Goal: Task Accomplishment & Management: Manage account settings

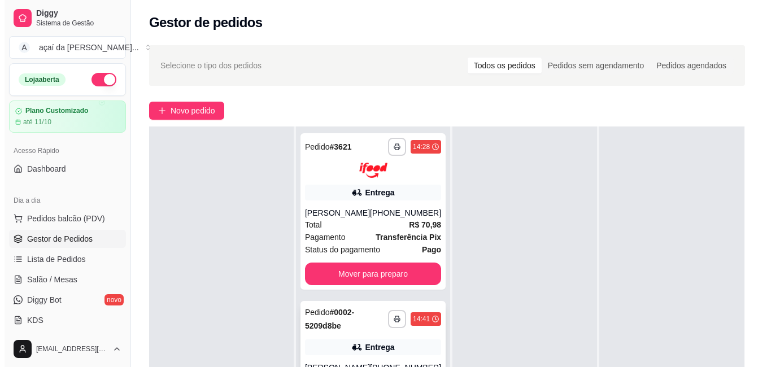
scroll to position [94, 0]
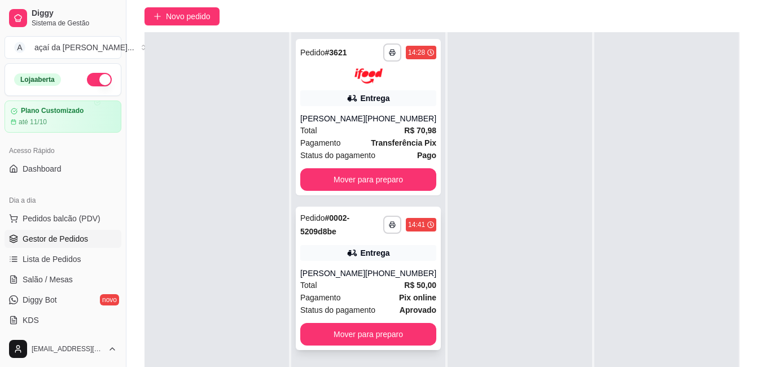
click at [365, 287] on div "Total R$ 50,00" at bounding box center [368, 285] width 136 height 12
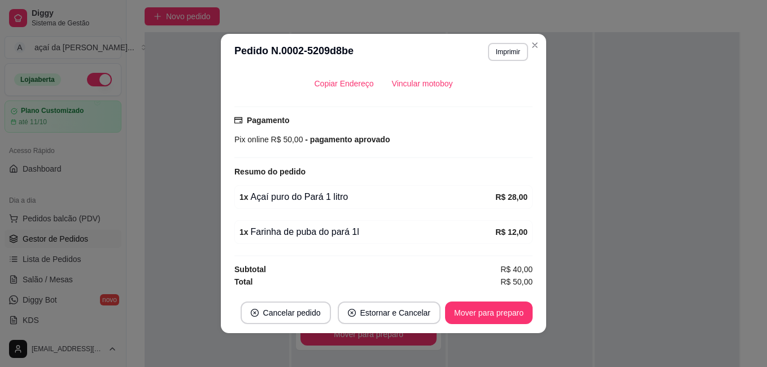
scroll to position [2, 0]
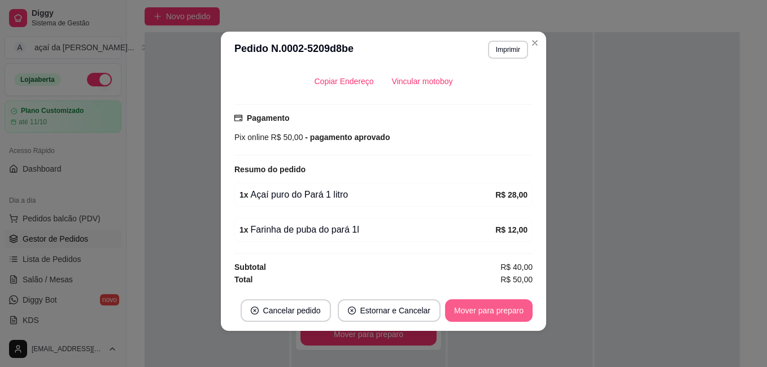
click at [506, 313] on button "Mover para preparo" at bounding box center [488, 310] width 87 height 23
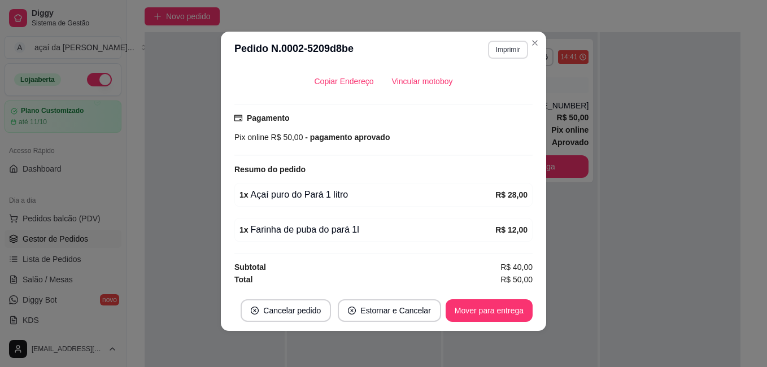
click at [500, 59] on button "Imprimir" at bounding box center [508, 50] width 40 height 18
click at [494, 86] on button "IMPRESSORA" at bounding box center [484, 89] width 79 height 17
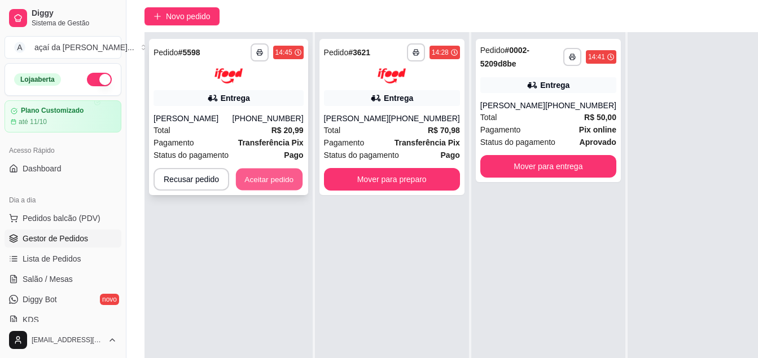
click at [278, 171] on button "Aceitar pedido" at bounding box center [269, 179] width 67 height 22
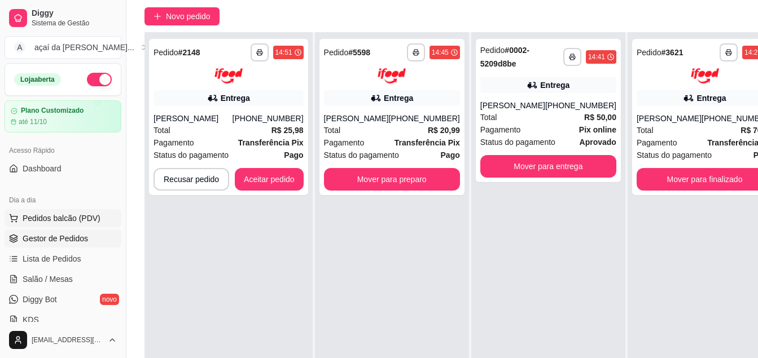
click at [34, 215] on span "Pedidos balcão (PDV)" at bounding box center [62, 218] width 78 height 11
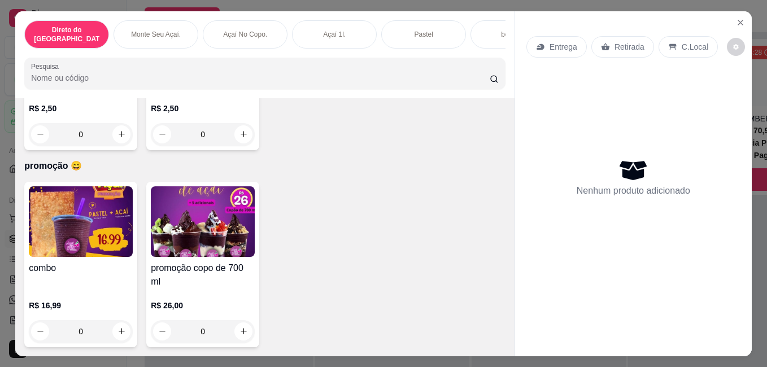
scroll to position [29, 0]
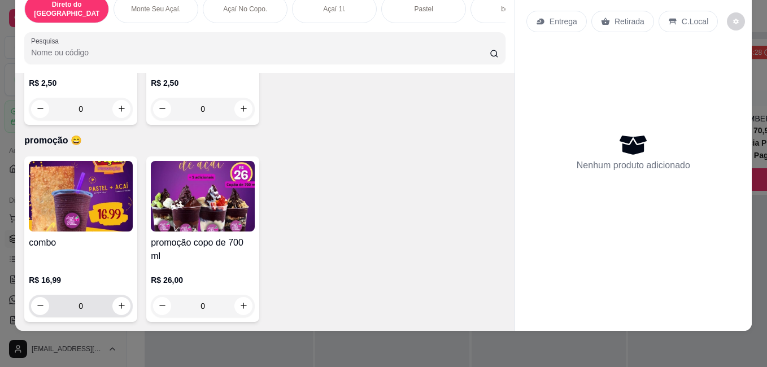
drag, startPoint x: 116, startPoint y: 306, endPoint x: 120, endPoint y: 298, distance: 9.1
click at [116, 306] on div "0" at bounding box center [80, 306] width 99 height 23
click at [120, 301] on icon "increase-product-quantity" at bounding box center [121, 305] width 8 height 8
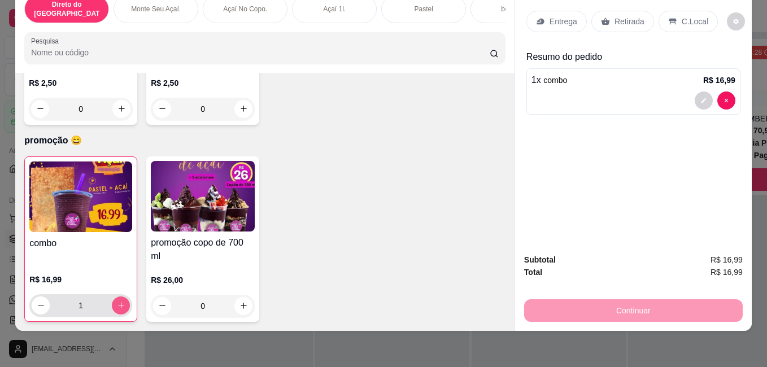
click at [120, 301] on icon "increase-product-quantity" at bounding box center [121, 305] width 8 height 8
type input "2"
drag, startPoint x: 208, startPoint y: 236, endPoint x: 622, endPoint y: 126, distance: 428.1
click at [548, 135] on div "Direto do [GEOGRAPHIC_DATA]. [GEOGRAPHIC_DATA]. Açaí No Copo. Açaí 1l. Pastel b…" at bounding box center [383, 158] width 736 height 345
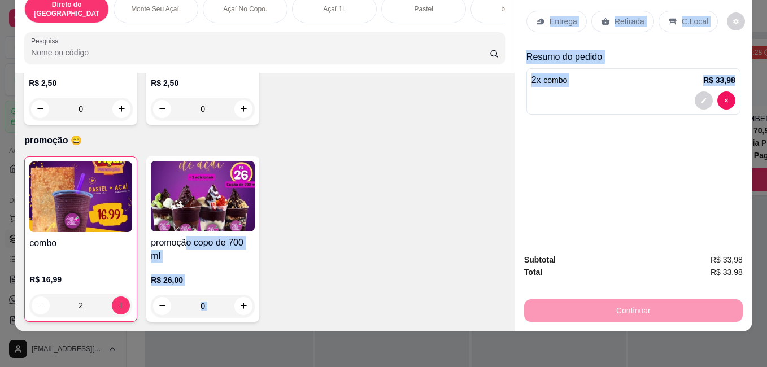
click at [611, 153] on div "Entrega Retirada C.Local Resumo do pedido 2 x combo R$ 33,98" at bounding box center [633, 115] width 237 height 259
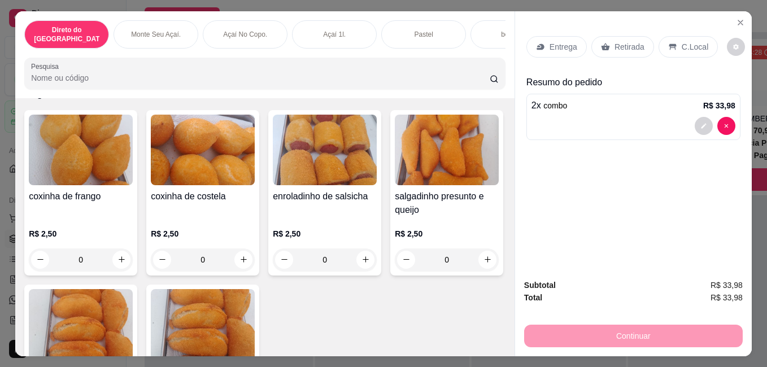
scroll to position [1968, 0]
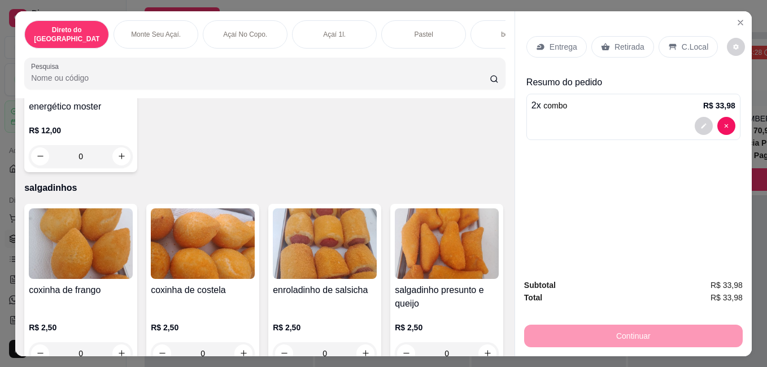
click at [606, 37] on div "Retirada" at bounding box center [622, 46] width 63 height 21
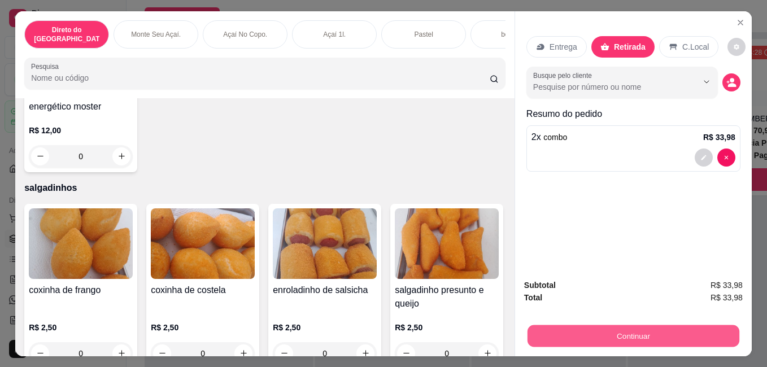
click at [637, 327] on button "Continuar" at bounding box center [633, 336] width 212 height 22
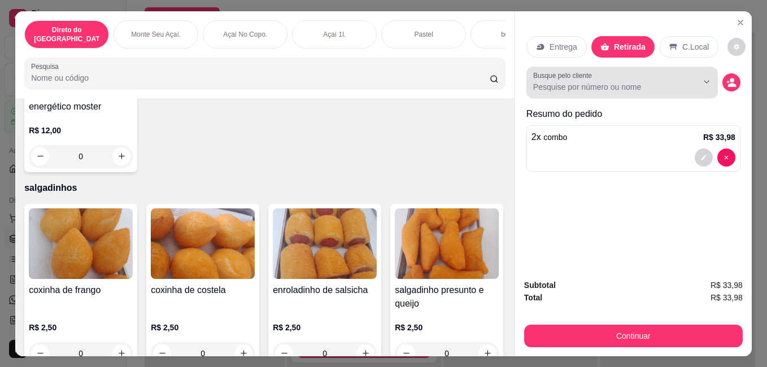
click at [572, 87] on input "Busque pelo cliente" at bounding box center [606, 86] width 146 height 11
click at [575, 87] on input "Busque pelo cliente" at bounding box center [606, 86] width 146 height 11
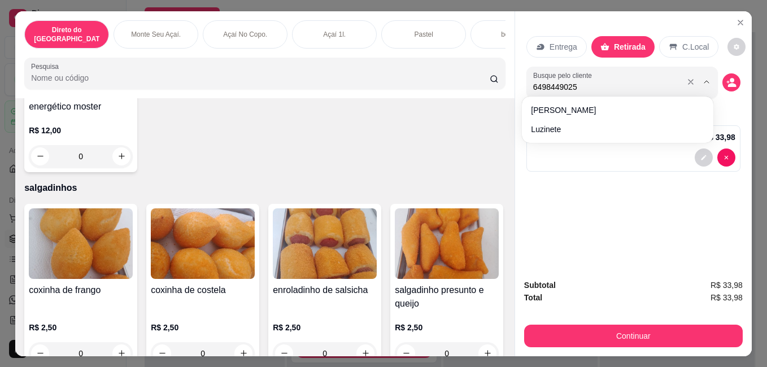
type input "64984490252"
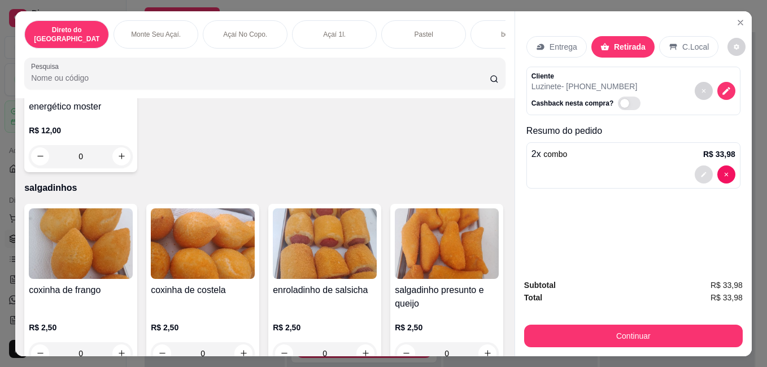
click at [703, 171] on button "decrease-product-quantity" at bounding box center [703, 174] width 18 height 18
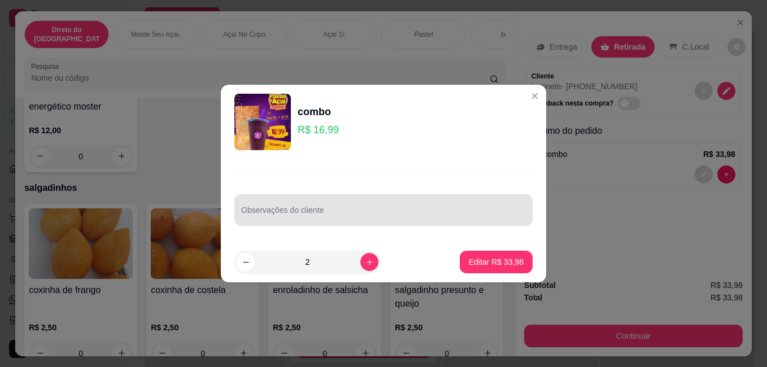
click at [366, 221] on div "Observações do cliente" at bounding box center [383, 210] width 298 height 32
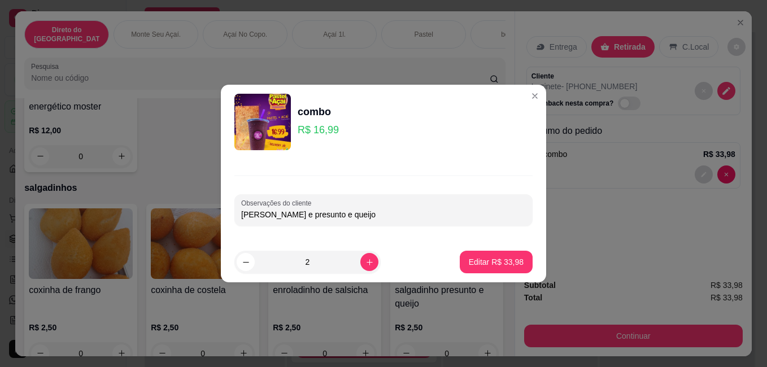
type input "[PERSON_NAME] e presunto e queijo"
click at [509, 269] on button "Editar R$ 33,98" at bounding box center [495, 262] width 73 height 23
type input "0"
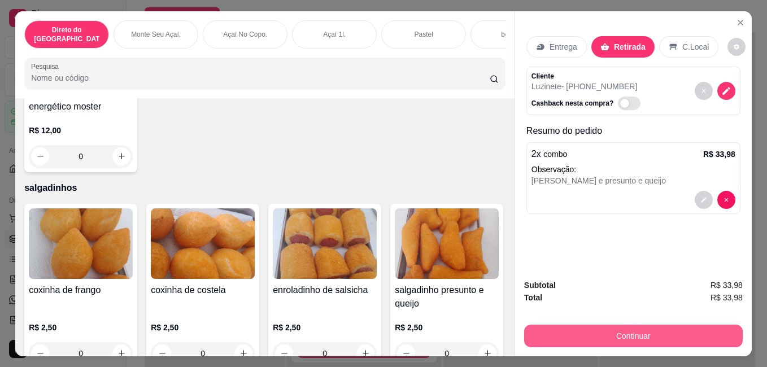
click at [617, 330] on button "Continuar" at bounding box center [633, 336] width 218 height 23
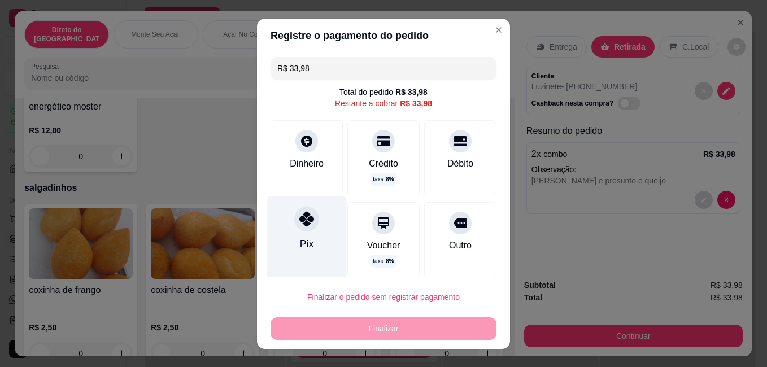
click at [304, 229] on div at bounding box center [306, 219] width 25 height 25
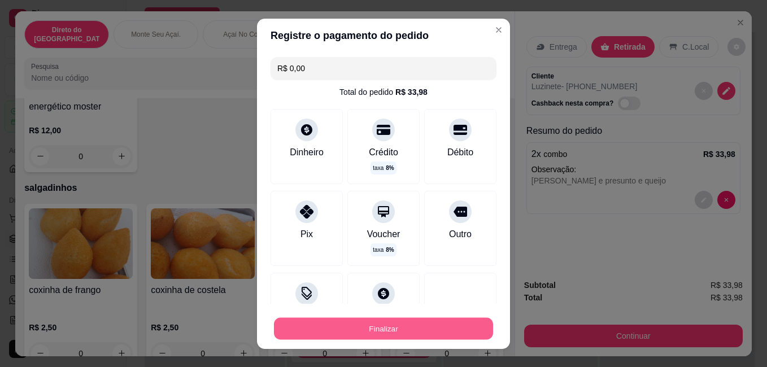
click at [430, 323] on button "Finalizar" at bounding box center [383, 328] width 219 height 22
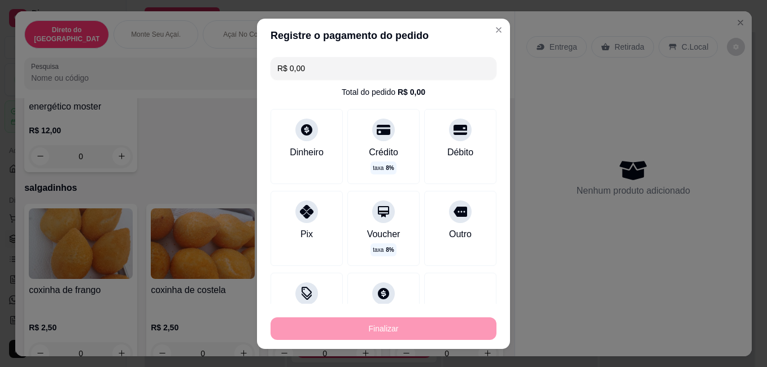
type input "-R$ 33,98"
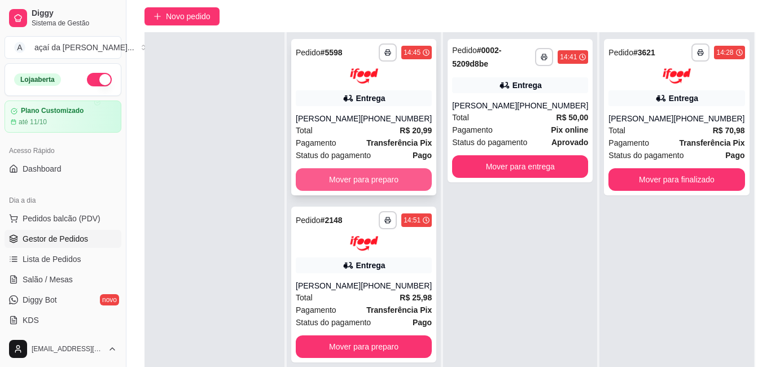
click at [396, 182] on button "Mover para preparo" at bounding box center [364, 179] width 136 height 23
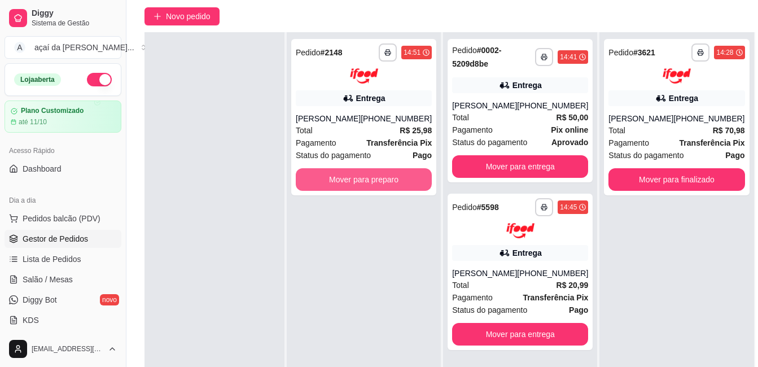
click at [396, 182] on button "Mover para preparo" at bounding box center [364, 179] width 136 height 23
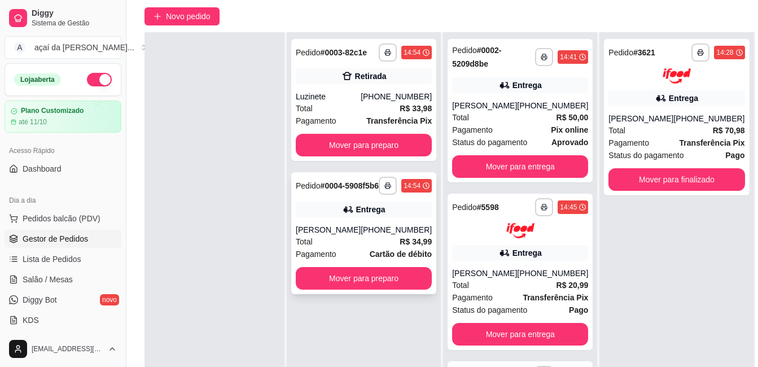
click at [336, 235] on div "[PERSON_NAME]" at bounding box center [328, 229] width 65 height 11
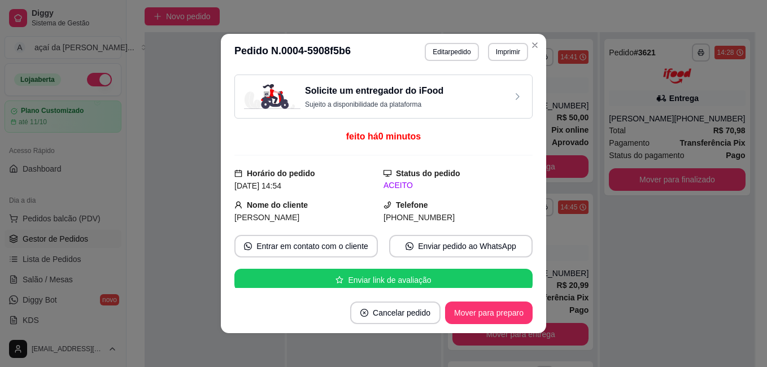
scroll to position [94, 0]
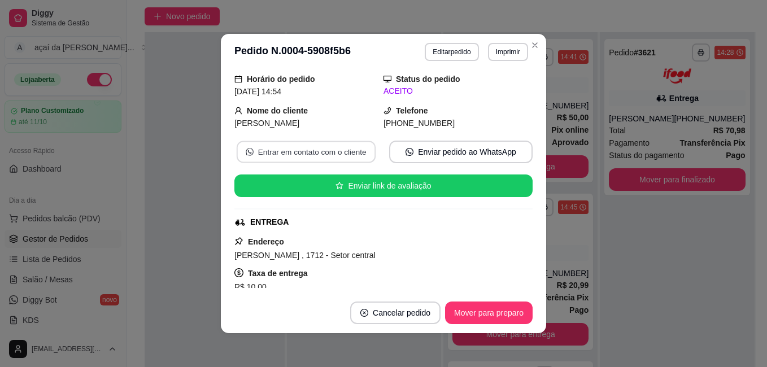
click at [321, 159] on button "Entrar em contato com o cliente" at bounding box center [306, 152] width 139 height 22
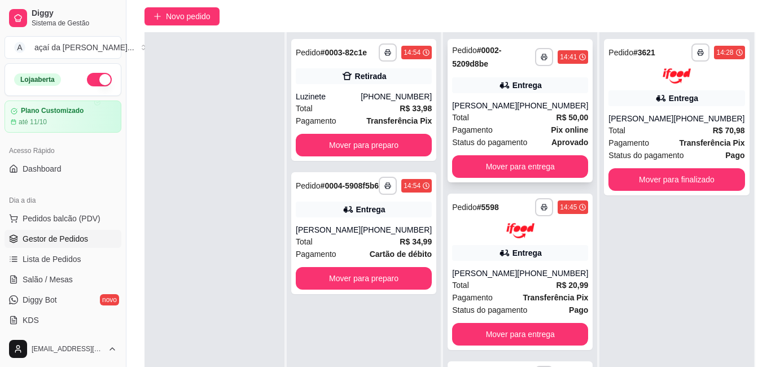
click at [480, 124] on span "Pagamento" at bounding box center [472, 130] width 41 height 12
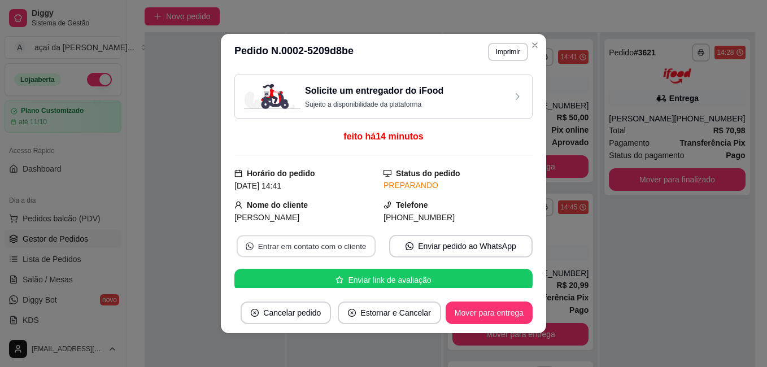
click at [331, 243] on button "Entrar em contato com o cliente" at bounding box center [306, 246] width 139 height 22
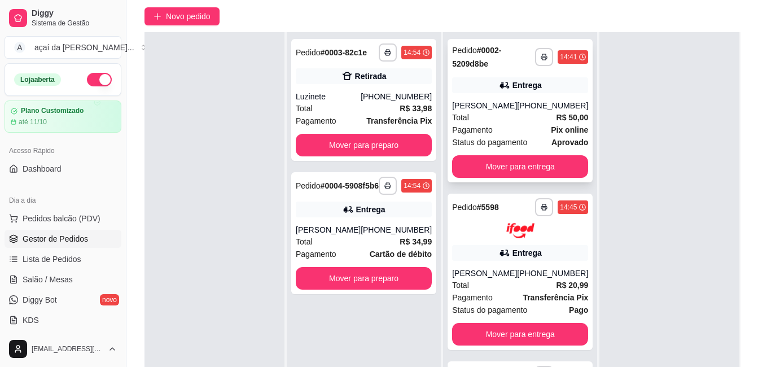
click at [496, 108] on div "[PERSON_NAME]" at bounding box center [484, 105] width 65 height 11
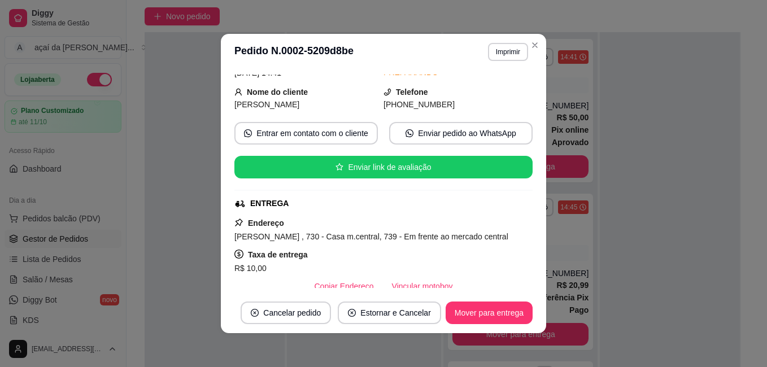
scroll to position [188, 0]
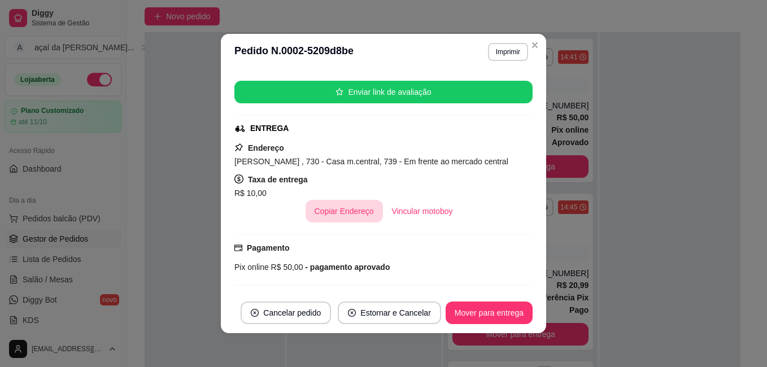
click at [338, 210] on button "Copiar Endereço" at bounding box center [343, 211] width 77 height 23
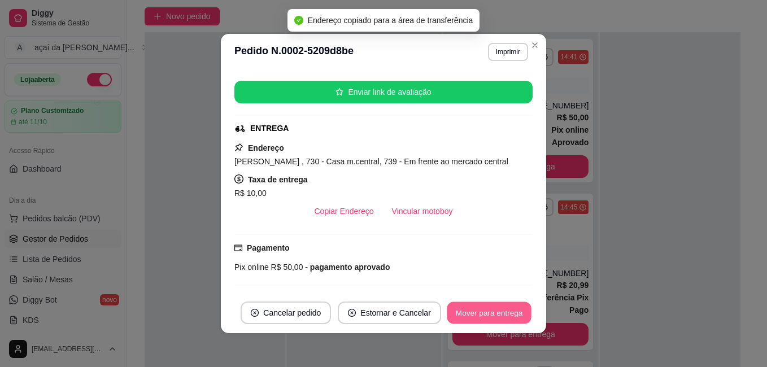
click at [481, 309] on button "Mover para entrega" at bounding box center [488, 313] width 85 height 22
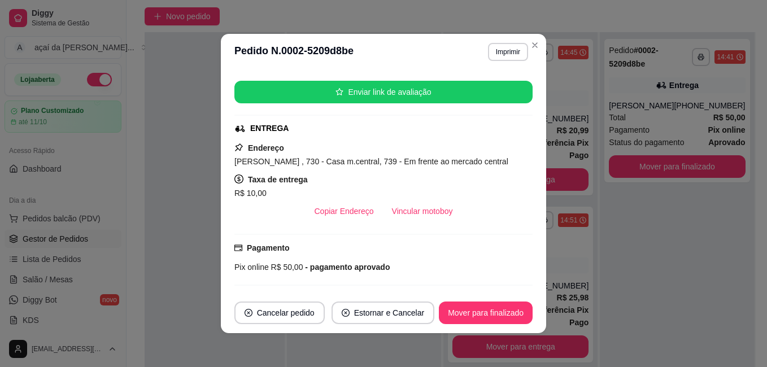
scroll to position [133, 0]
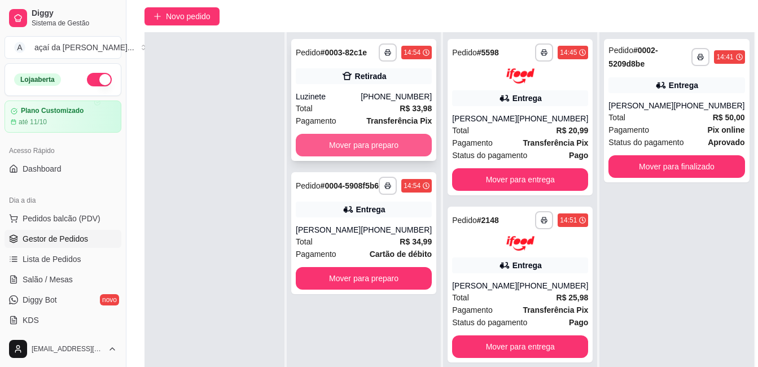
click at [384, 147] on button "Mover para preparo" at bounding box center [364, 145] width 136 height 23
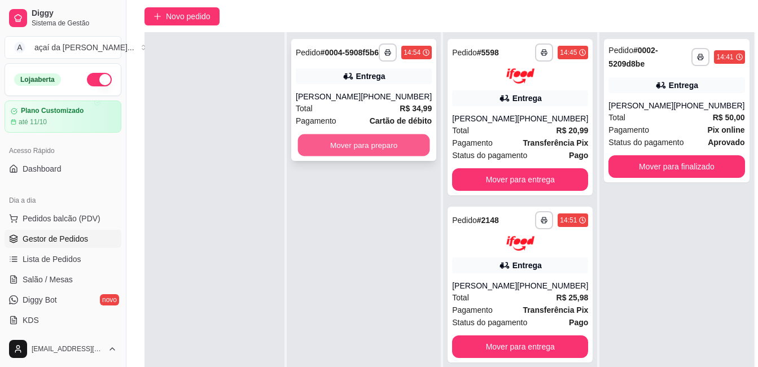
click at [376, 154] on button "Mover para preparo" at bounding box center [364, 145] width 132 height 22
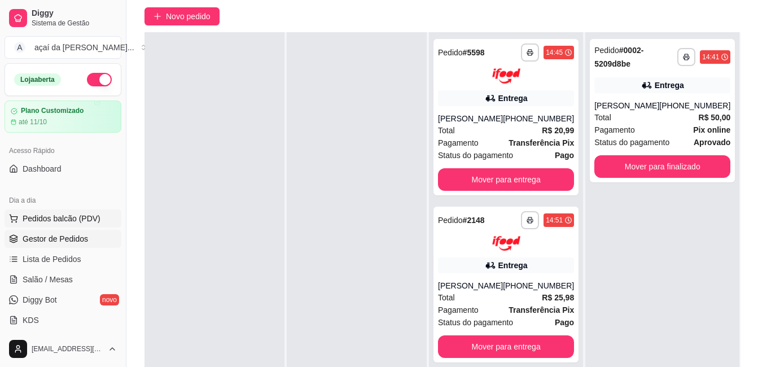
click at [64, 214] on span "Pedidos balcão (PDV)" at bounding box center [62, 218] width 78 height 11
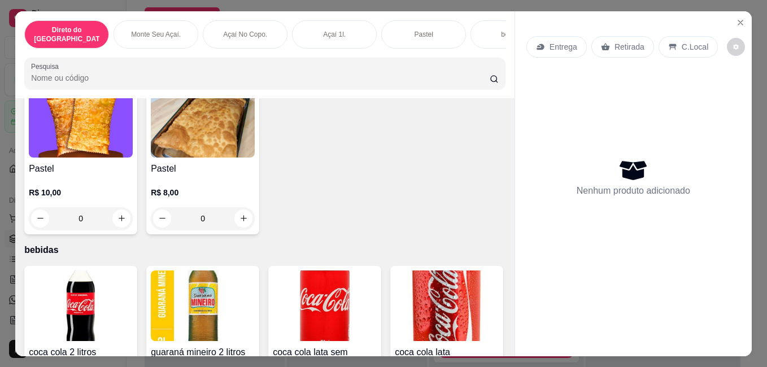
scroll to position [1505, 0]
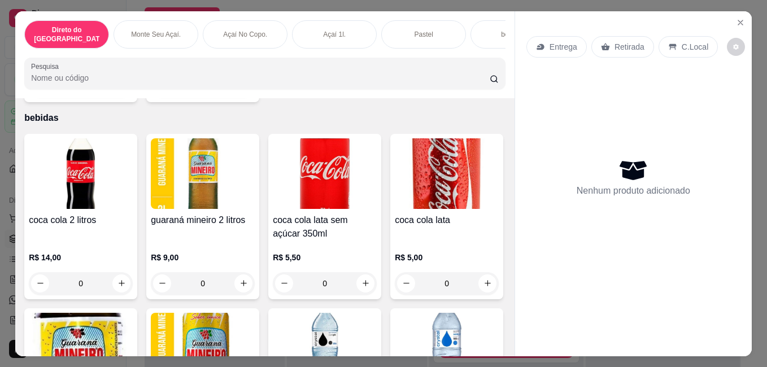
click at [125, 98] on div "0" at bounding box center [80, 86] width 99 height 23
click at [120, 90] on icon "increase-product-quantity" at bounding box center [121, 86] width 8 height 8
type input "1"
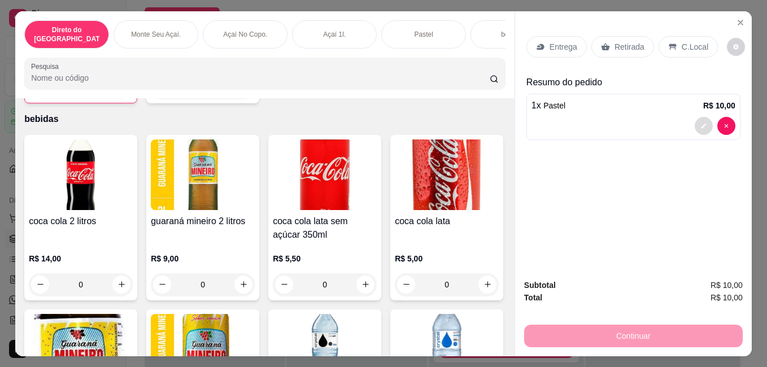
click at [694, 125] on button "decrease-product-quantity" at bounding box center [703, 126] width 18 height 18
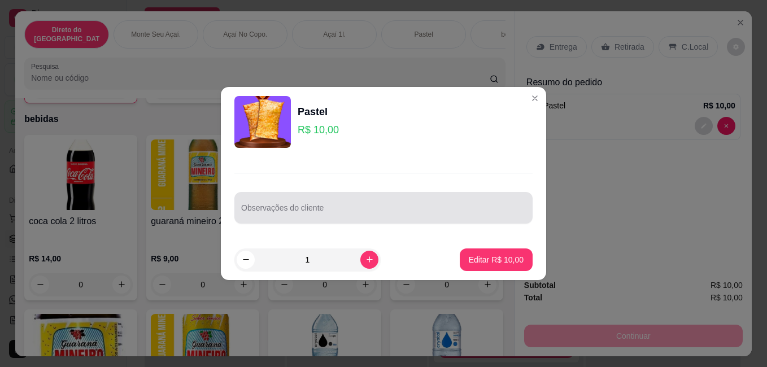
click at [373, 202] on div at bounding box center [383, 207] width 284 height 23
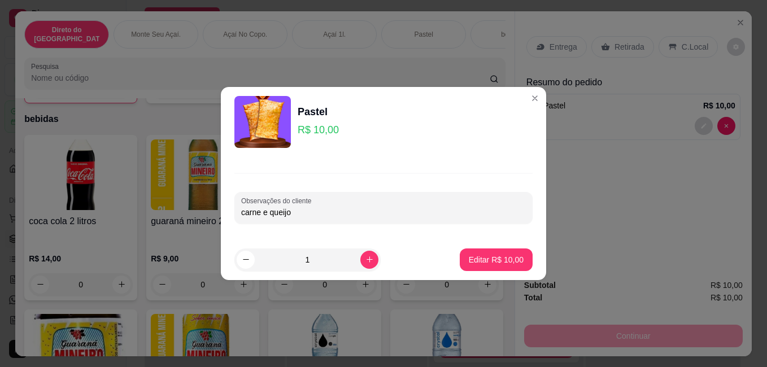
type input "carne e queijo"
click at [492, 259] on p "Editar R$ 10,00" at bounding box center [495, 259] width 53 height 11
type input "0"
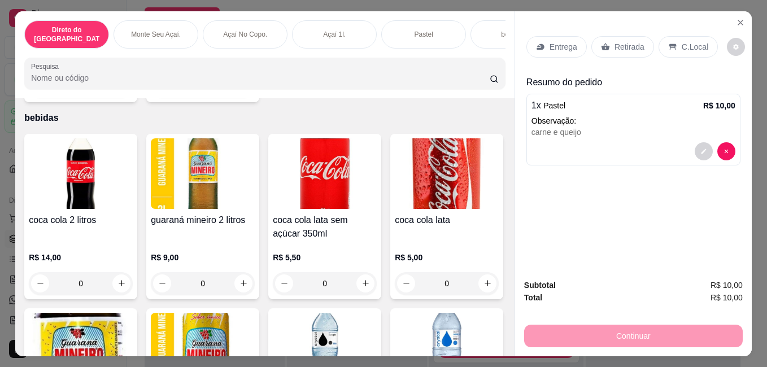
click at [626, 50] on div "Retirada" at bounding box center [622, 46] width 63 height 21
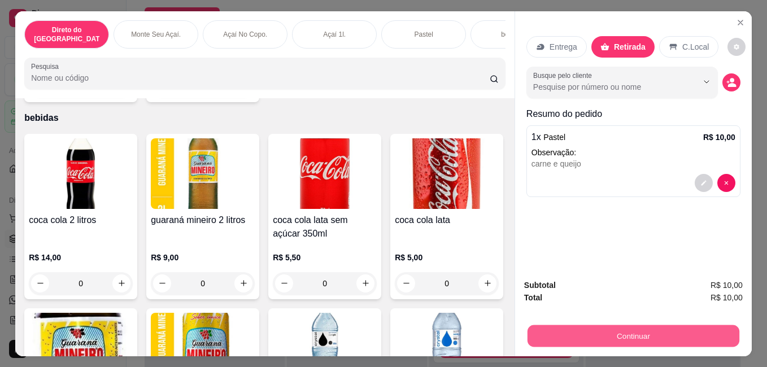
click at [669, 333] on button "Continuar" at bounding box center [633, 336] width 212 height 22
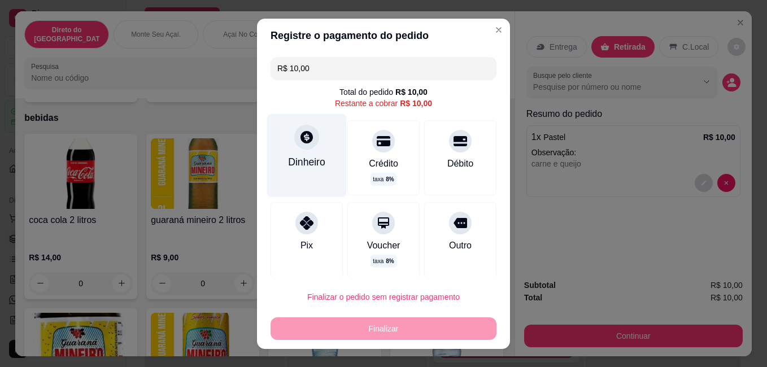
click at [290, 146] on div "Dinheiro" at bounding box center [307, 155] width 80 height 82
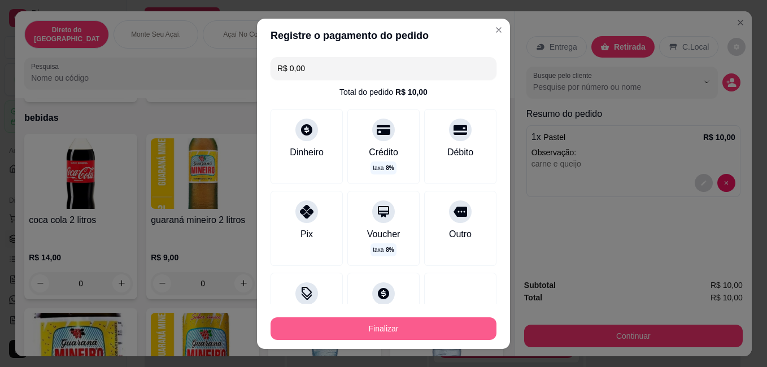
click at [427, 329] on button "Finalizar" at bounding box center [383, 328] width 226 height 23
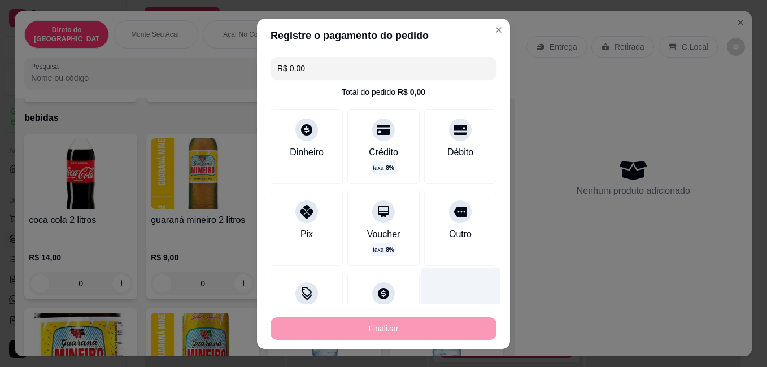
type input "-R$ 10,00"
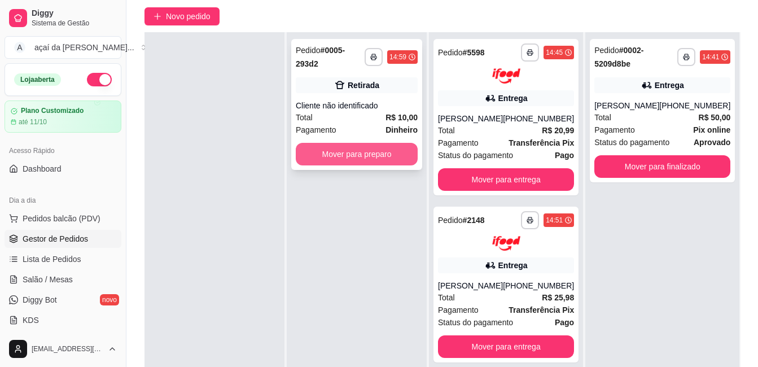
click at [386, 163] on button "Mover para preparo" at bounding box center [357, 154] width 122 height 23
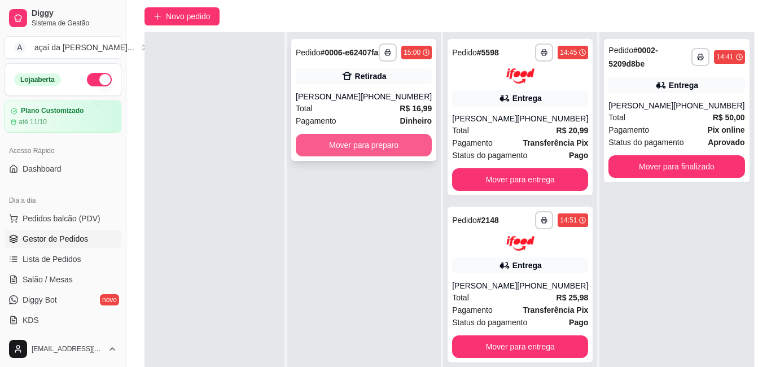
click at [369, 156] on button "Mover para preparo" at bounding box center [364, 145] width 136 height 23
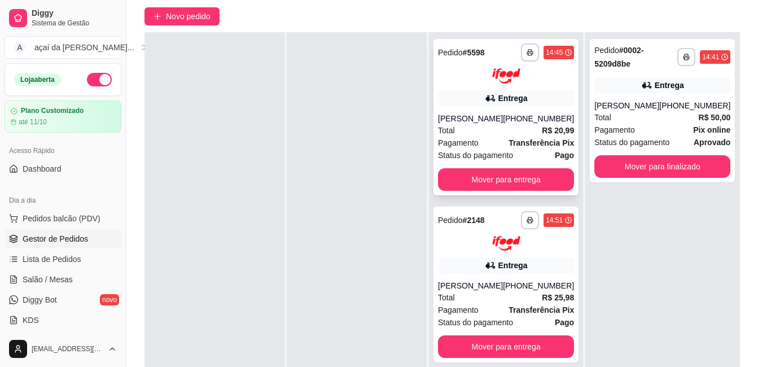
click at [549, 138] on strong "Transferência Pix" at bounding box center [541, 142] width 65 height 9
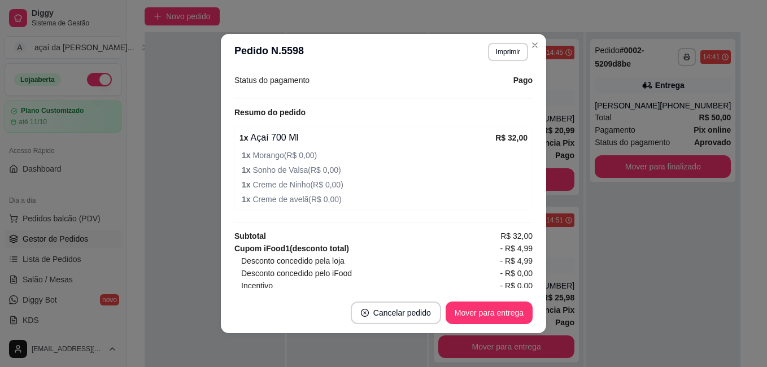
scroll to position [433, 0]
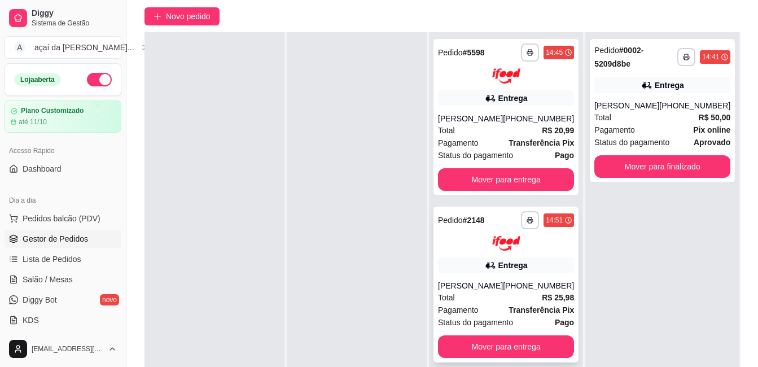
click at [500, 279] on div "**********" at bounding box center [505, 285] width 145 height 156
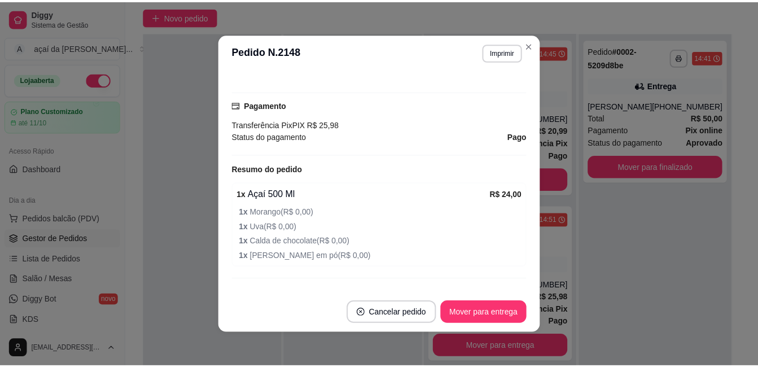
scroll to position [376, 0]
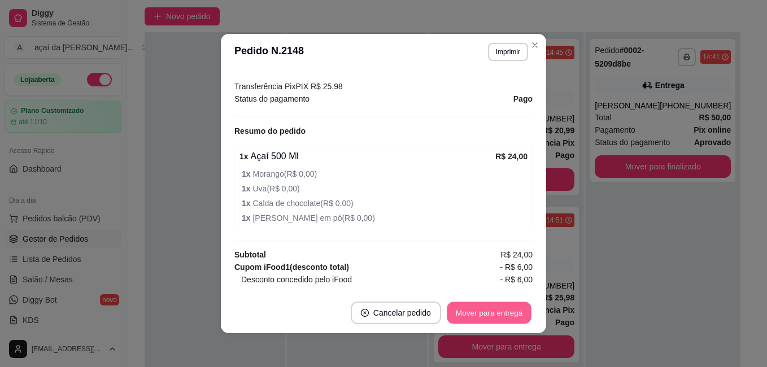
click at [481, 309] on button "Mover para entrega" at bounding box center [488, 313] width 85 height 22
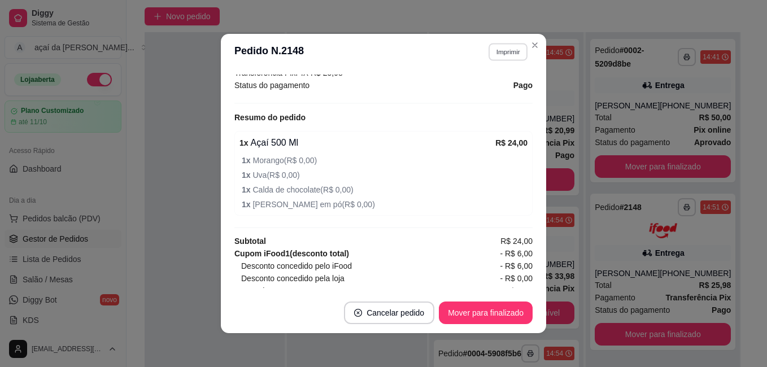
click at [496, 45] on button "Imprimir" at bounding box center [507, 51] width 39 height 17
click at [484, 93] on button "IMPRESSORA" at bounding box center [484, 91] width 79 height 17
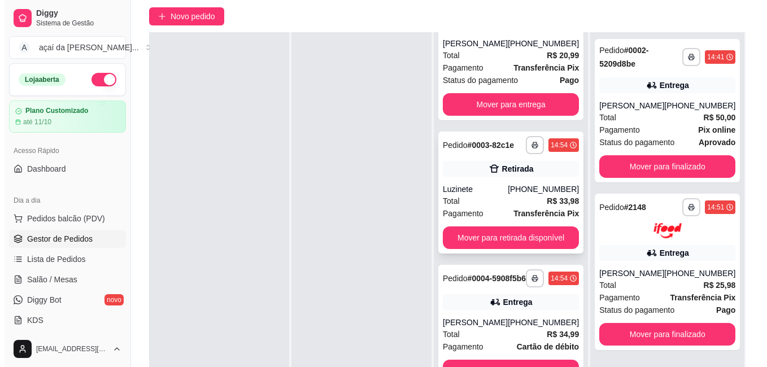
scroll to position [113, 0]
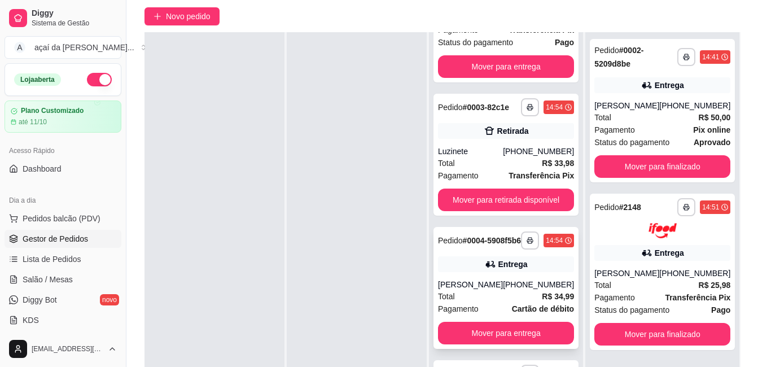
click at [470, 289] on div "[PERSON_NAME]" at bounding box center [470, 284] width 65 height 11
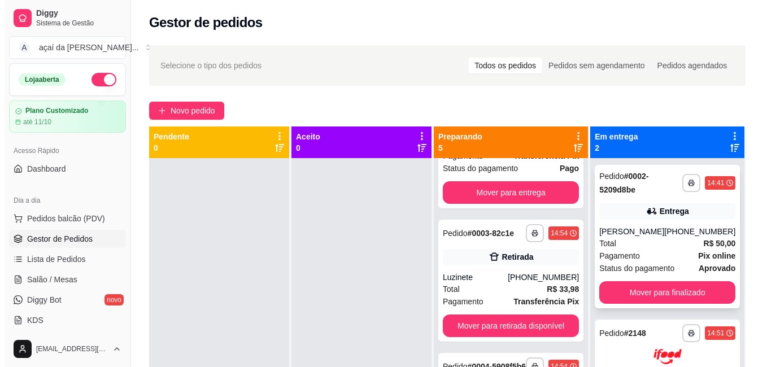
scroll to position [38, 0]
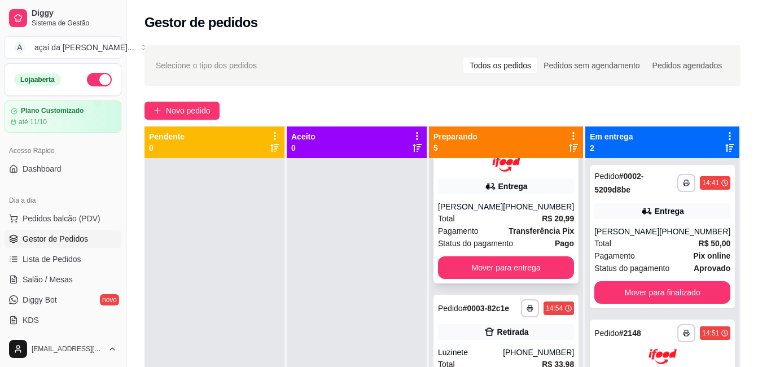
click at [515, 214] on div "Total R$ 20,99" at bounding box center [506, 218] width 136 height 12
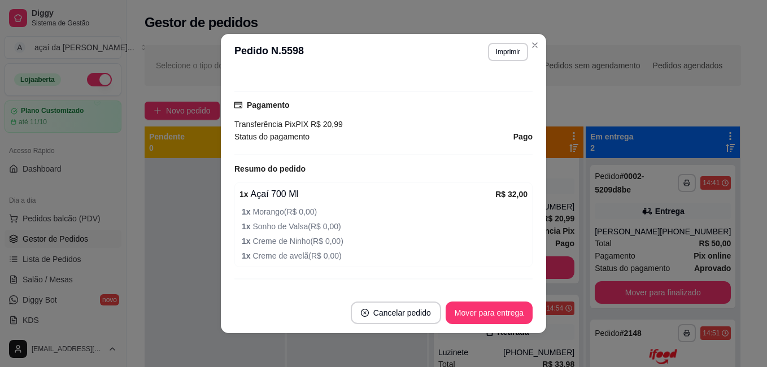
scroll to position [470, 0]
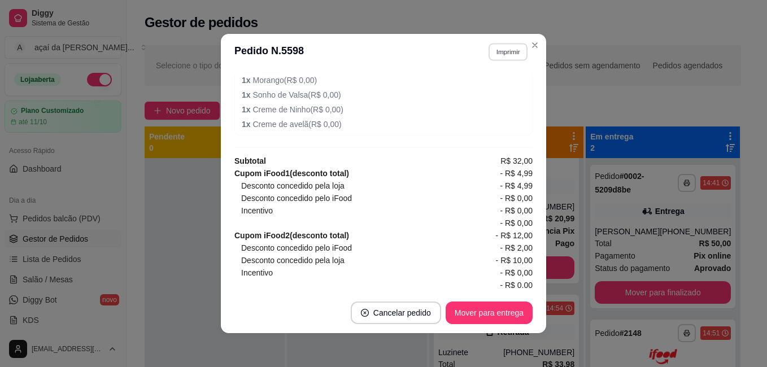
click at [505, 54] on button "Imprimir" at bounding box center [507, 51] width 39 height 17
click at [491, 91] on button "IMPRESSORA" at bounding box center [485, 92] width 82 height 18
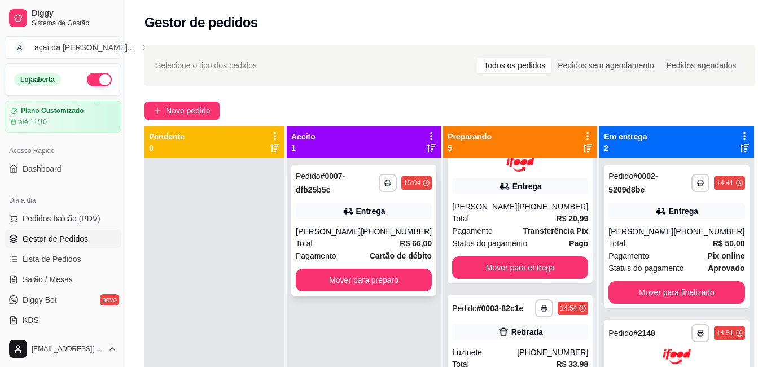
click at [366, 242] on div "Total R$ 66,00" at bounding box center [364, 243] width 136 height 12
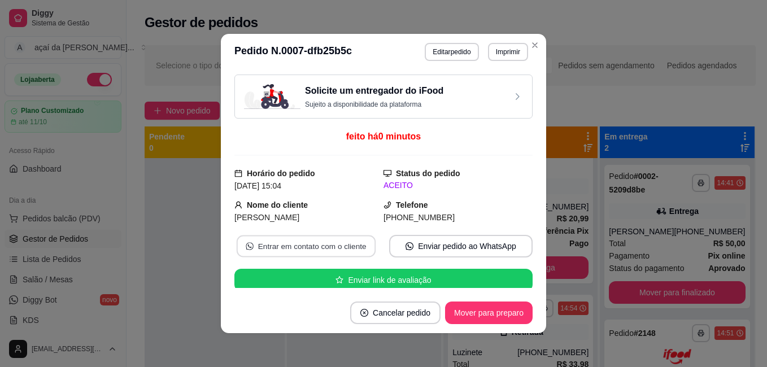
click at [326, 237] on button "Entrar em contato com o cliente" at bounding box center [306, 246] width 139 height 22
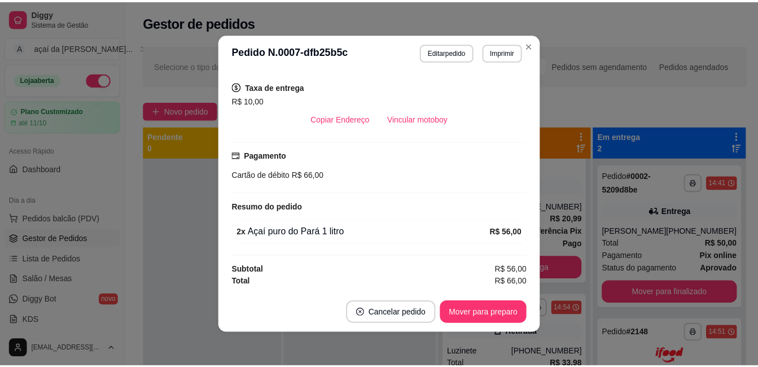
scroll to position [169, 0]
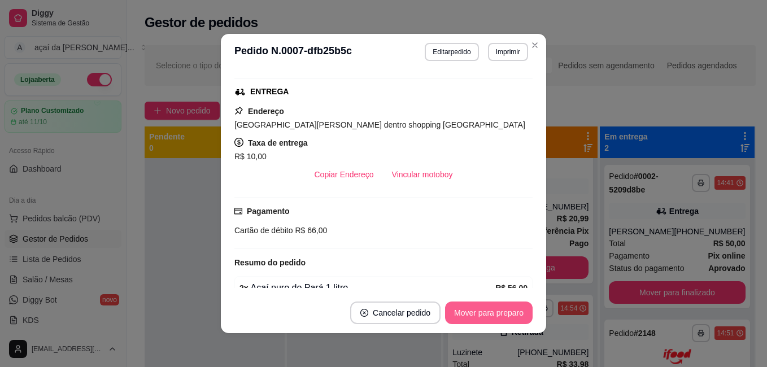
click at [482, 318] on button "Mover para preparo" at bounding box center [488, 312] width 87 height 23
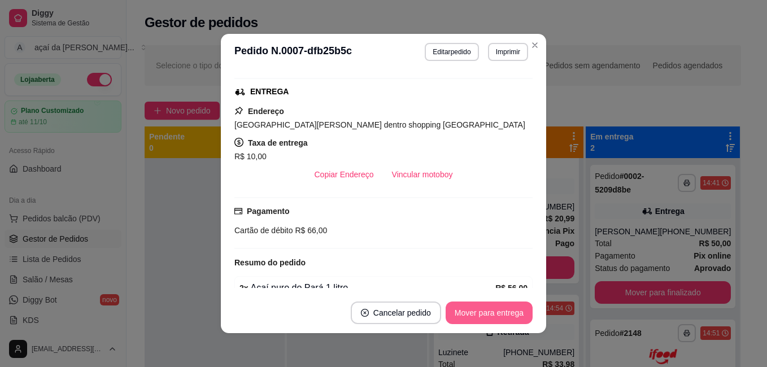
click at [482, 317] on button "Mover para entrega" at bounding box center [488, 312] width 87 height 23
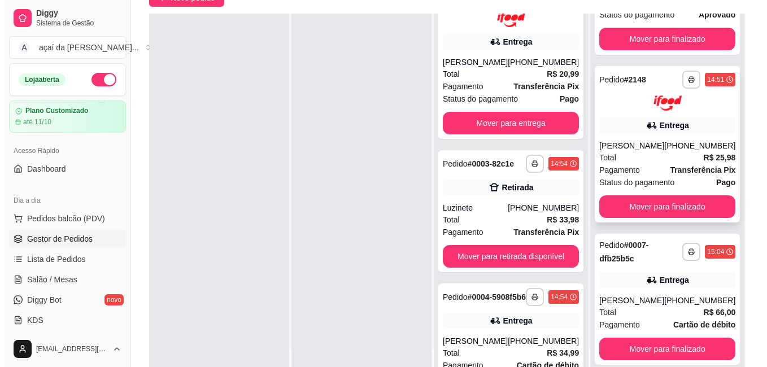
scroll to position [172, 0]
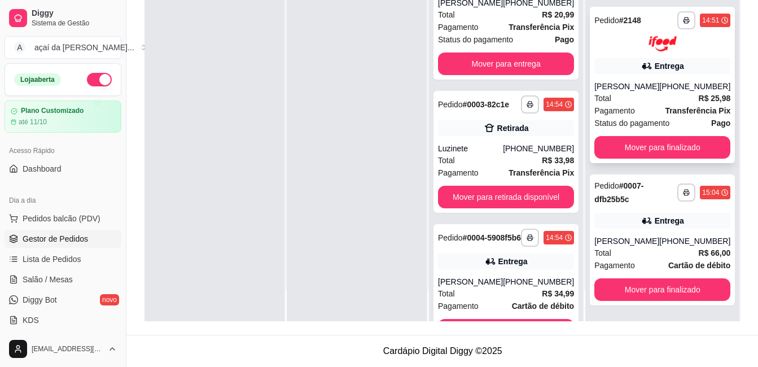
click at [655, 64] on div "Entrega" at bounding box center [669, 65] width 29 height 11
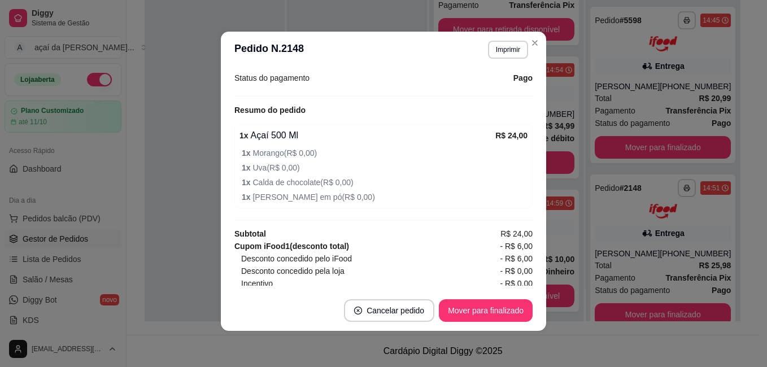
scroll to position [0, 0]
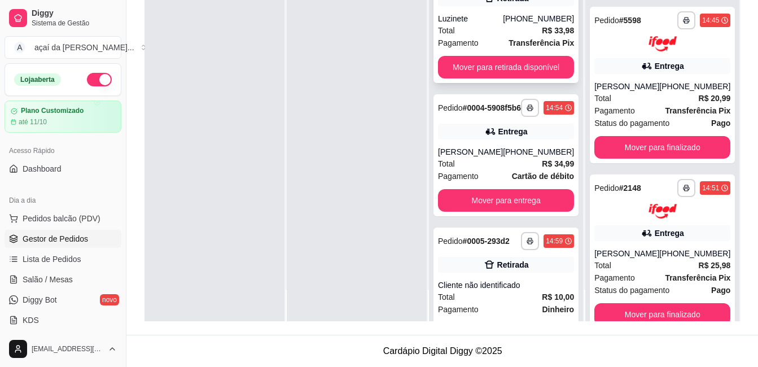
click at [491, 36] on div "Total R$ 33,98" at bounding box center [506, 30] width 136 height 12
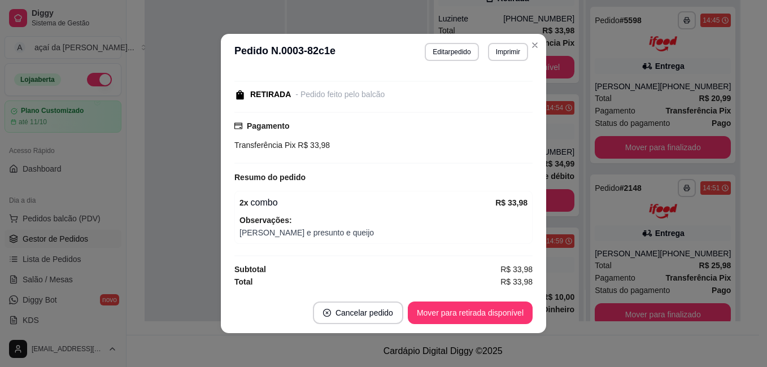
scroll to position [2, 0]
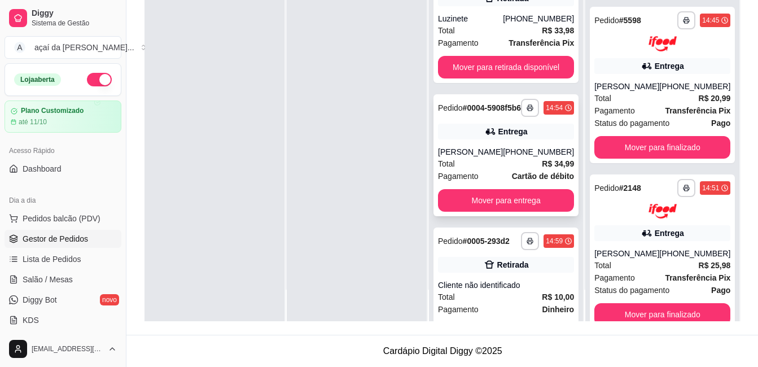
click at [508, 137] on div "Entrega" at bounding box center [512, 131] width 29 height 11
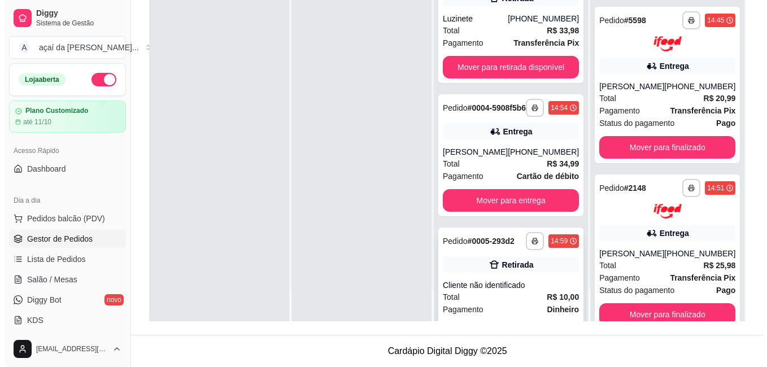
scroll to position [94, 0]
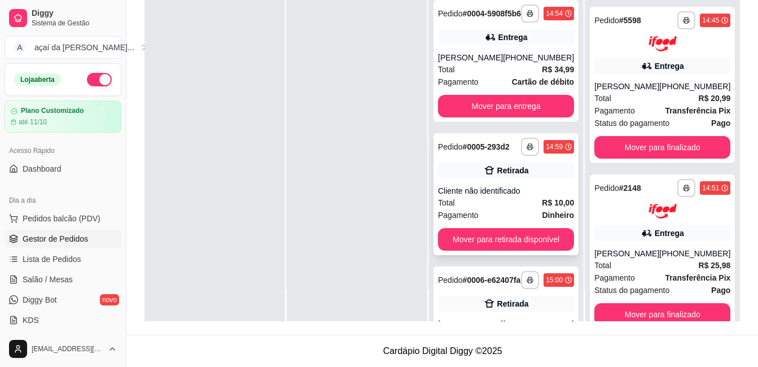
click at [474, 196] on div "**********" at bounding box center [505, 194] width 145 height 122
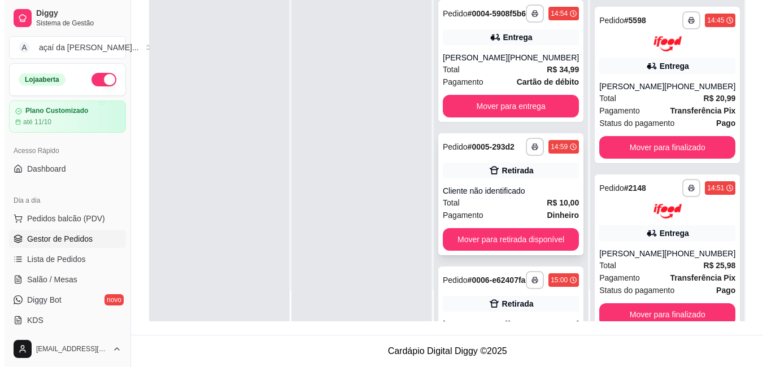
scroll to position [204, 0]
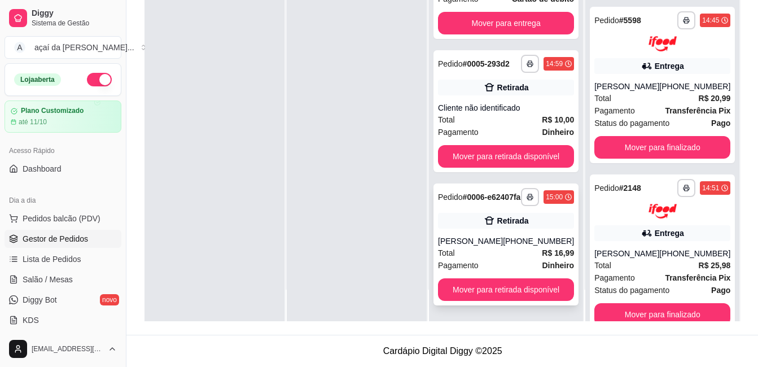
click at [474, 228] on div "Retirada" at bounding box center [506, 221] width 136 height 16
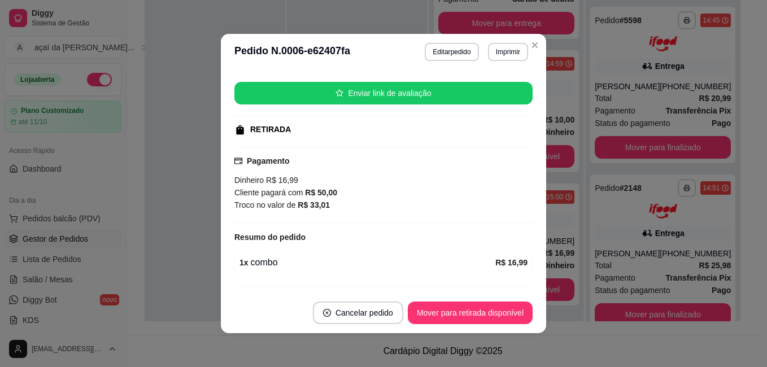
scroll to position [163, 0]
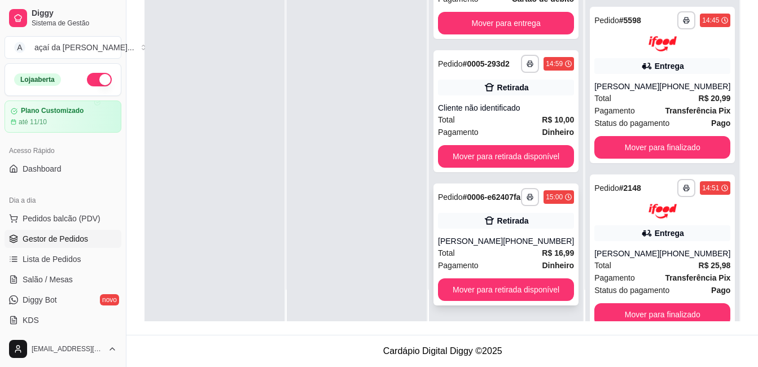
click at [474, 265] on span "Pagamento" at bounding box center [458, 265] width 41 height 12
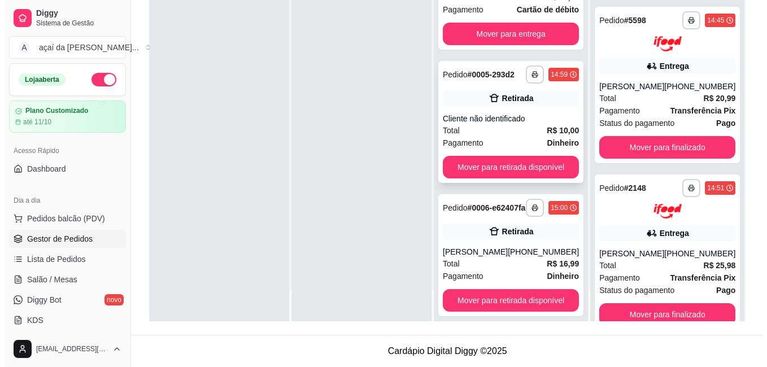
scroll to position [73, 0]
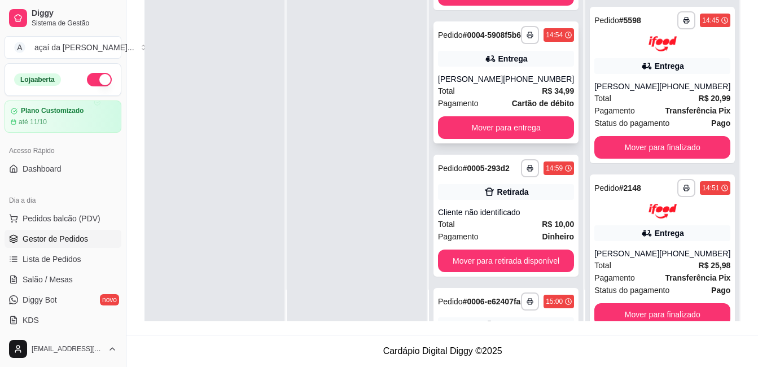
click at [473, 40] on strong "# 0004-5908f5b6" at bounding box center [492, 34] width 59 height 9
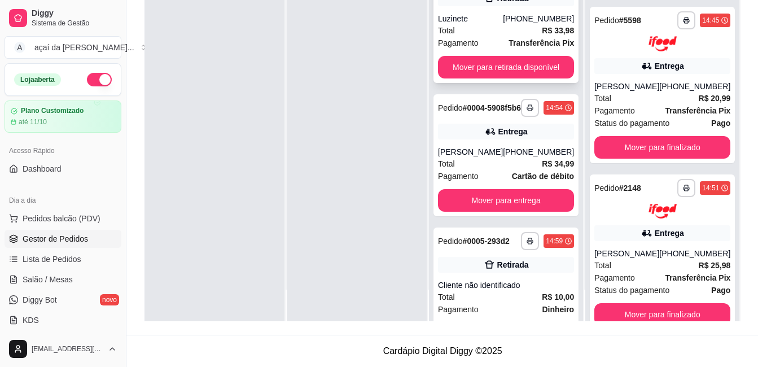
scroll to position [0, 0]
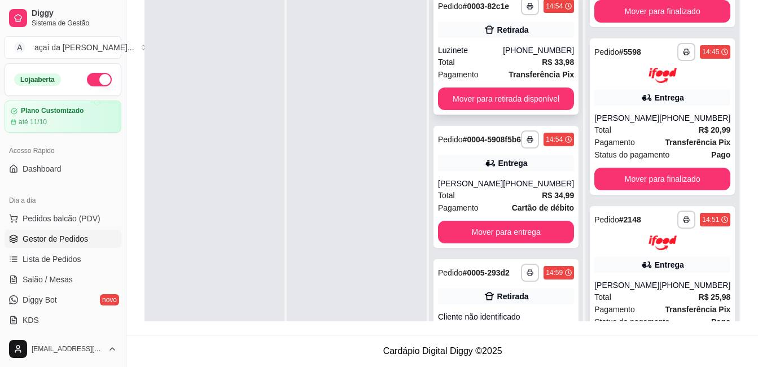
click at [483, 43] on div "**********" at bounding box center [505, 54] width 145 height 122
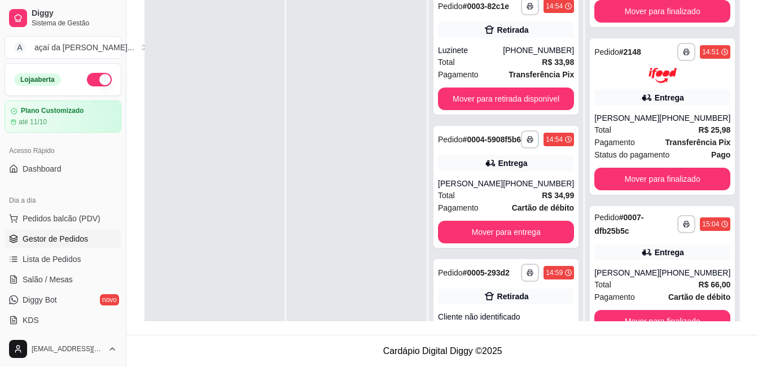
scroll to position [59, 0]
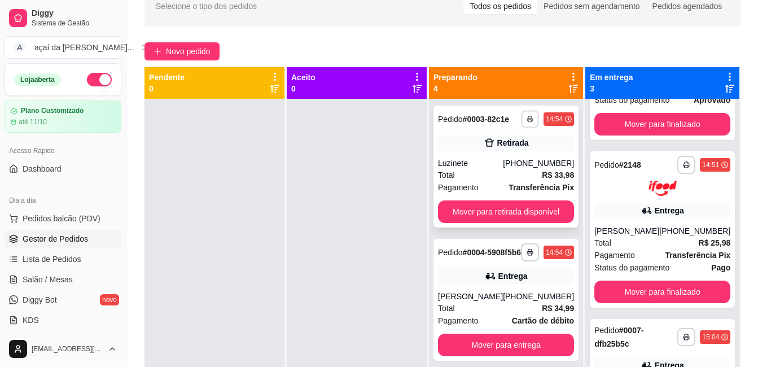
click at [522, 116] on button "button" at bounding box center [530, 118] width 17 height 17
click at [496, 156] on button "IMPRESSORA" at bounding box center [495, 158] width 79 height 17
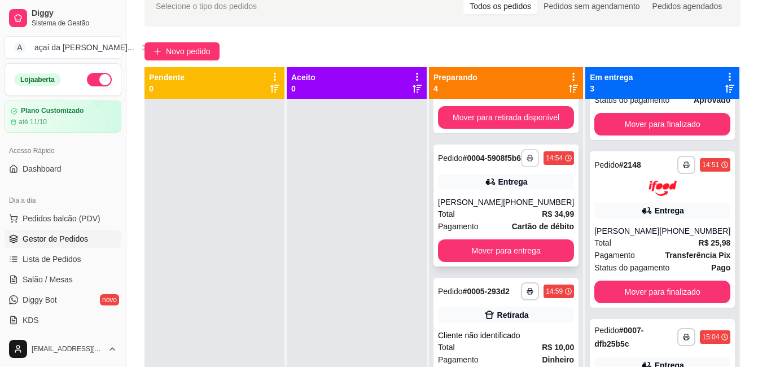
click at [525, 156] on button "button" at bounding box center [530, 158] width 18 height 18
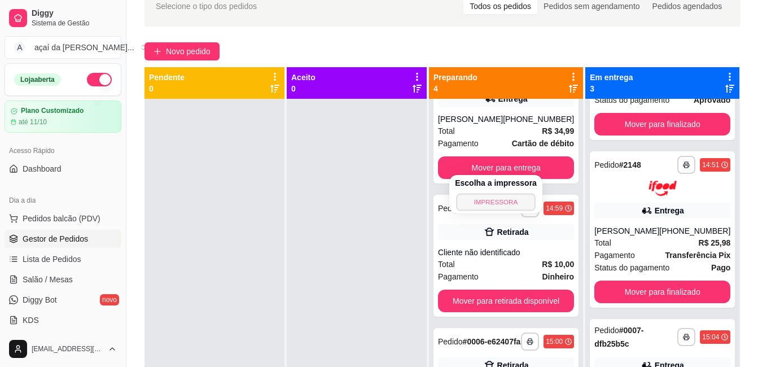
click at [495, 200] on button "IMPRESSORA" at bounding box center [495, 201] width 79 height 17
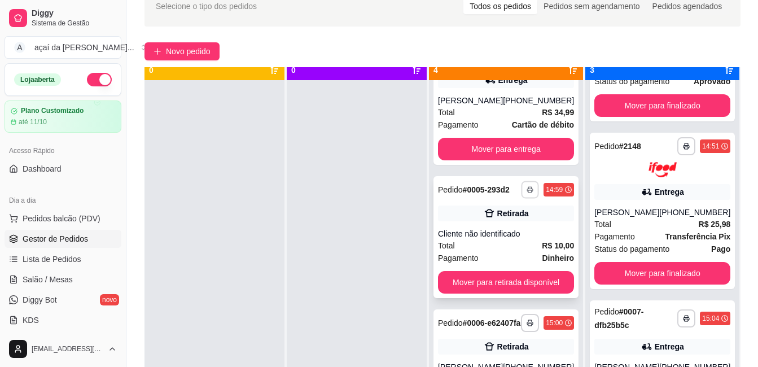
click at [527, 186] on icon "button" at bounding box center [530, 189] width 7 height 7
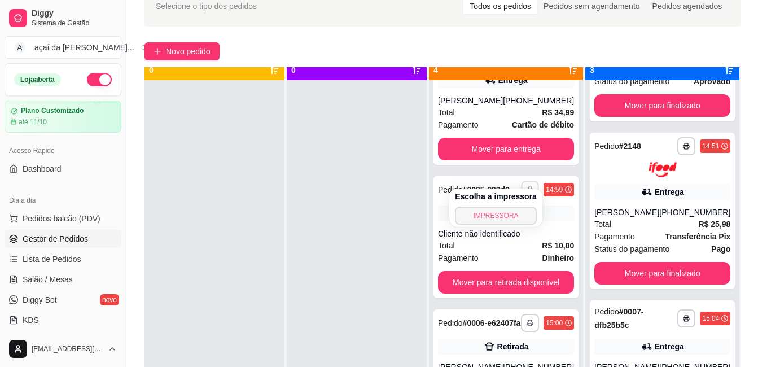
click at [506, 217] on button "IMPRESSORA" at bounding box center [496, 216] width 82 height 18
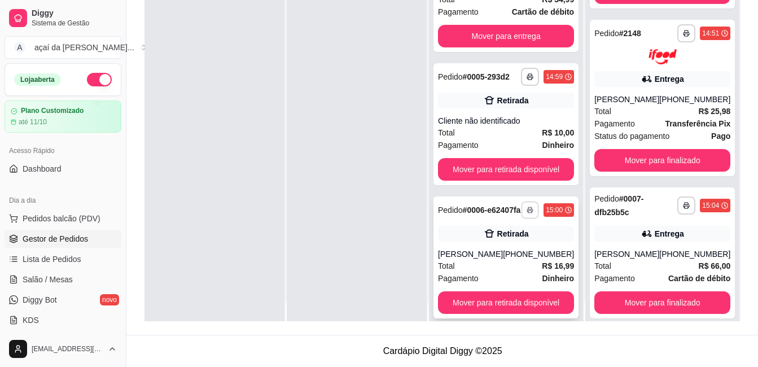
click at [522, 201] on button "button" at bounding box center [530, 209] width 17 height 17
click at [506, 244] on button "IMPRESSORA" at bounding box center [495, 244] width 79 height 17
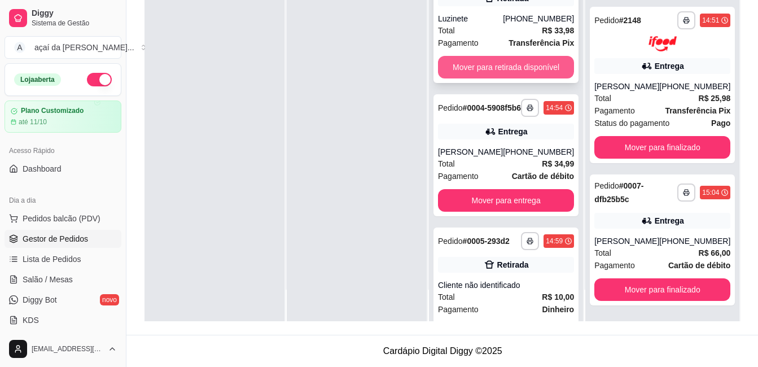
scroll to position [0, 0]
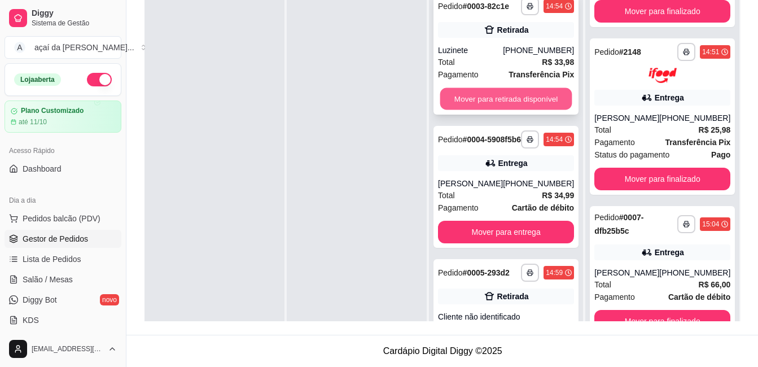
click at [521, 94] on button "Mover para retirada disponível" at bounding box center [506, 99] width 132 height 22
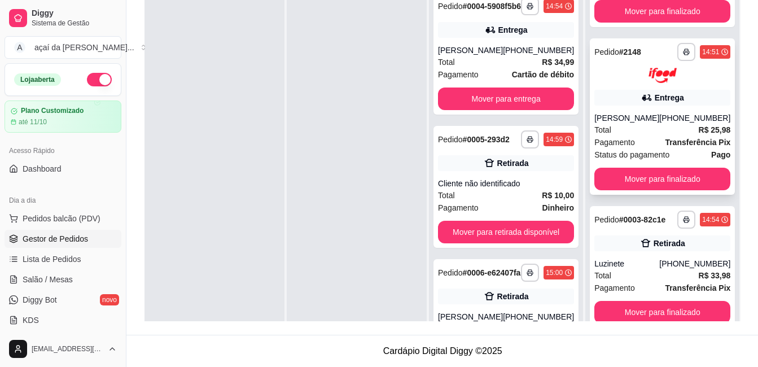
scroll to position [34, 0]
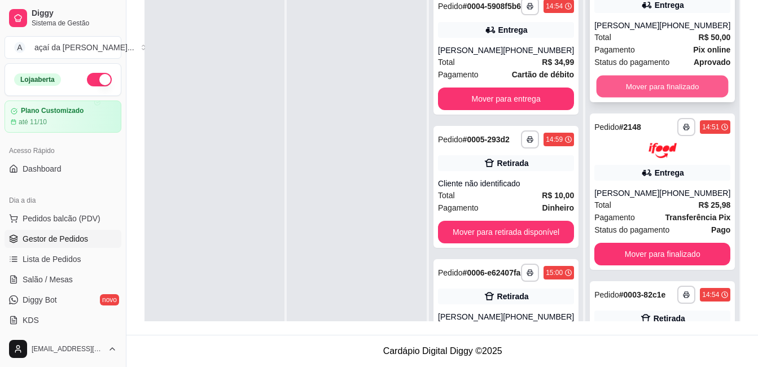
click at [660, 77] on button "Mover para finalizado" at bounding box center [663, 87] width 132 height 22
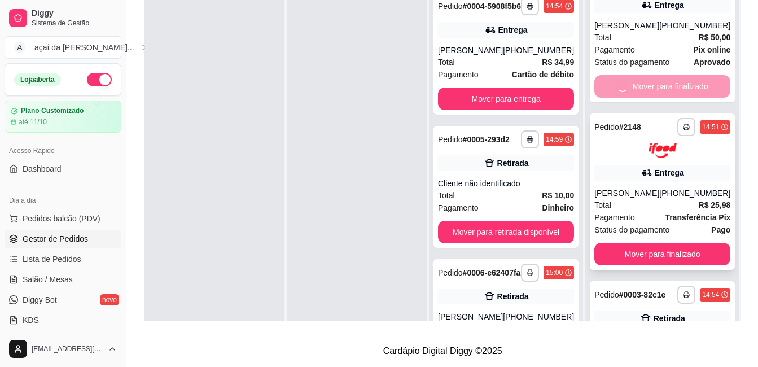
scroll to position [0, 0]
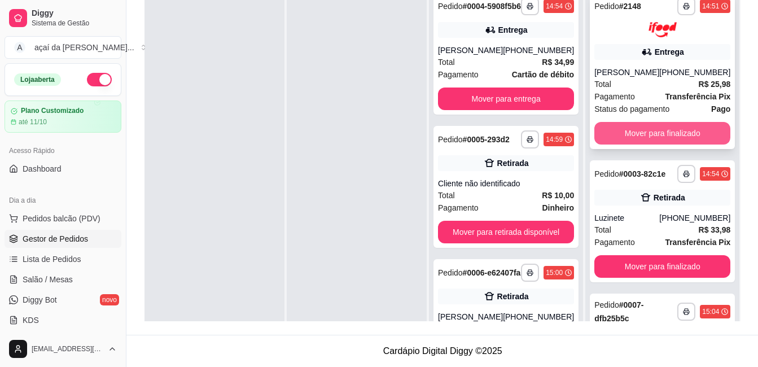
click at [661, 124] on button "Mover para finalizado" at bounding box center [662, 133] width 136 height 23
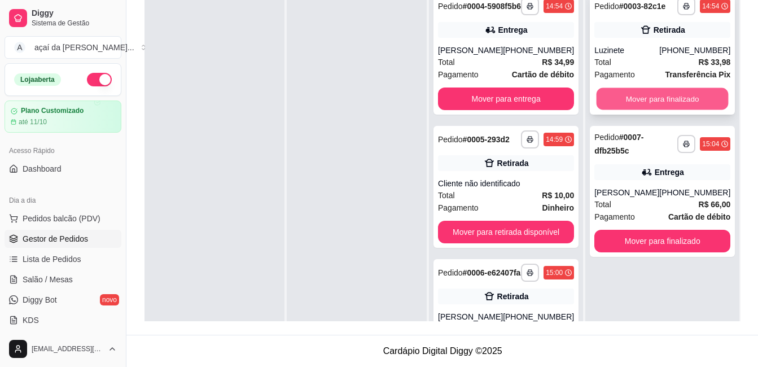
click at [660, 99] on button "Mover para finalizado" at bounding box center [663, 99] width 132 height 22
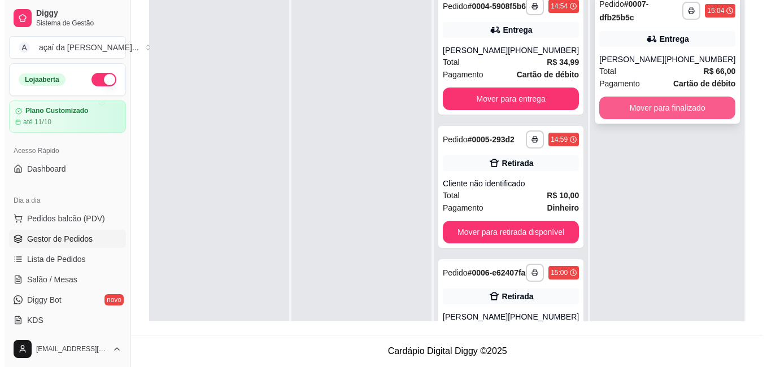
scroll to position [116, 0]
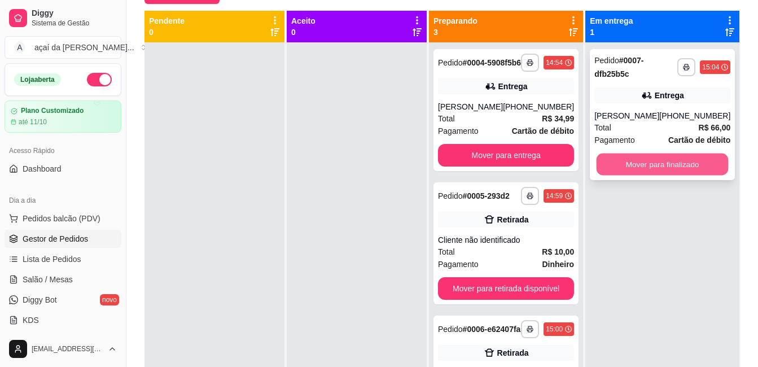
click at [689, 161] on button "Mover para finalizado" at bounding box center [663, 165] width 132 height 22
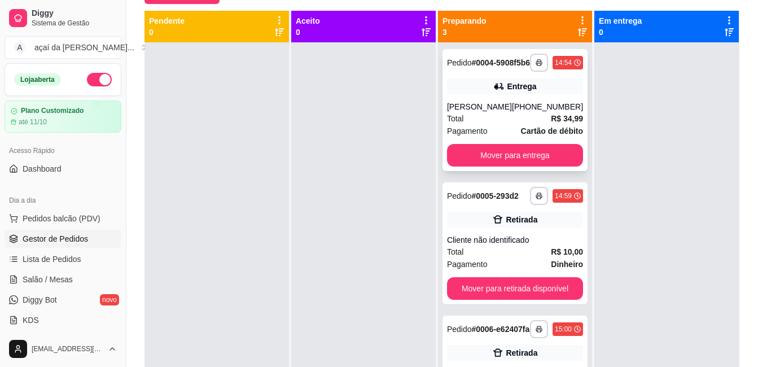
click at [467, 112] on div "[PERSON_NAME]" at bounding box center [479, 106] width 65 height 11
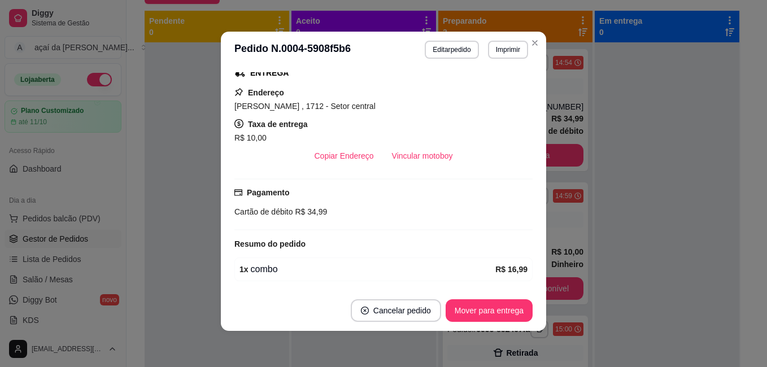
scroll to position [222, 0]
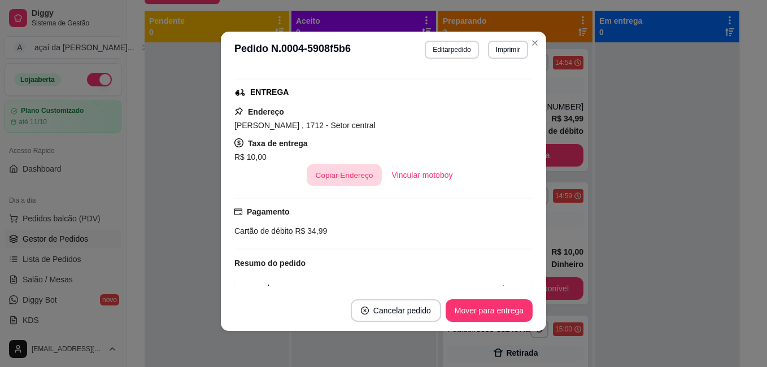
click at [348, 169] on button "Copiar Endereço" at bounding box center [343, 175] width 75 height 22
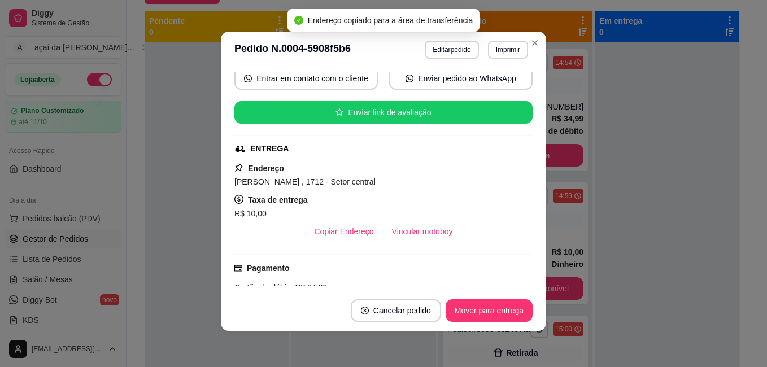
scroll to position [52, 0]
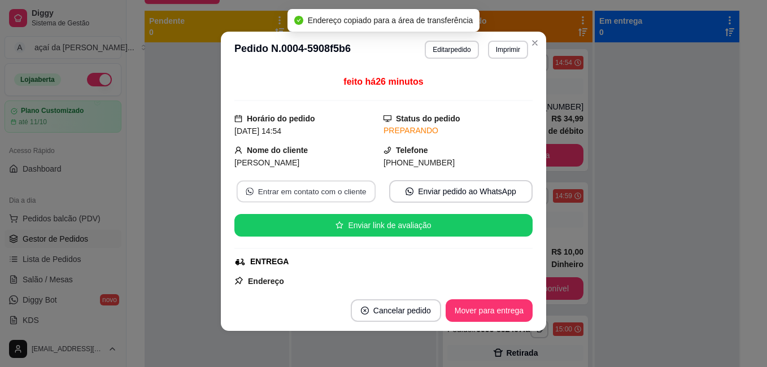
click at [309, 197] on button "Entrar em contato com o cliente" at bounding box center [306, 192] width 139 height 22
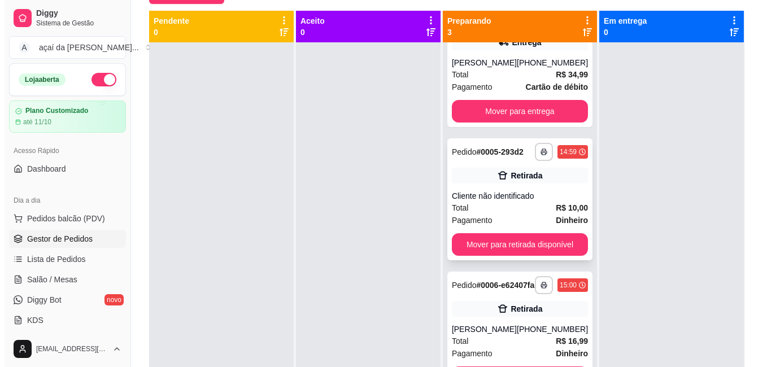
scroll to position [32, 0]
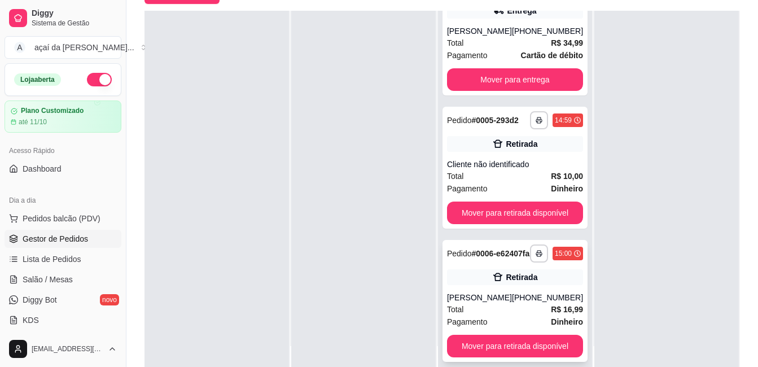
click at [498, 282] on div "Retirada" at bounding box center [515, 277] width 136 height 16
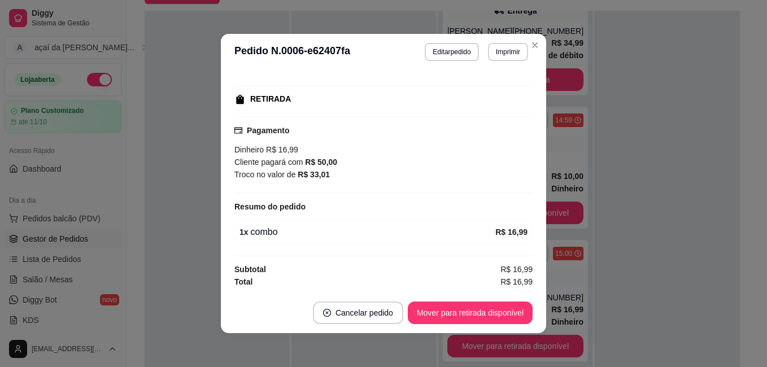
scroll to position [68, 0]
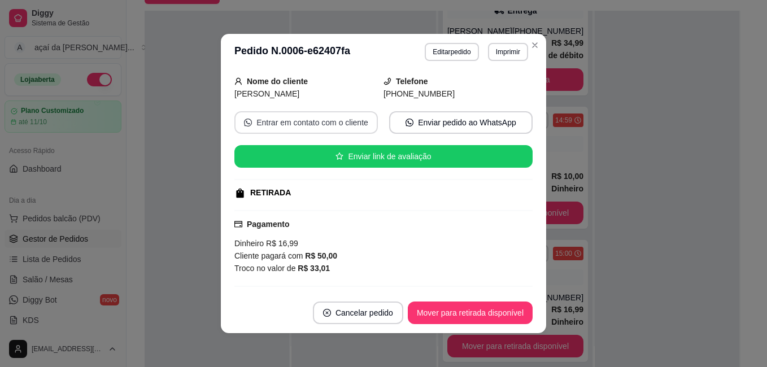
click at [335, 125] on button "Entrar em contato com o cliente" at bounding box center [305, 122] width 143 height 23
click at [307, 127] on button "Entrar em contato com o cliente" at bounding box center [305, 122] width 143 height 23
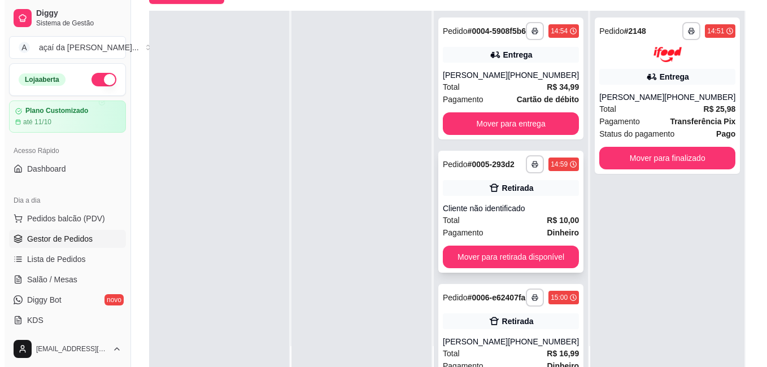
scroll to position [0, 0]
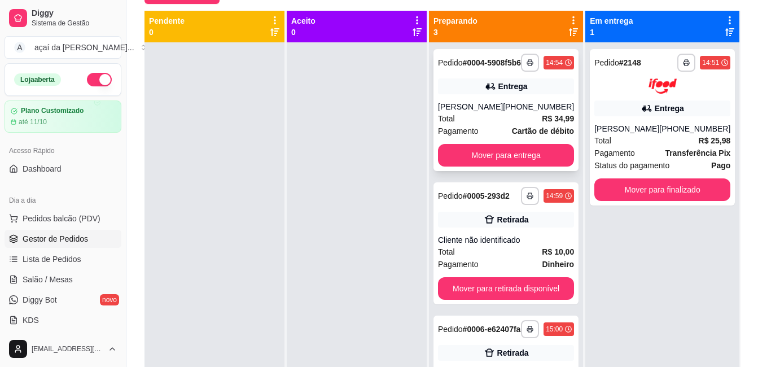
click at [493, 112] on div "[PERSON_NAME]" at bounding box center [470, 106] width 65 height 11
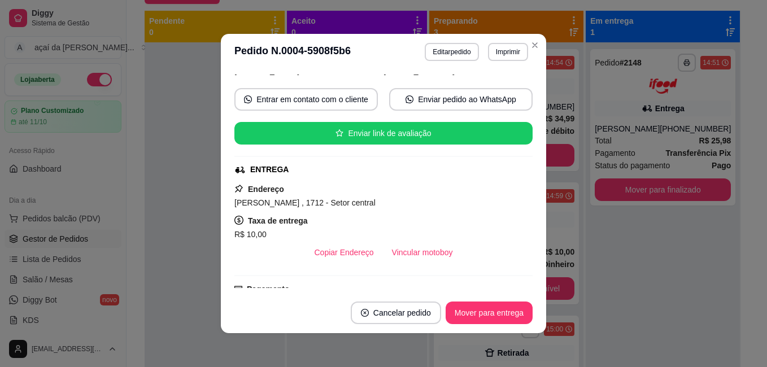
scroll to position [52, 0]
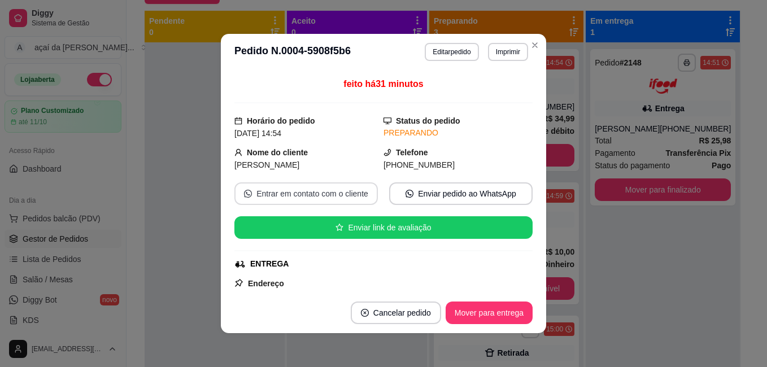
click at [352, 194] on button "Entrar em contato com o cliente" at bounding box center [305, 193] width 143 height 23
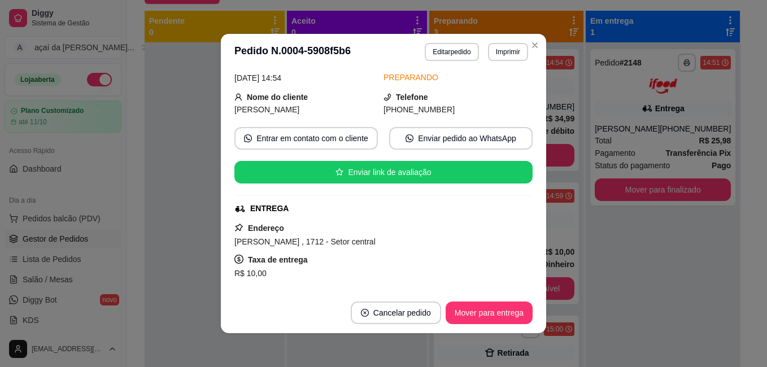
scroll to position [0, 0]
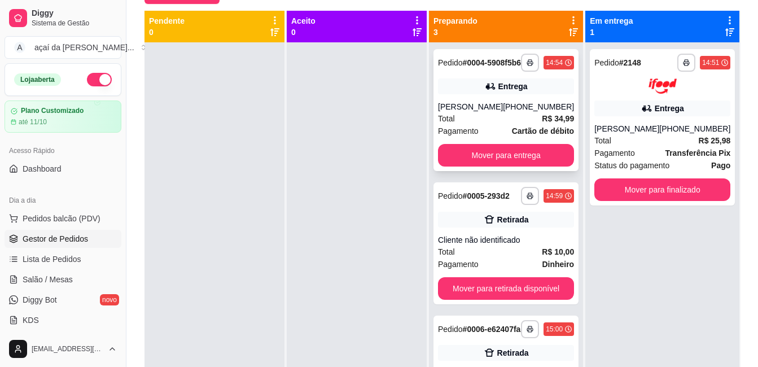
click at [512, 112] on div "[PHONE_NUMBER]" at bounding box center [538, 106] width 71 height 11
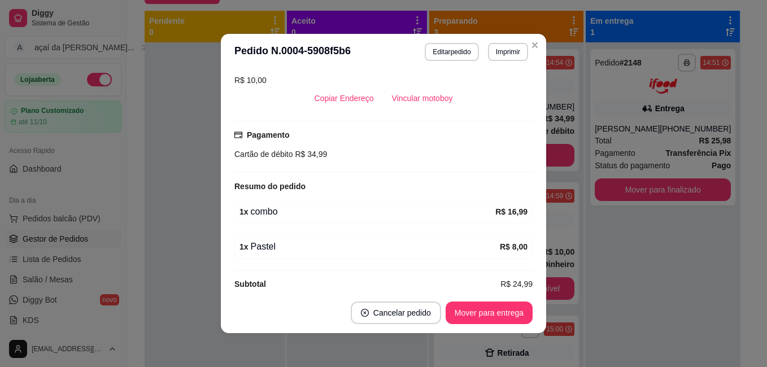
scroll to position [316, 0]
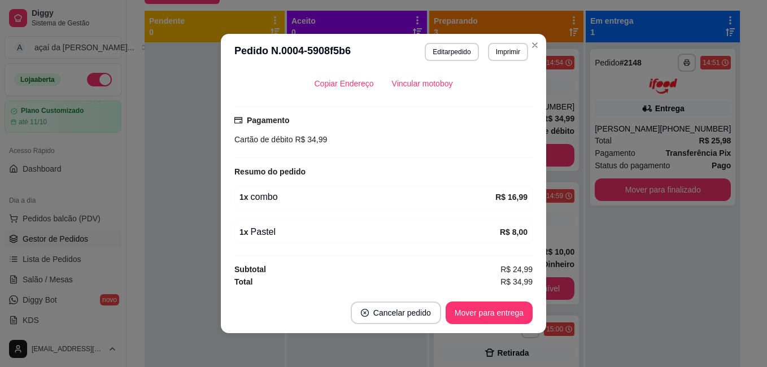
click at [449, 228] on div "Solicite um entregador do iFood Sujeito a disponibilidade da plataforma feito h…" at bounding box center [383, 181] width 298 height 213
click at [486, 317] on button "Mover para entrega" at bounding box center [488, 313] width 85 height 22
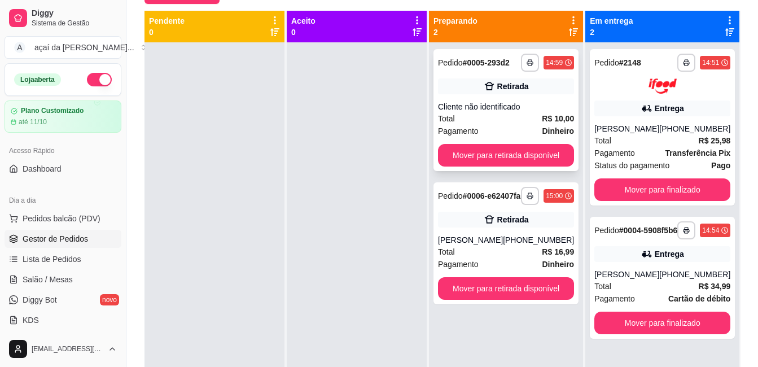
click at [528, 117] on div "Total R$ 10,00" at bounding box center [506, 118] width 136 height 12
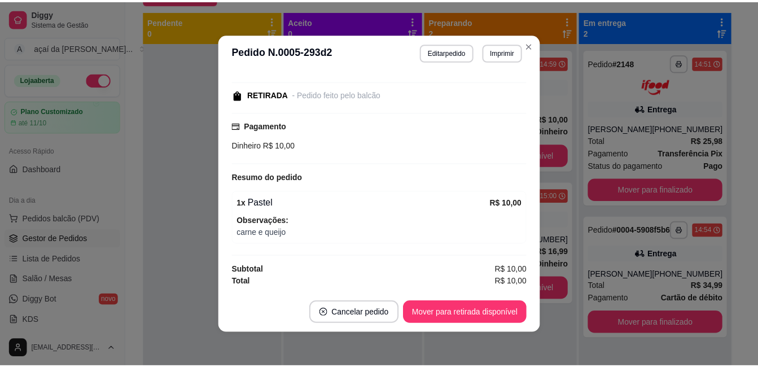
scroll to position [2, 0]
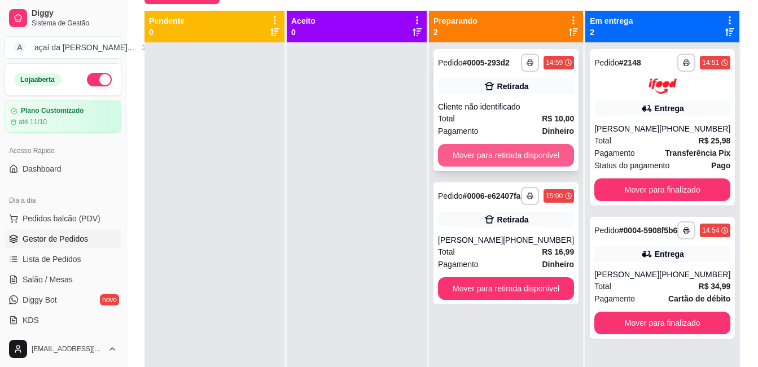
click at [518, 149] on button "Mover para retirada disponível" at bounding box center [506, 155] width 136 height 23
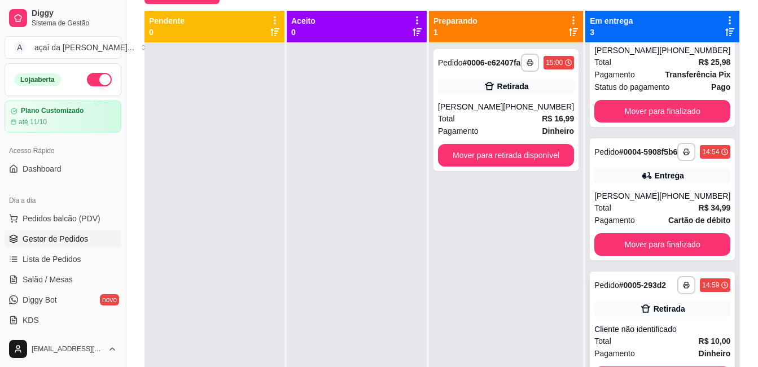
scroll to position [32, 0]
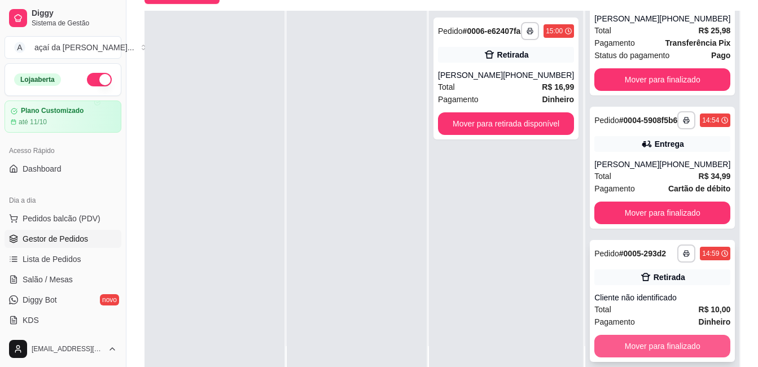
click at [643, 340] on button "Mover para finalizado" at bounding box center [662, 346] width 136 height 23
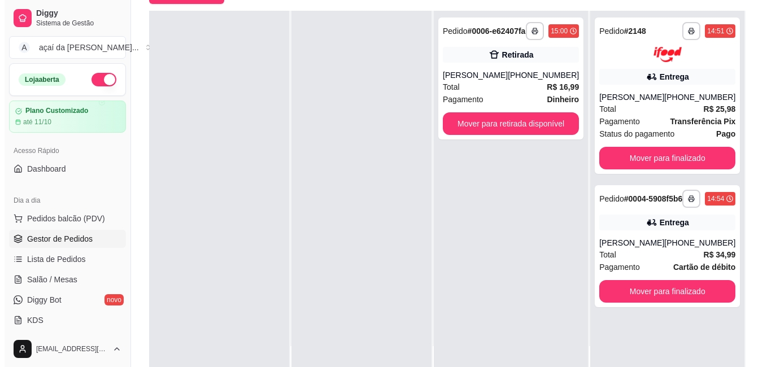
scroll to position [0, 0]
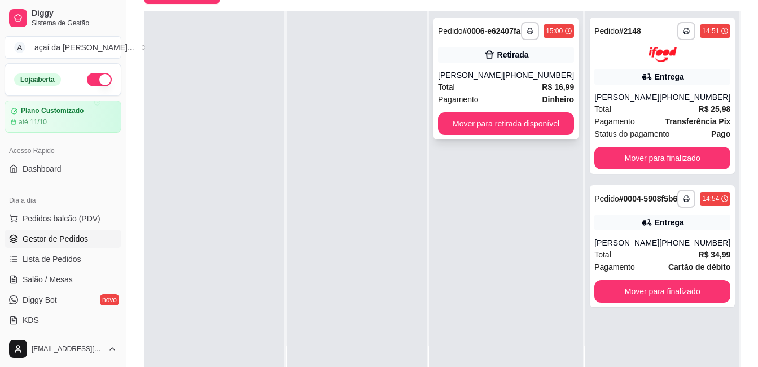
click at [507, 93] on div "Total R$ 16,99" at bounding box center [506, 87] width 136 height 12
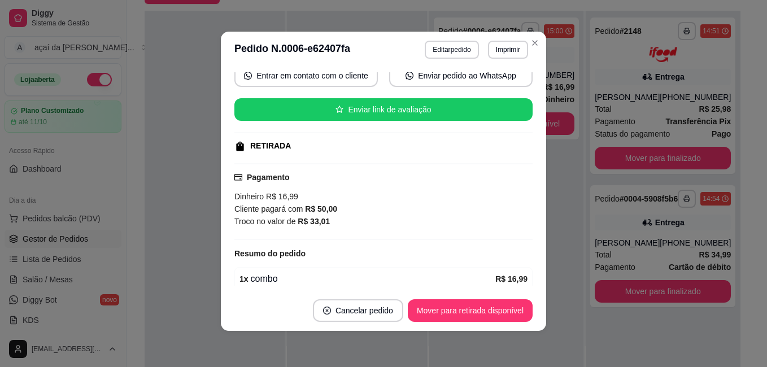
scroll to position [163, 0]
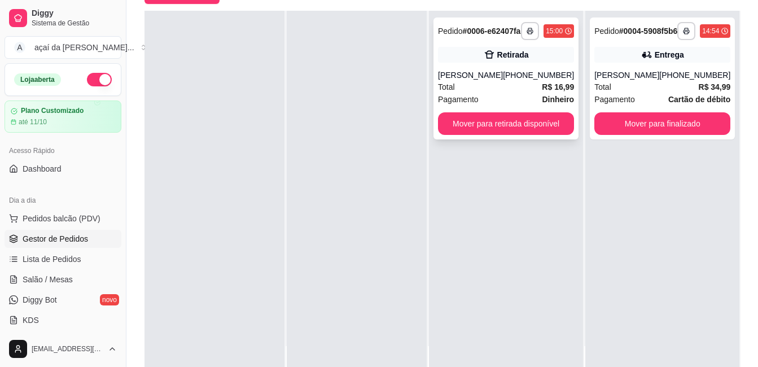
click at [506, 93] on div "Total R$ 16,99" at bounding box center [506, 87] width 136 height 12
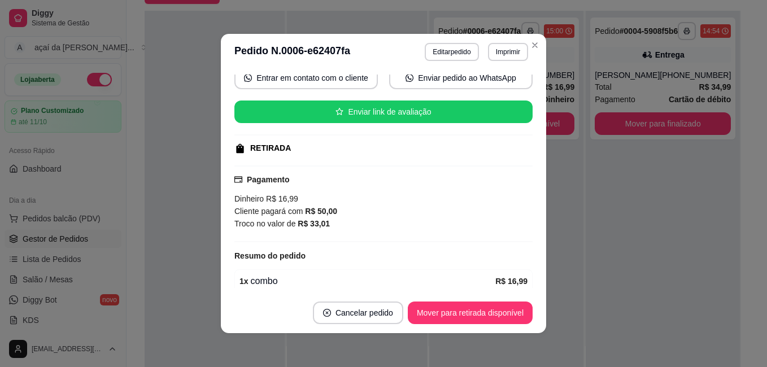
scroll to position [2, 0]
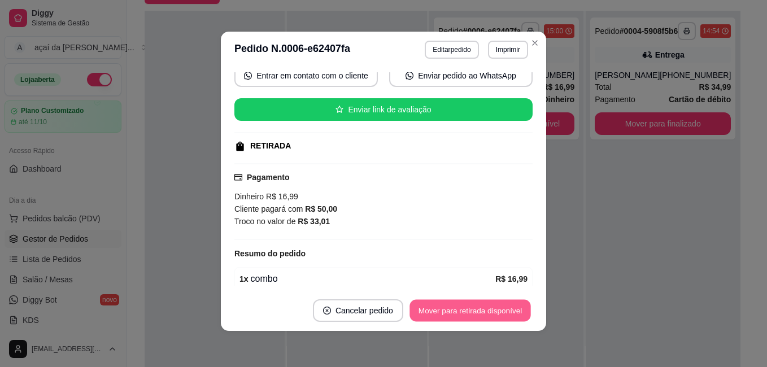
click at [499, 307] on button "Mover para retirada disponível" at bounding box center [469, 311] width 121 height 22
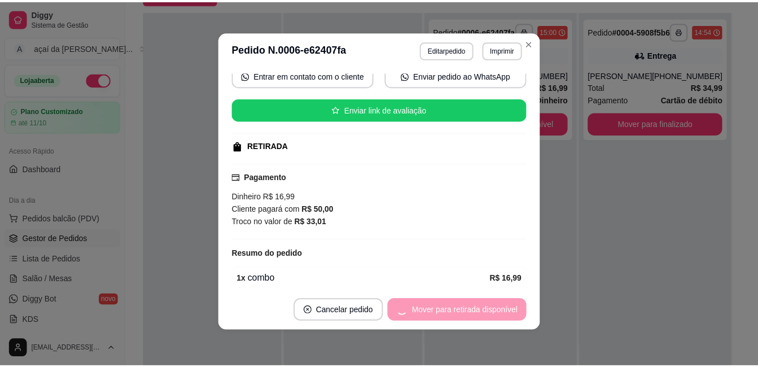
scroll to position [75, 0]
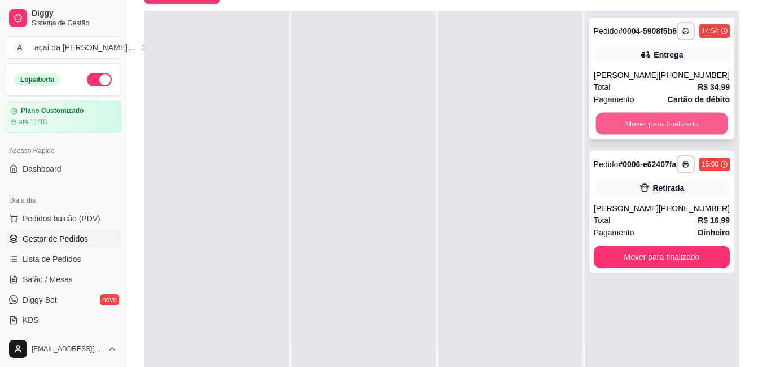
click at [647, 132] on button "Mover para finalizado" at bounding box center [661, 124] width 132 height 22
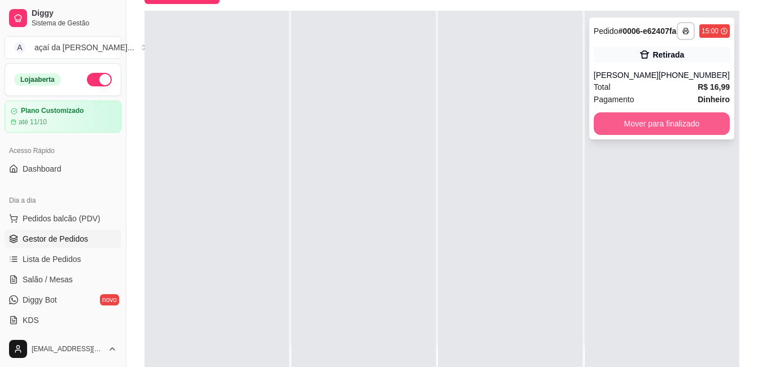
click at [650, 135] on button "Mover para finalizado" at bounding box center [662, 123] width 136 height 23
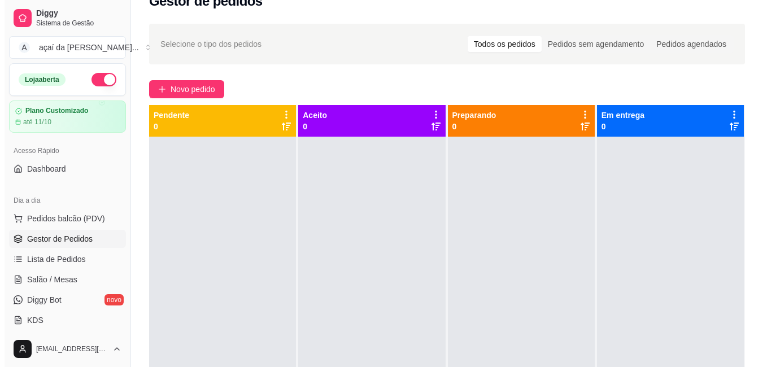
scroll to position [0, 0]
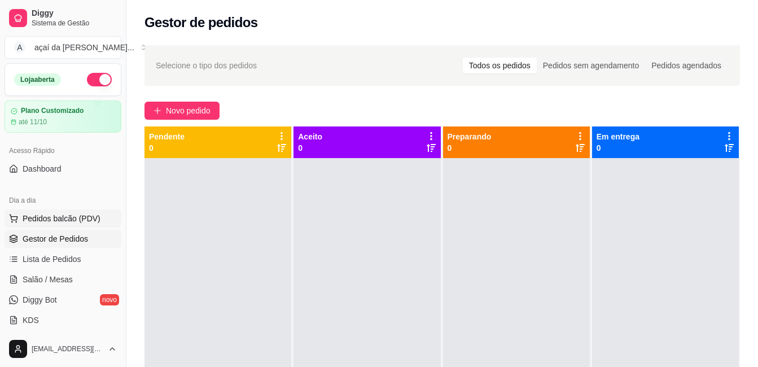
click at [94, 220] on span "Pedidos balcão (PDV)" at bounding box center [62, 218] width 78 height 11
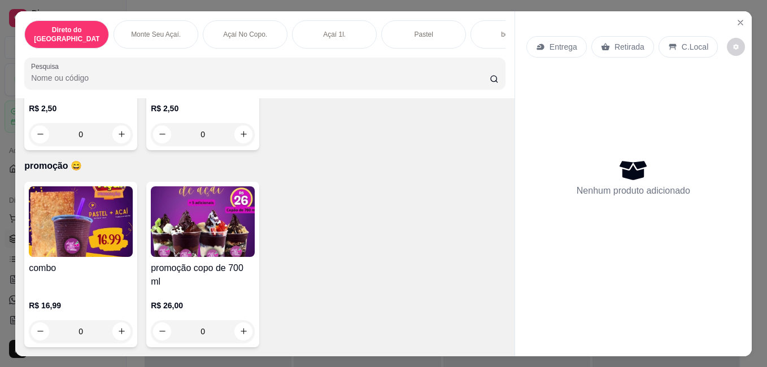
scroll to position [2494, 0]
click at [165, 242] on img at bounding box center [203, 221] width 104 height 71
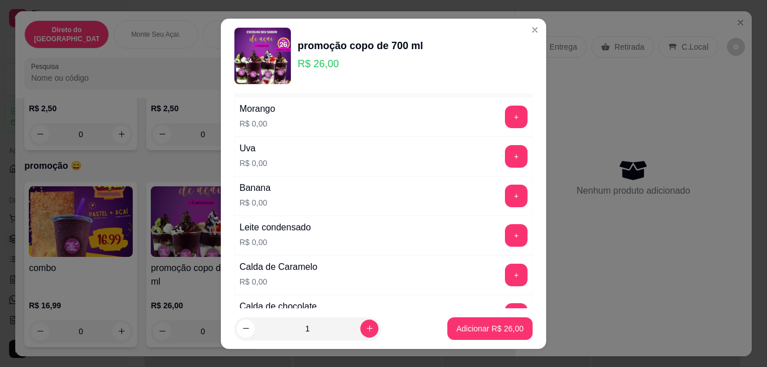
scroll to position [0, 0]
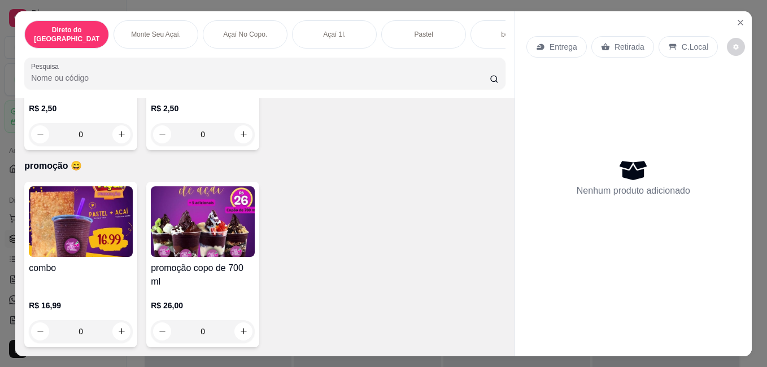
click at [211, 246] on img at bounding box center [203, 221] width 104 height 71
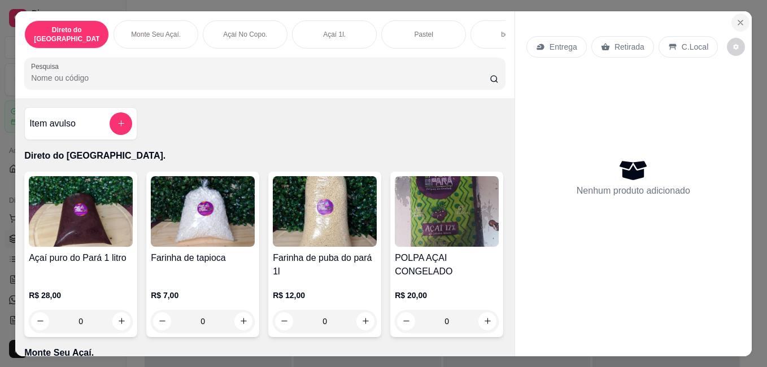
click at [741, 14] on button "Close" at bounding box center [740, 23] width 18 height 18
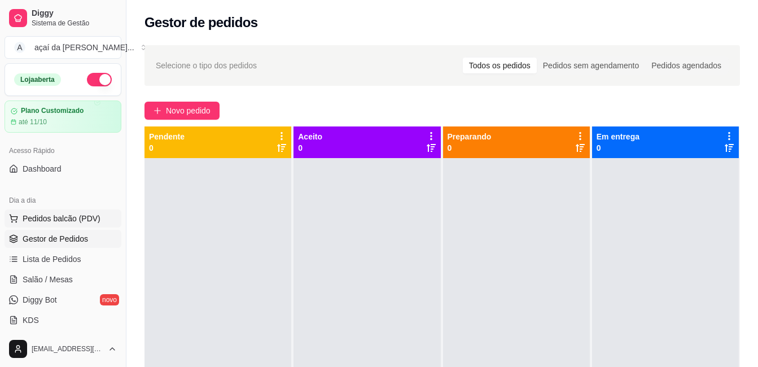
click at [71, 221] on span "Pedidos balcão (PDV)" at bounding box center [62, 218] width 78 height 11
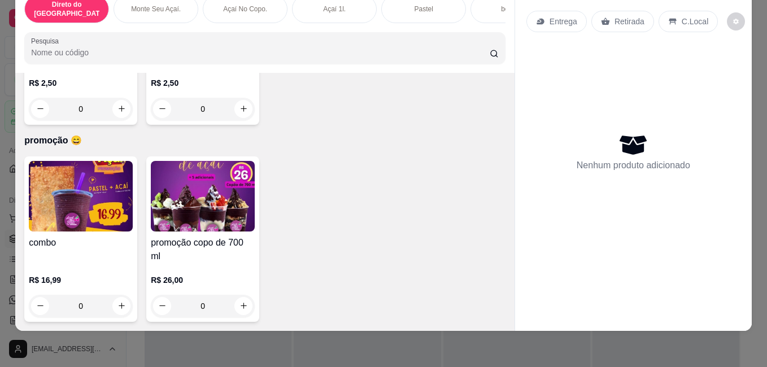
scroll to position [2494, 0]
click at [253, 208] on div "promoção copo de 700 ml R$ 26,00 0" at bounding box center [202, 238] width 113 height 165
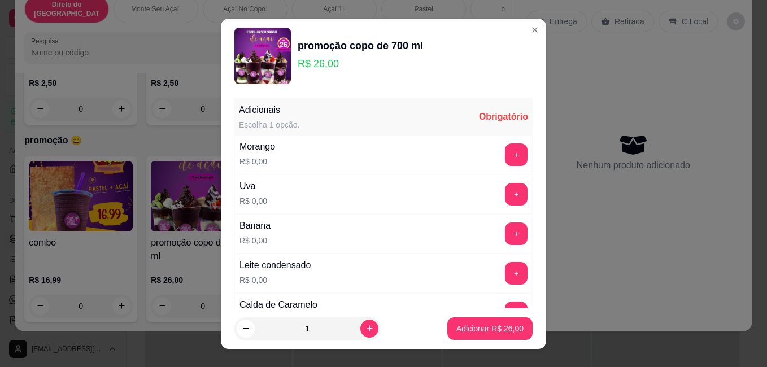
click at [242, 65] on img at bounding box center [262, 56] width 56 height 56
click at [242, 64] on img at bounding box center [262, 56] width 56 height 56
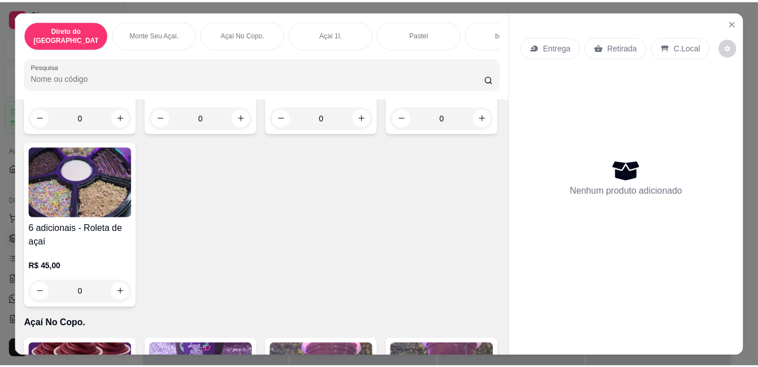
scroll to position [331, 0]
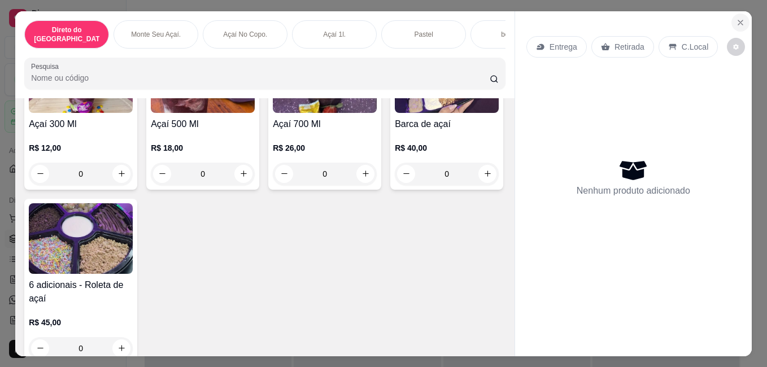
click at [737, 21] on icon "Close" at bounding box center [739, 22] width 9 height 9
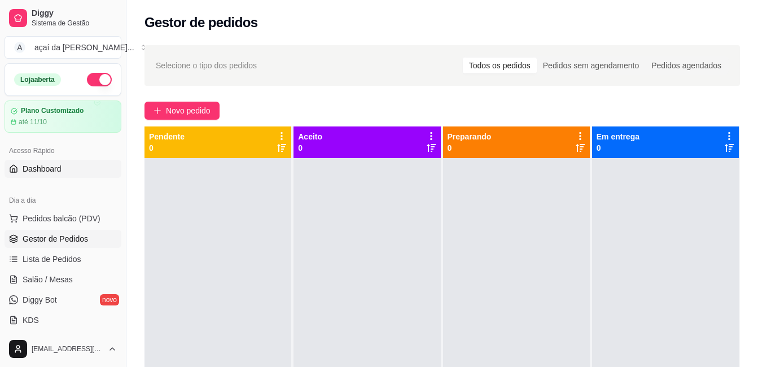
click at [47, 173] on span "Dashboard" at bounding box center [42, 168] width 39 height 11
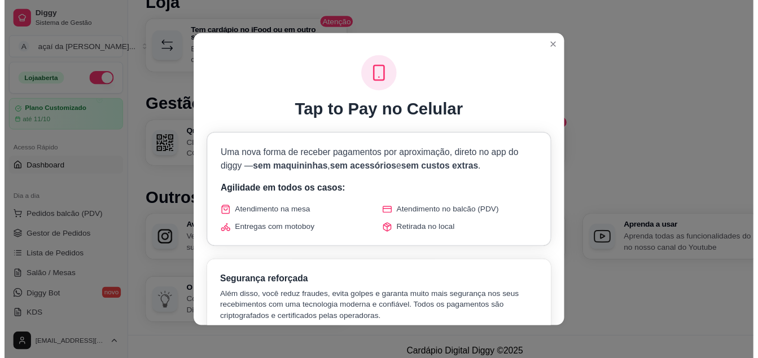
scroll to position [38, 0]
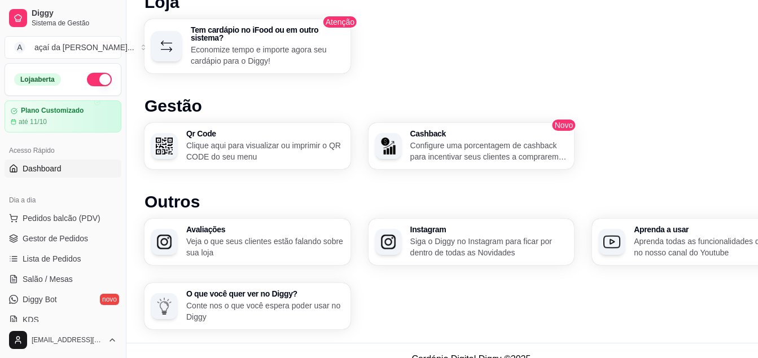
click at [609, 343] on footer "Cardápio Digital Diggy © 2025" at bounding box center [471, 359] width 690 height 32
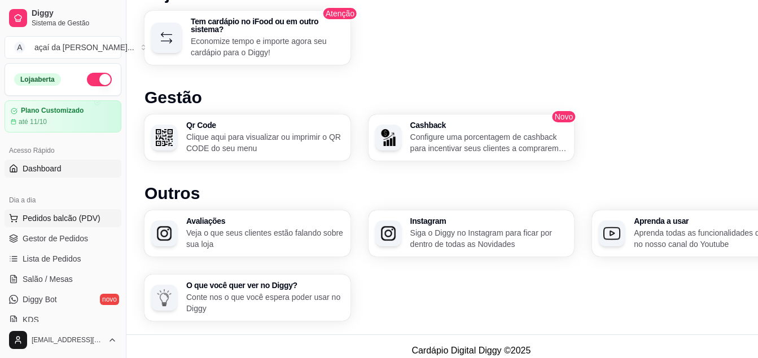
click at [72, 224] on span "Pedidos balcão (PDV)" at bounding box center [62, 218] width 78 height 11
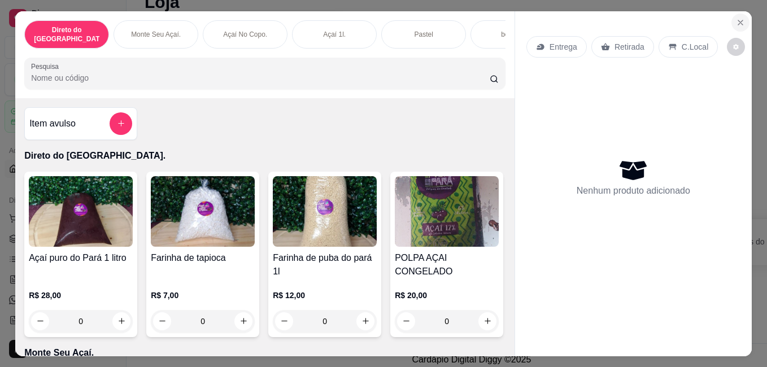
click at [733, 23] on button "Close" at bounding box center [740, 23] width 18 height 18
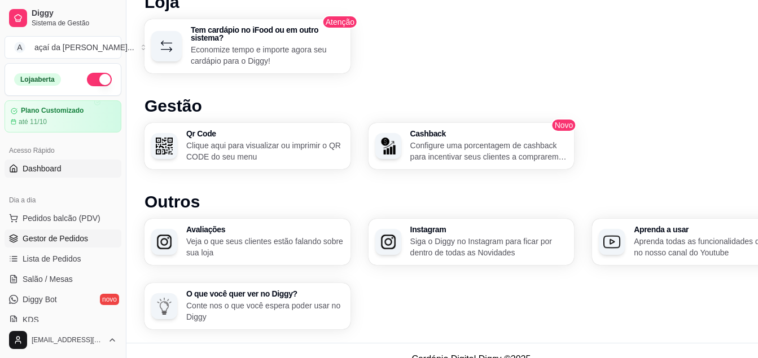
click at [35, 242] on span "Gestor de Pedidos" at bounding box center [55, 238] width 65 height 11
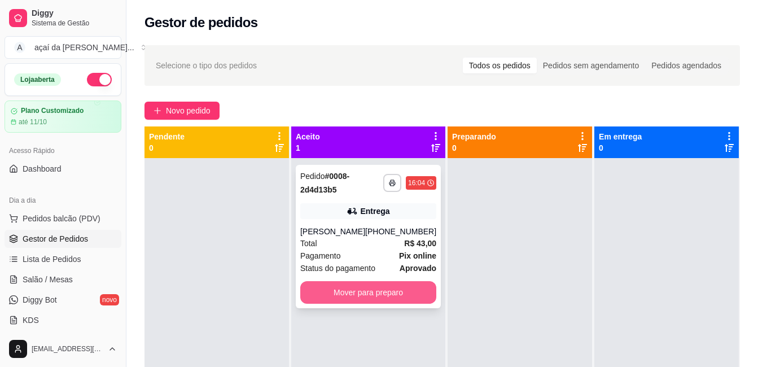
click at [367, 296] on button "Mover para preparo" at bounding box center [368, 292] width 136 height 23
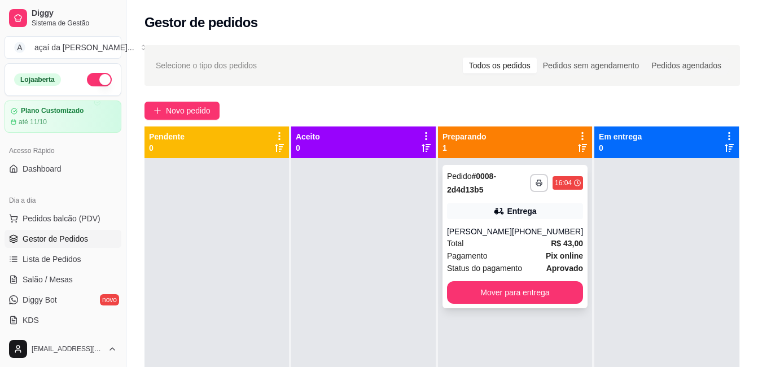
click at [479, 256] on span "Pagamento" at bounding box center [467, 255] width 41 height 12
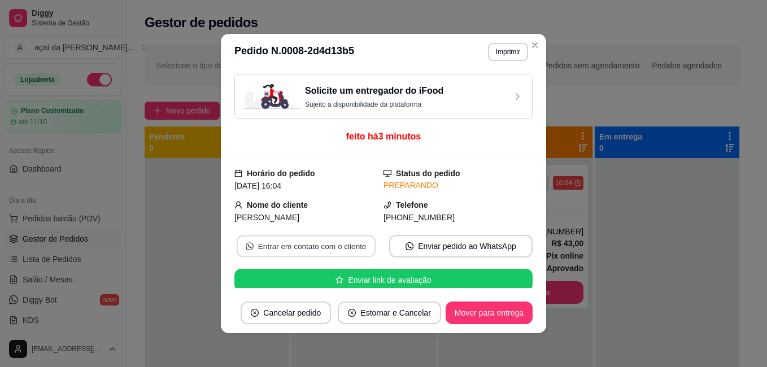
click at [319, 246] on button "Entrar em contato com o cliente" at bounding box center [306, 246] width 139 height 22
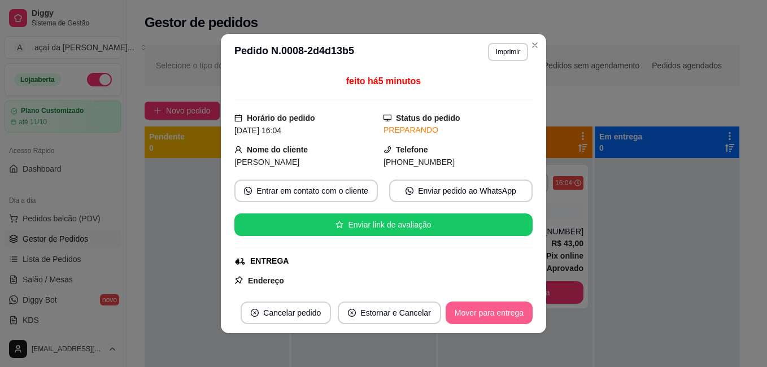
click at [499, 314] on button "Mover para entrega" at bounding box center [488, 312] width 87 height 23
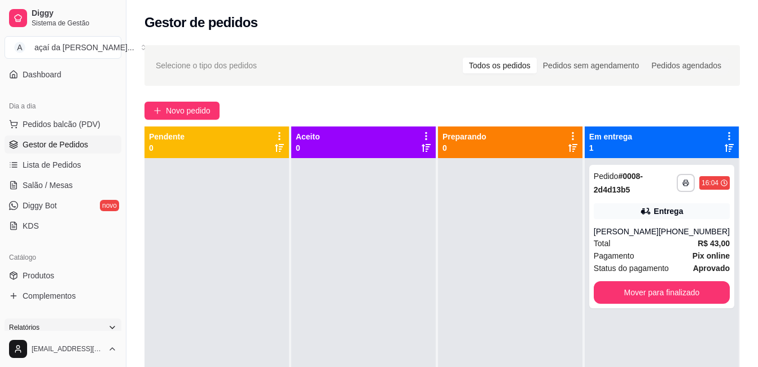
scroll to position [169, 0]
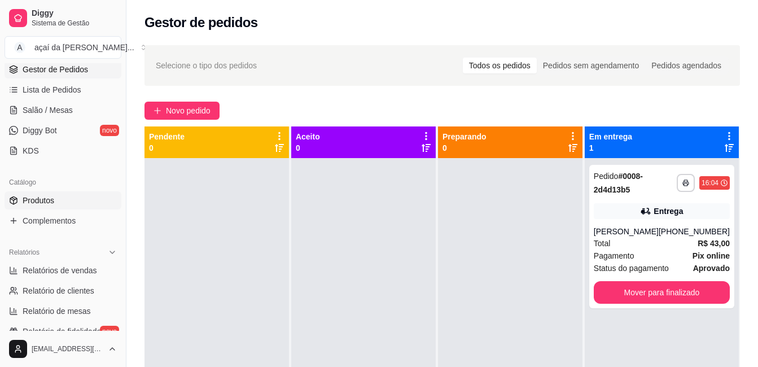
click at [57, 205] on link "Produtos" at bounding box center [63, 200] width 117 height 18
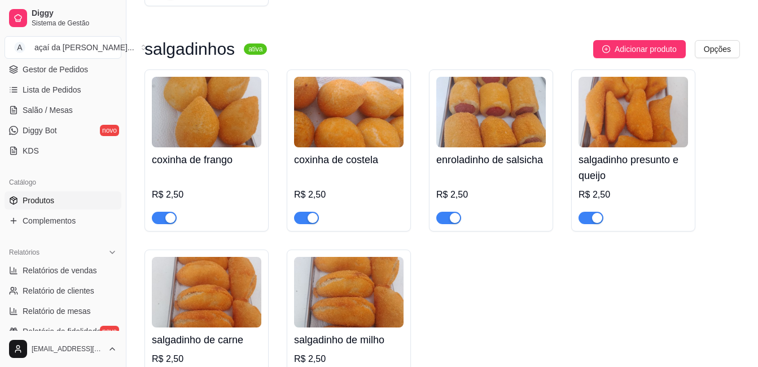
scroll to position [2766, 0]
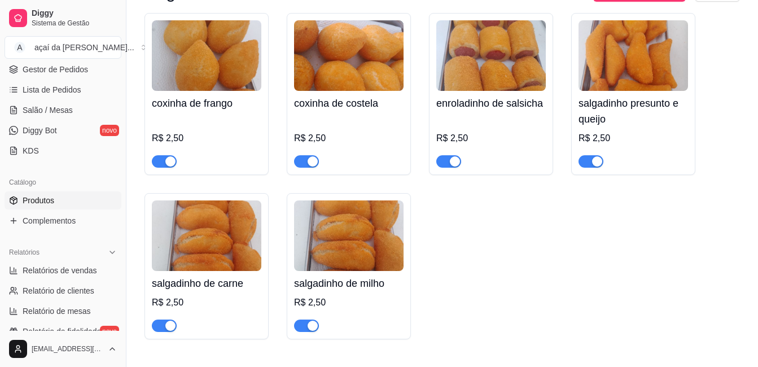
click at [305, 332] on span "button" at bounding box center [306, 325] width 25 height 12
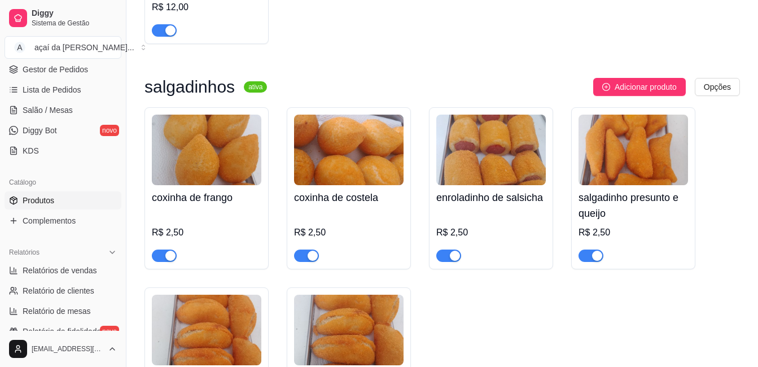
scroll to position [2578, 0]
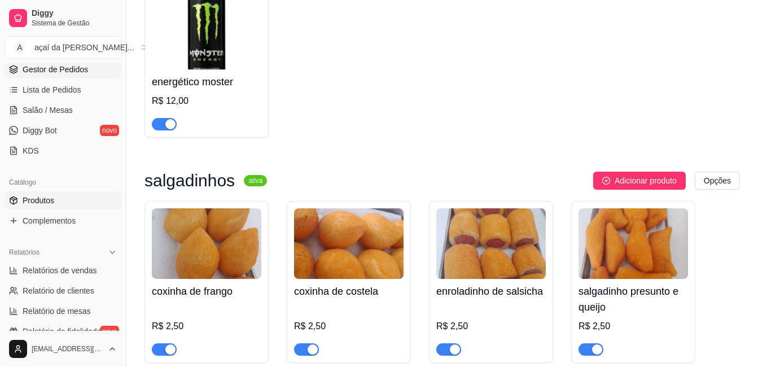
click at [48, 76] on link "Gestor de Pedidos" at bounding box center [63, 69] width 117 height 18
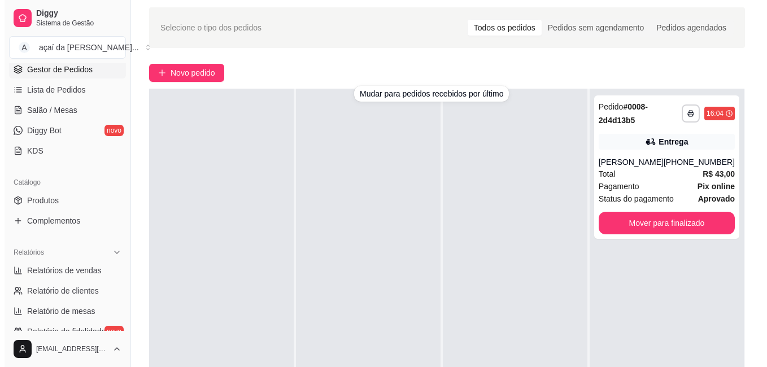
scroll to position [56, 0]
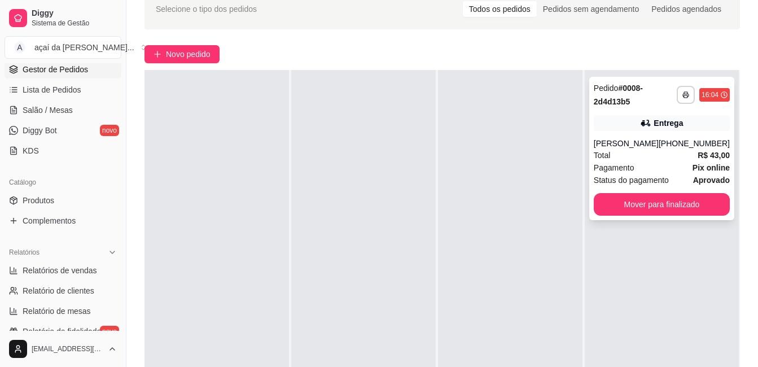
click at [651, 165] on div "Pagamento Pix online" at bounding box center [662, 167] width 136 height 12
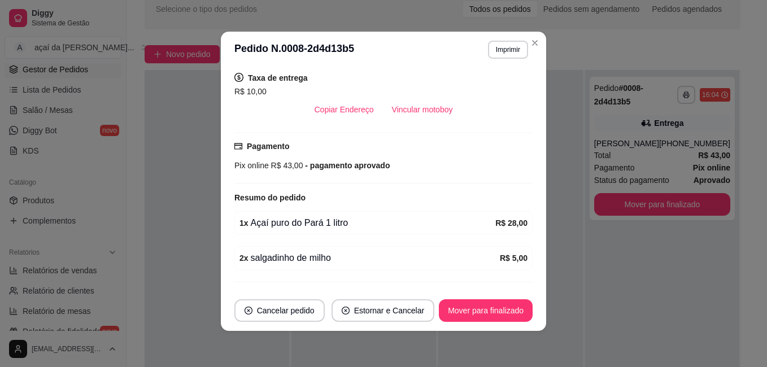
scroll to position [330, 0]
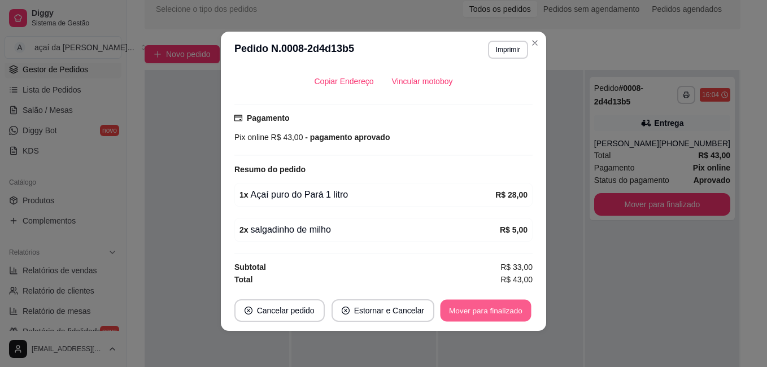
click at [498, 301] on button "Mover para finalizado" at bounding box center [485, 311] width 91 height 22
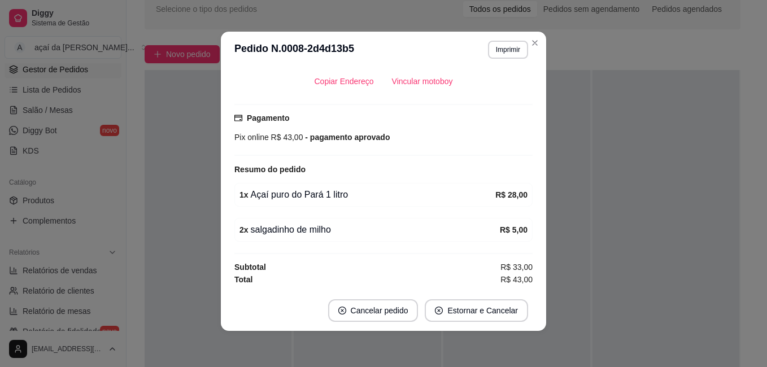
scroll to position [292, 0]
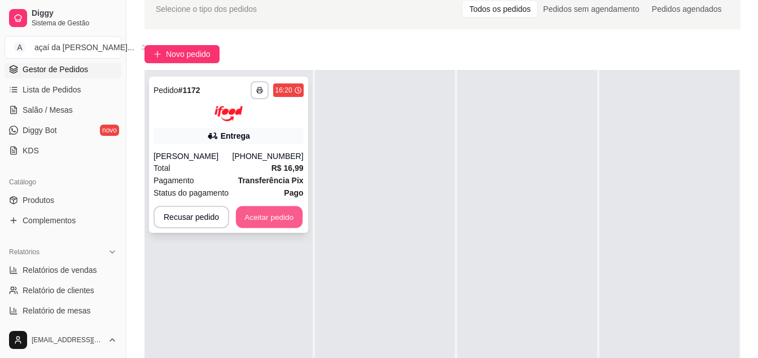
click at [269, 216] on button "Aceitar pedido" at bounding box center [269, 217] width 67 height 22
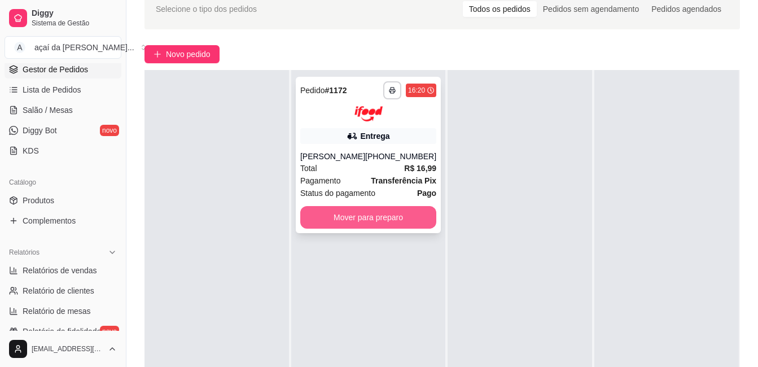
click at [371, 210] on button "Mover para preparo" at bounding box center [368, 217] width 136 height 23
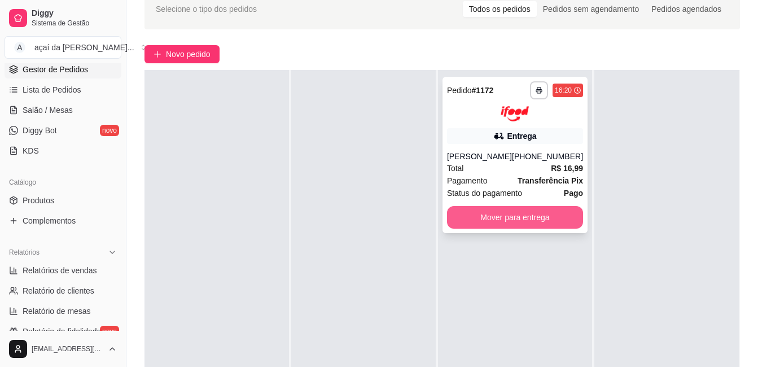
click at [528, 209] on button "Mover para entrega" at bounding box center [515, 217] width 136 height 23
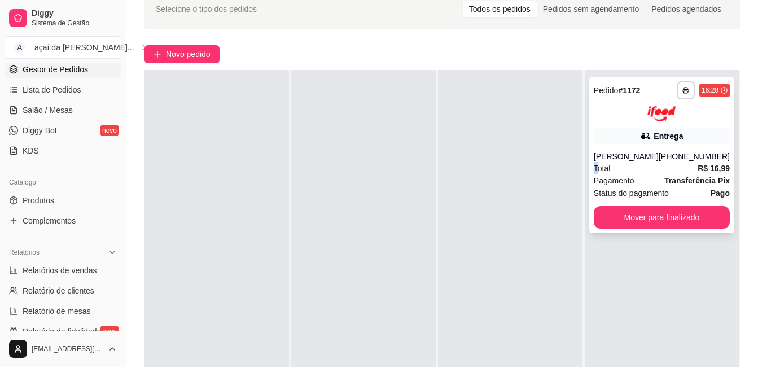
click at [598, 172] on div "**********" at bounding box center [661, 155] width 145 height 156
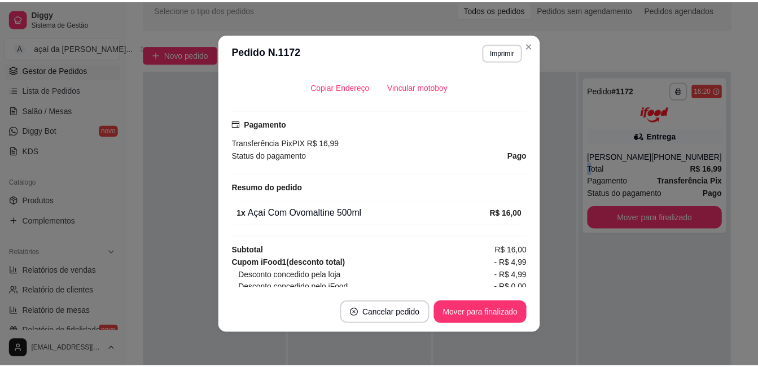
scroll to position [376, 0]
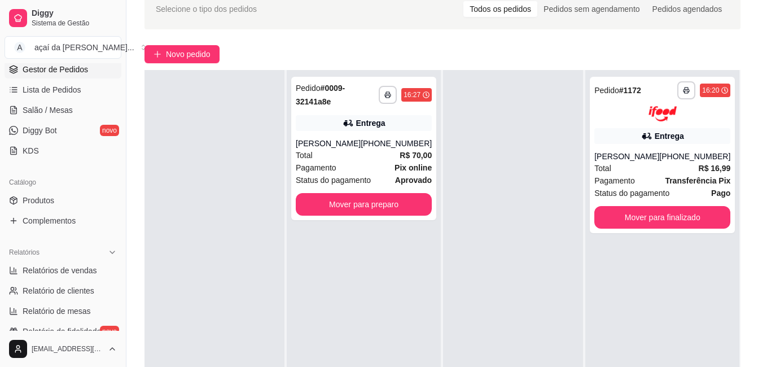
click at [73, 64] on span "Gestor de Pedidos" at bounding box center [55, 69] width 65 height 11
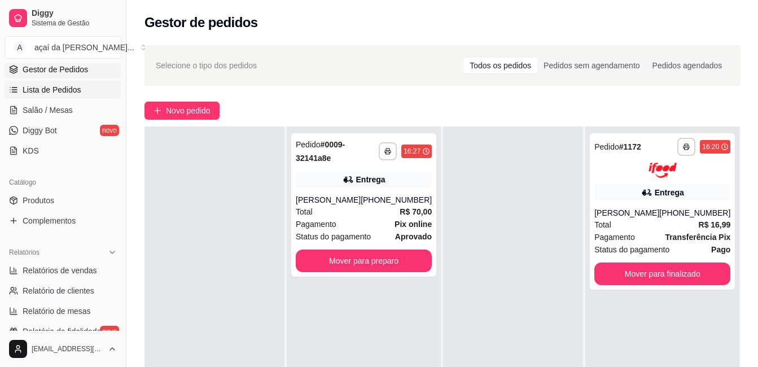
click at [69, 90] on span "Lista de Pedidos" at bounding box center [52, 89] width 59 height 11
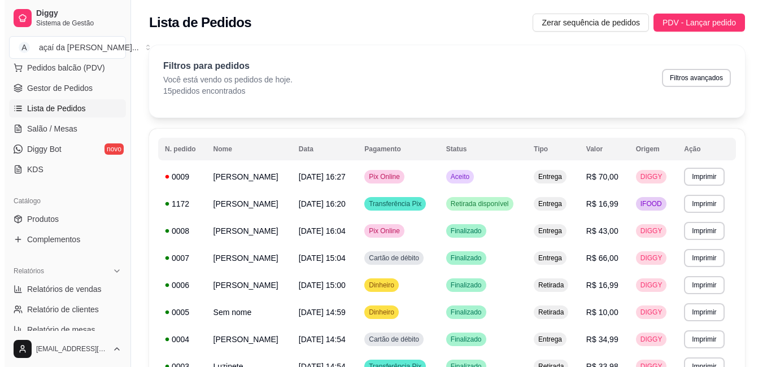
scroll to position [94, 0]
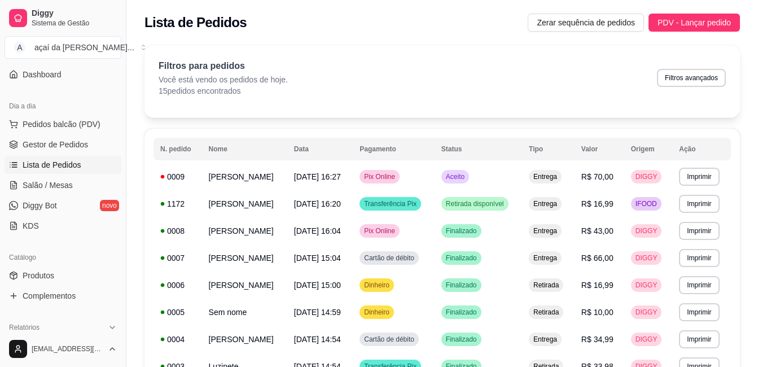
click at [89, 134] on ul "Pedidos balcão (PDV) Gestor de Pedidos Lista de Pedidos Salão / Mesas Diggy Bot…" at bounding box center [63, 175] width 117 height 120
click at [86, 123] on span "Pedidos balcão (PDV)" at bounding box center [62, 124] width 78 height 11
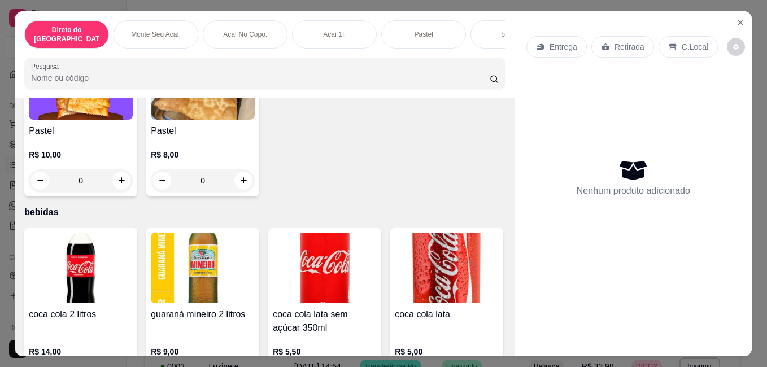
scroll to position [1524, 0]
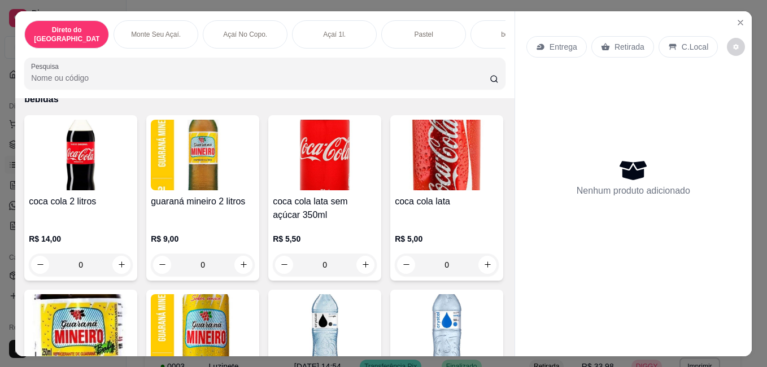
click at [245, 77] on button "increase-product-quantity" at bounding box center [243, 68] width 18 height 18
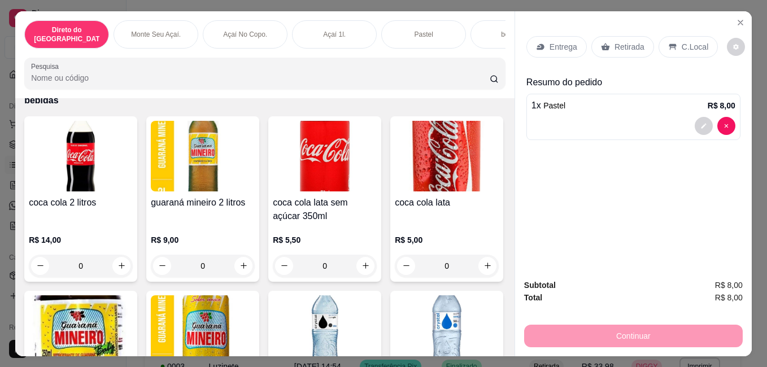
click at [246, 77] on button "increase-product-quantity" at bounding box center [242, 67] width 17 height 17
type input "2"
click at [702, 120] on button "decrease-product-quantity" at bounding box center [703, 126] width 18 height 18
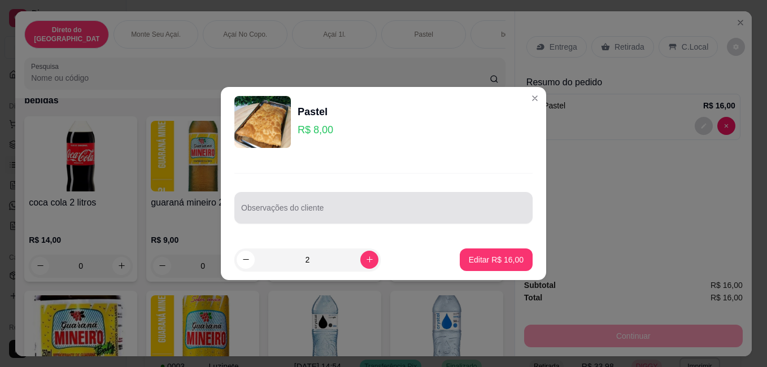
click at [312, 199] on div at bounding box center [383, 207] width 284 height 23
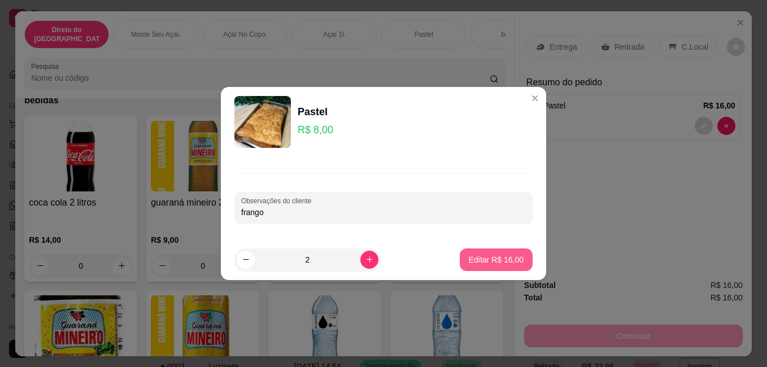
type input "frango"
click at [506, 265] on p "Editar R$ 16,00" at bounding box center [495, 259] width 53 height 11
type input "0"
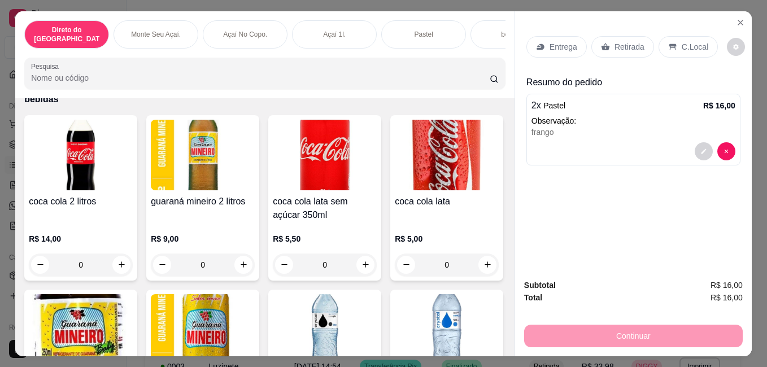
click at [606, 38] on div "Retirada" at bounding box center [622, 46] width 63 height 21
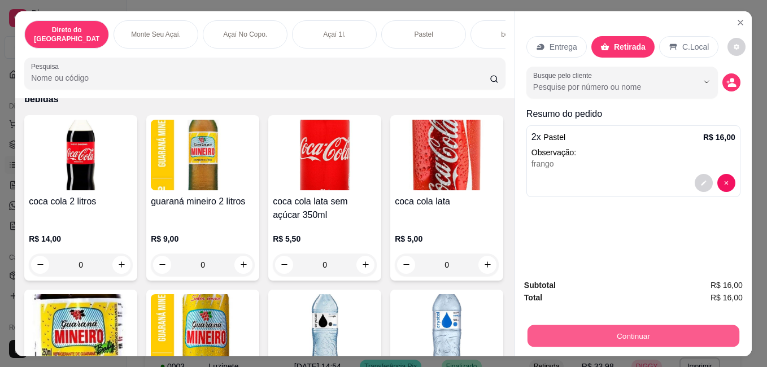
click at [642, 327] on button "Continuar" at bounding box center [633, 336] width 212 height 22
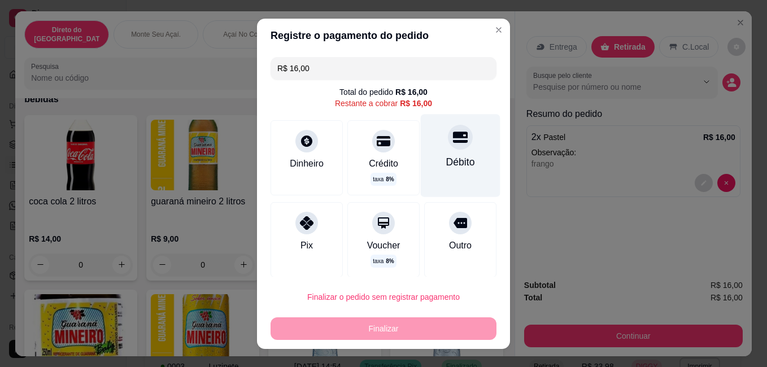
click at [448, 150] on div "Débito" at bounding box center [461, 155] width 80 height 82
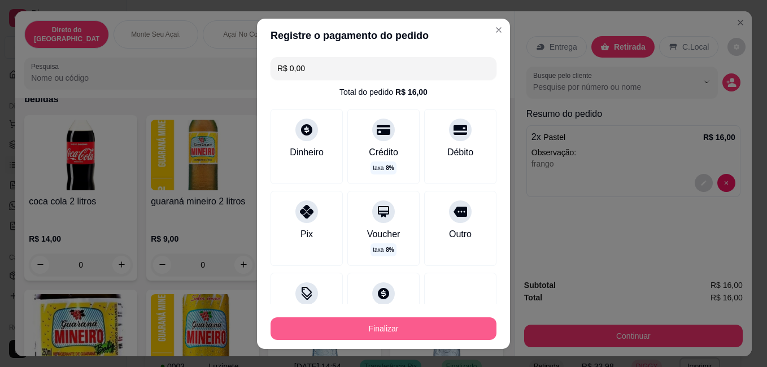
click at [401, 323] on button "Finalizar" at bounding box center [383, 328] width 226 height 23
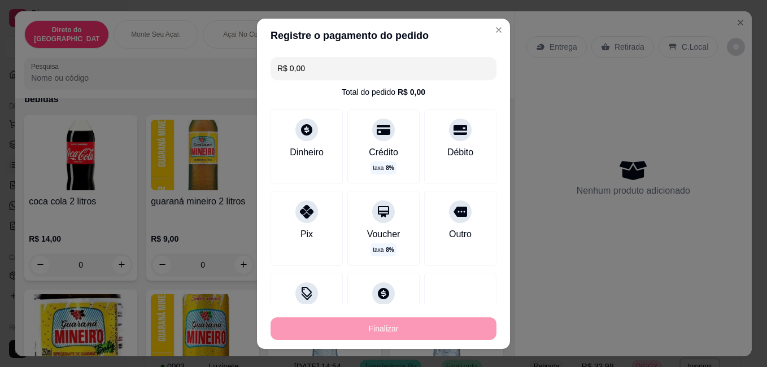
type input "-R$ 16,00"
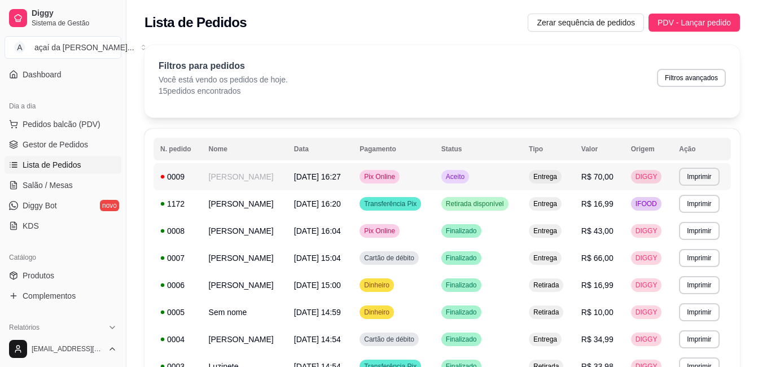
click at [512, 178] on td "Aceito" at bounding box center [478, 176] width 87 height 27
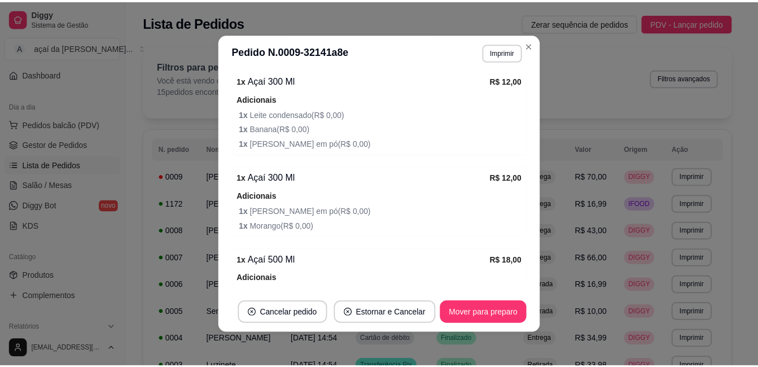
scroll to position [563, 0]
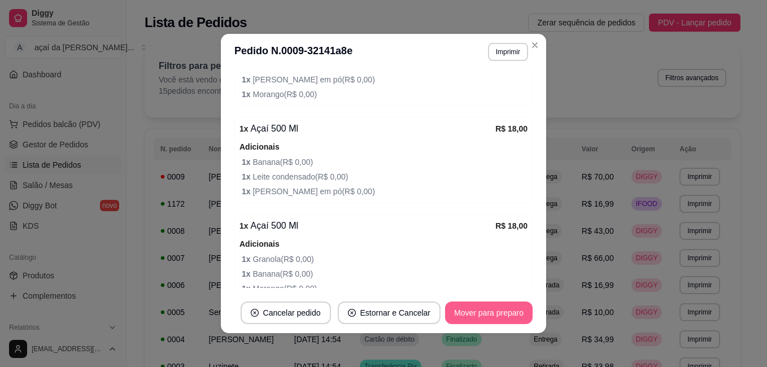
click at [487, 312] on button "Mover para preparo" at bounding box center [488, 312] width 87 height 23
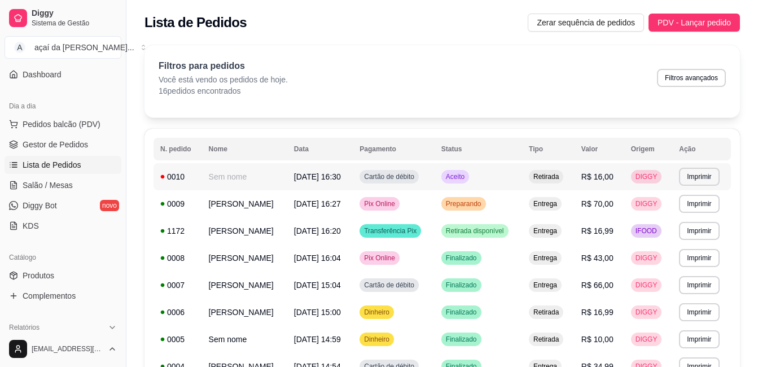
click at [461, 166] on td "Aceito" at bounding box center [478, 176] width 87 height 27
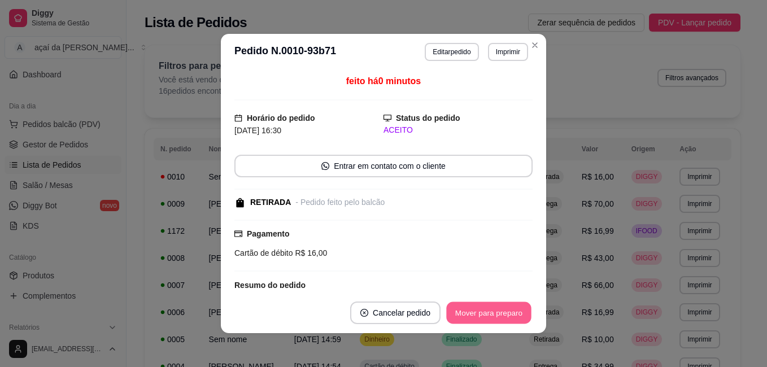
click at [515, 310] on button "Mover para preparo" at bounding box center [488, 313] width 85 height 22
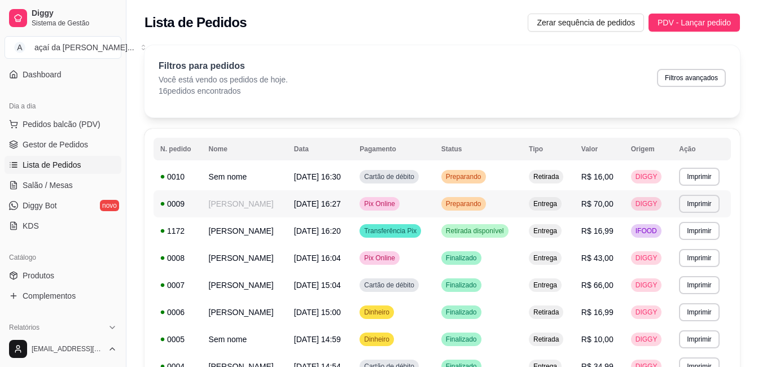
click at [501, 196] on td "Preparando" at bounding box center [478, 203] width 87 height 27
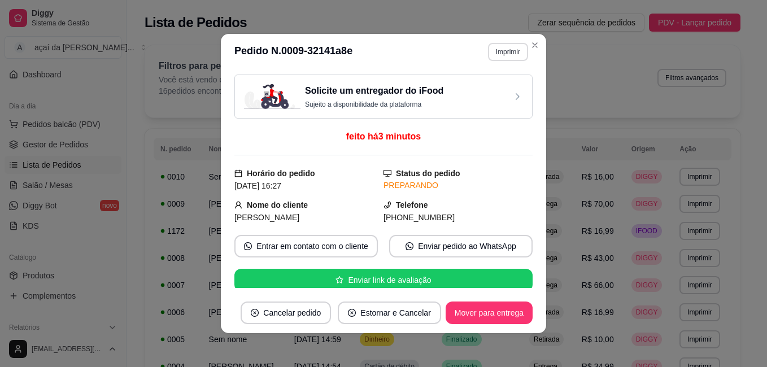
click at [505, 59] on button "Imprimir" at bounding box center [508, 52] width 40 height 18
click at [497, 87] on button "IMPRESSORA" at bounding box center [485, 92] width 82 height 18
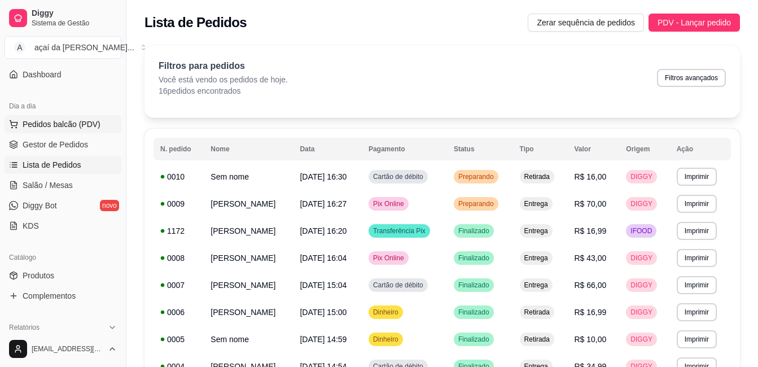
drag, startPoint x: 58, startPoint y: 119, endPoint x: 84, endPoint y: 125, distance: 26.6
click at [58, 119] on span "Pedidos balcão (PDV)" at bounding box center [62, 124] width 78 height 11
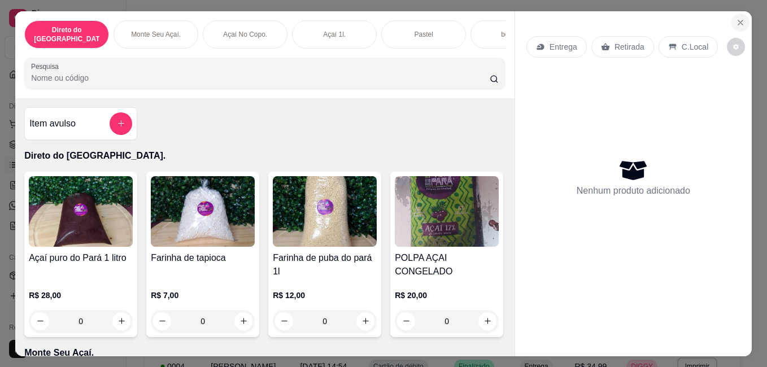
click at [738, 18] on icon "Close" at bounding box center [739, 22] width 9 height 9
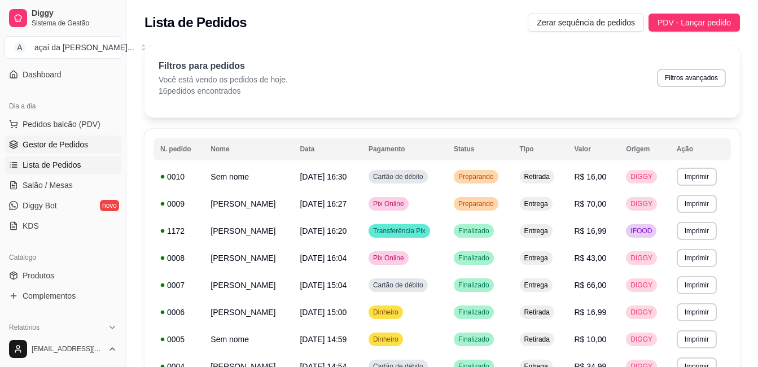
click at [54, 143] on span "Gestor de Pedidos" at bounding box center [55, 144] width 65 height 11
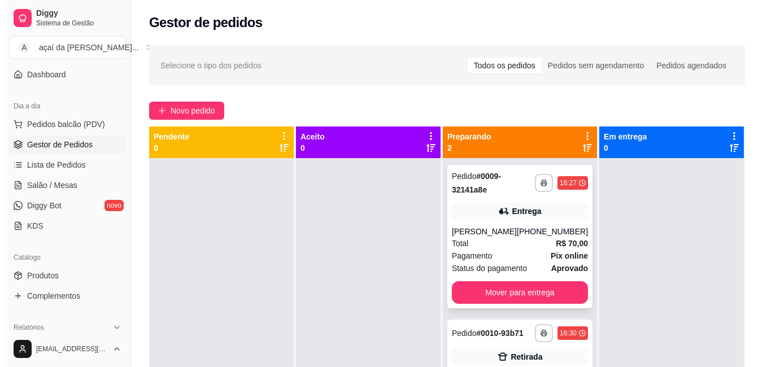
scroll to position [32, 0]
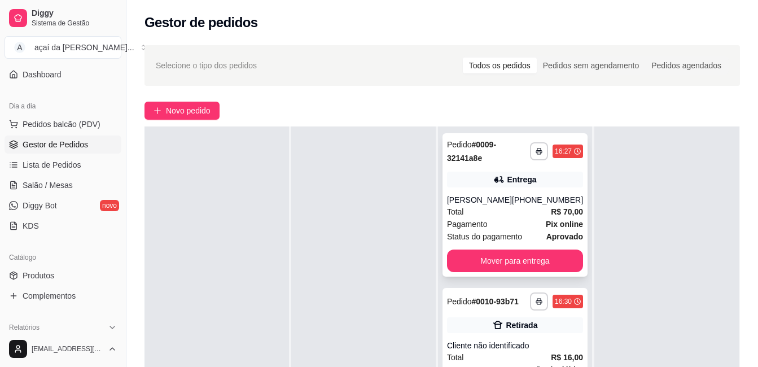
click at [528, 195] on div "[PHONE_NUMBER]" at bounding box center [547, 199] width 71 height 11
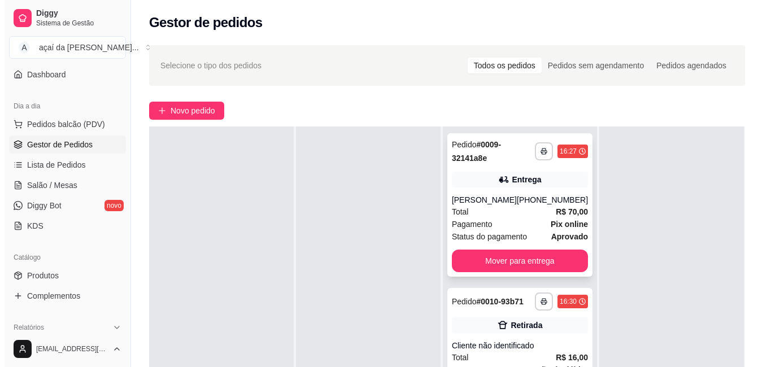
scroll to position [113, 0]
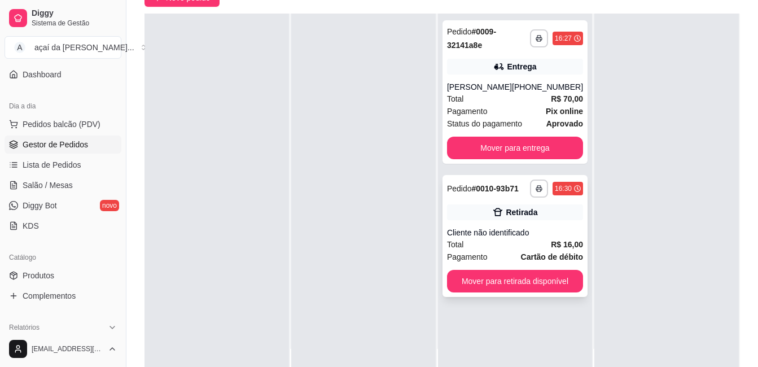
click at [487, 215] on div "Retirada" at bounding box center [515, 212] width 136 height 16
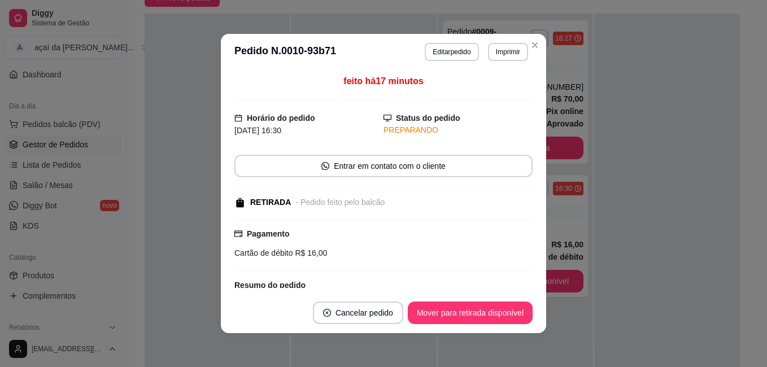
scroll to position [108, 0]
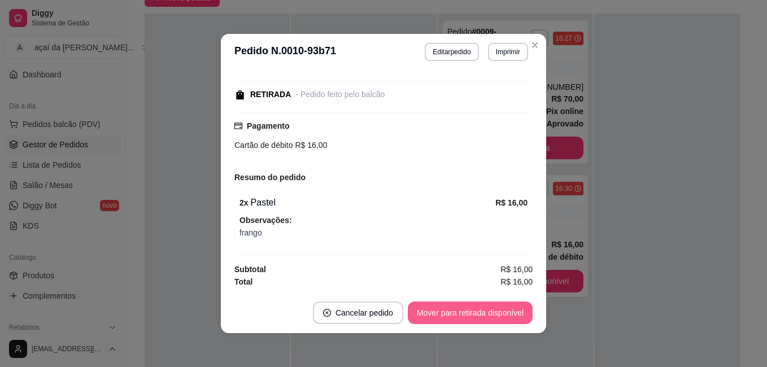
click at [451, 309] on button "Mover para retirada disponível" at bounding box center [470, 312] width 125 height 23
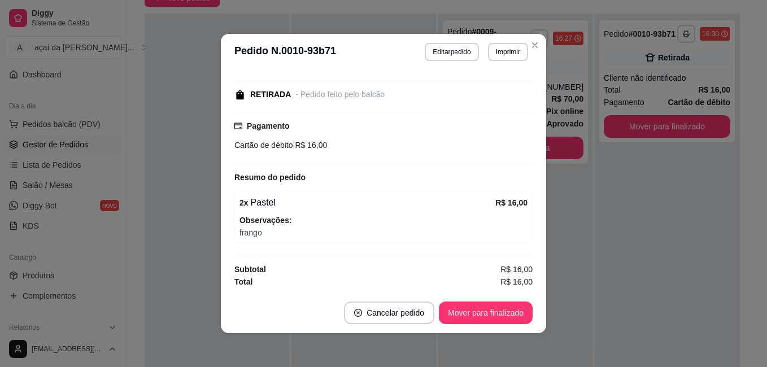
scroll to position [2, 0]
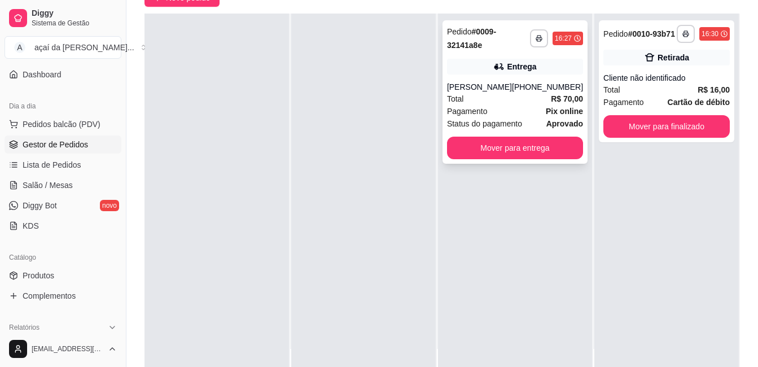
click at [491, 103] on div "Total R$ 70,00" at bounding box center [515, 99] width 136 height 12
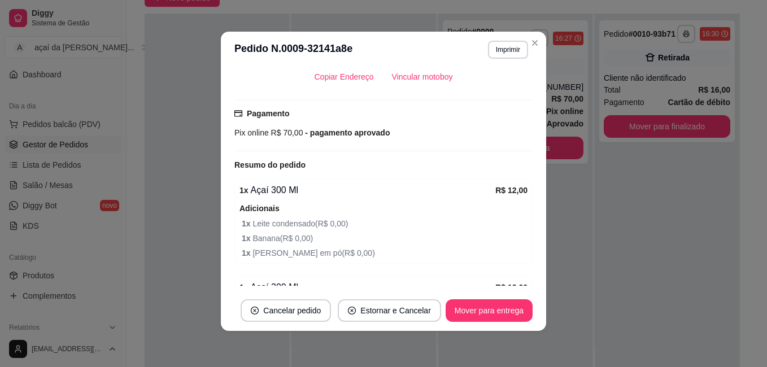
scroll to position [452, 0]
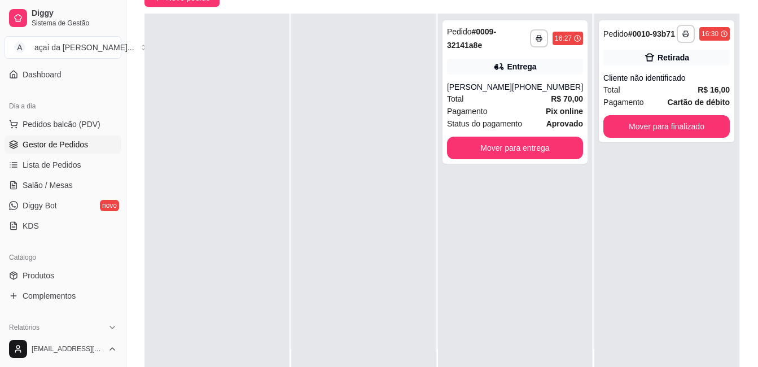
click at [208, 365] on div at bounding box center [216, 197] width 144 height 367
click at [538, 117] on div "Pagamento Pix online Status do pagamento aprovado" at bounding box center [515, 117] width 136 height 25
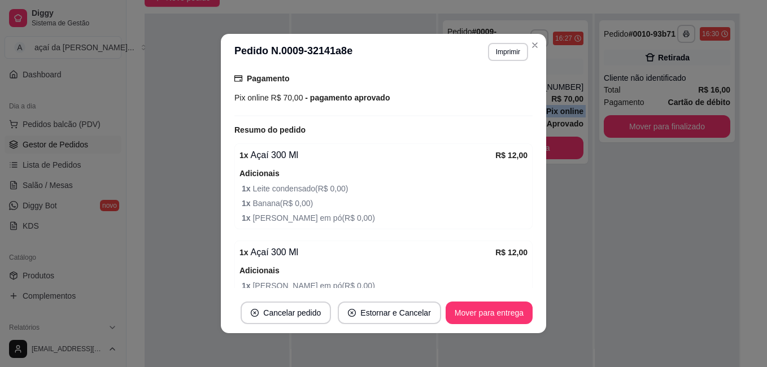
scroll to position [433, 0]
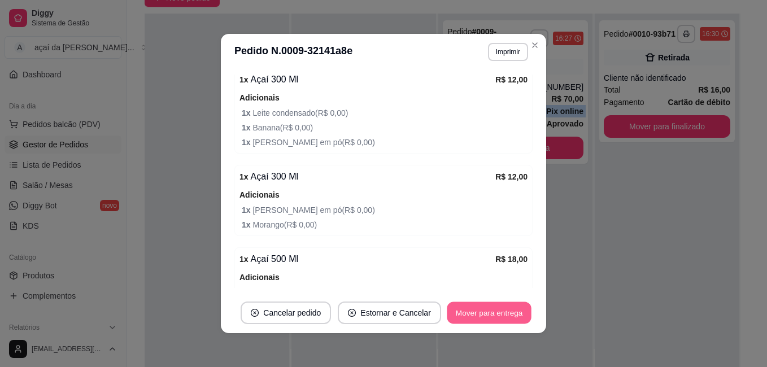
click at [483, 317] on button "Mover para entrega" at bounding box center [488, 313] width 85 height 22
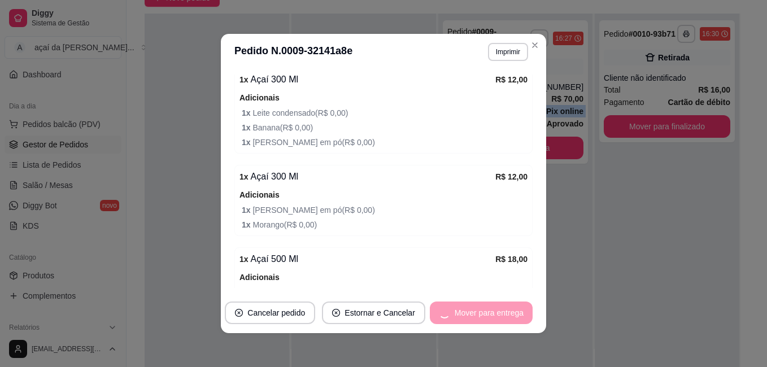
click at [483, 317] on div "Mover para entrega" at bounding box center [481, 312] width 103 height 23
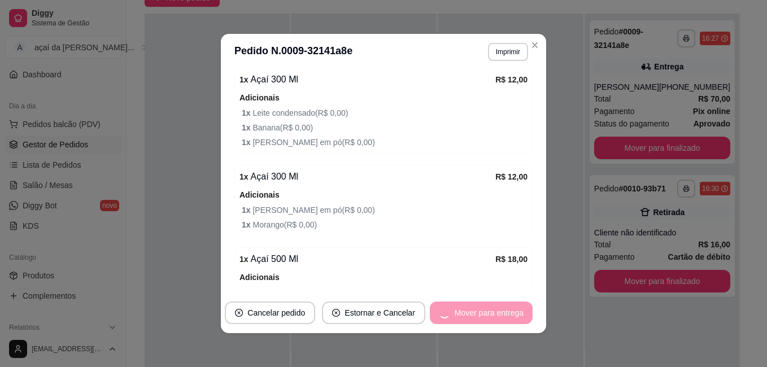
drag, startPoint x: 483, startPoint y: 317, endPoint x: 469, endPoint y: 312, distance: 14.8
click at [469, 312] on div "Mover para entrega" at bounding box center [481, 312] width 103 height 23
click at [510, 308] on button "Mover para finalizado" at bounding box center [486, 312] width 94 height 23
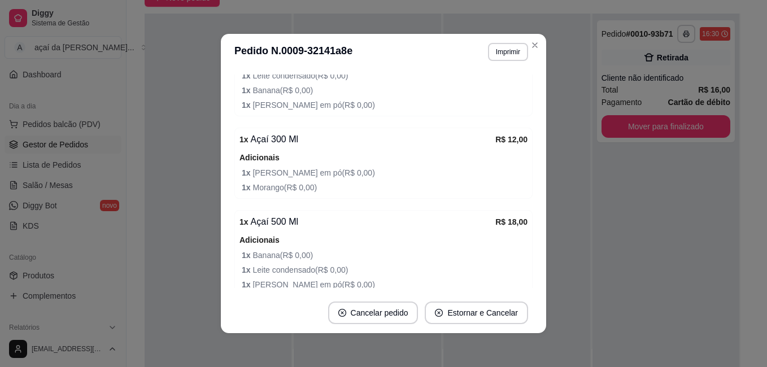
scroll to position [396, 0]
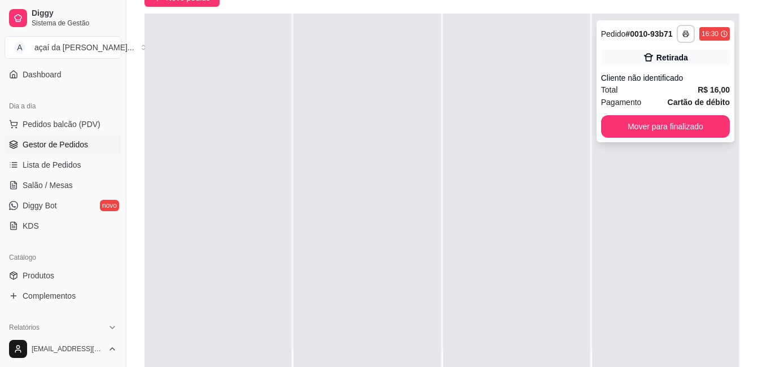
click at [653, 97] on div "Pagamento Cartão de débito" at bounding box center [665, 102] width 129 height 12
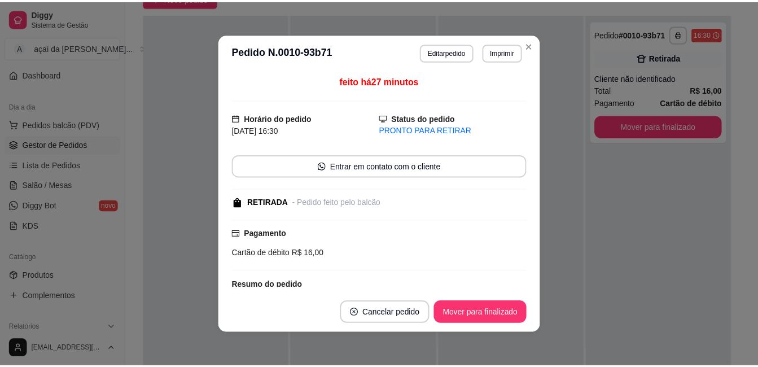
scroll to position [2, 0]
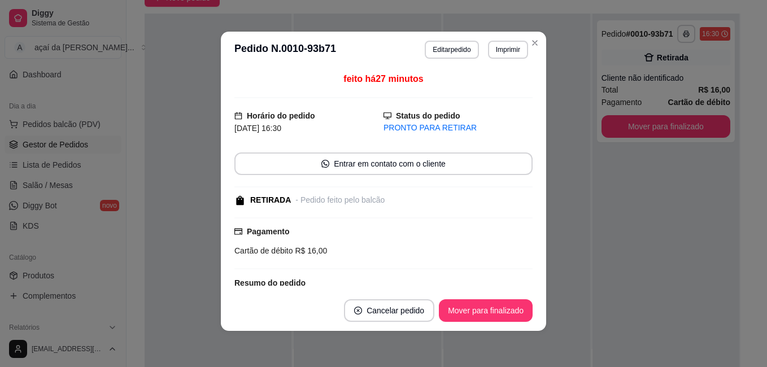
click at [488, 295] on footer "Cancelar pedido Mover para finalizado" at bounding box center [383, 310] width 325 height 41
click at [489, 300] on button "Mover para finalizado" at bounding box center [486, 310] width 94 height 23
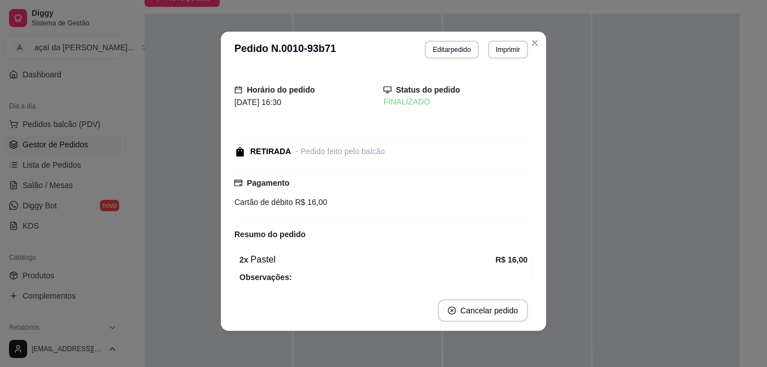
drag, startPoint x: 458, startPoint y: 238, endPoint x: 444, endPoint y: 96, distance: 142.9
click at [458, 237] on div "Resumo do pedido" at bounding box center [383, 234] width 298 height 14
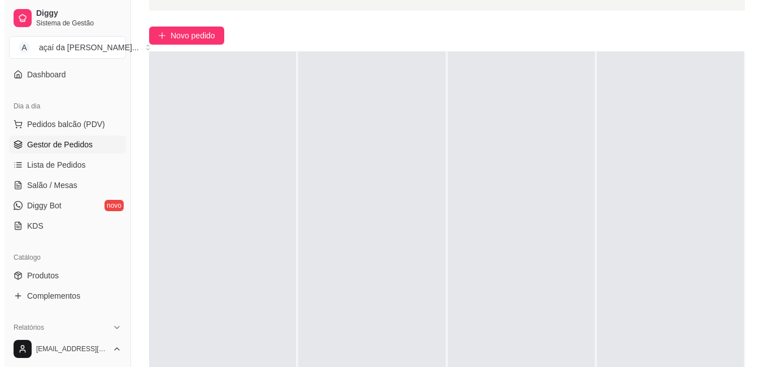
scroll to position [0, 0]
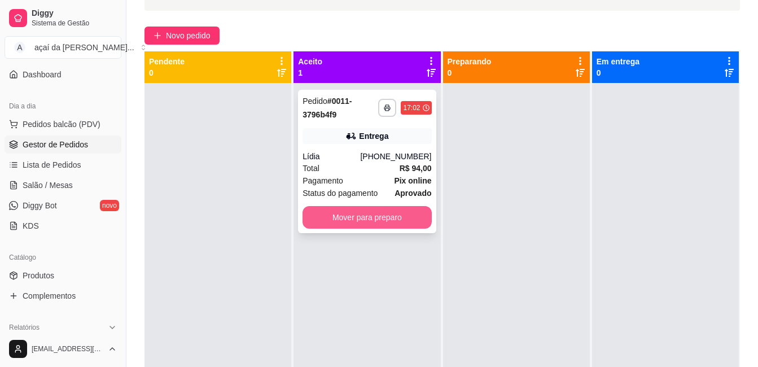
click at [383, 217] on button "Mover para preparo" at bounding box center [367, 217] width 129 height 23
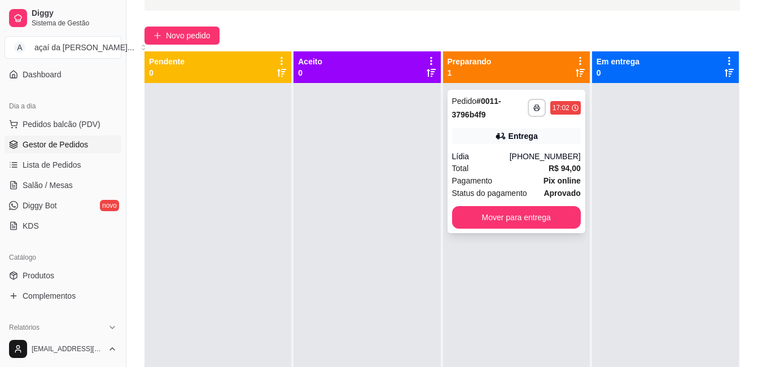
click at [511, 147] on div "**********" at bounding box center [517, 161] width 138 height 143
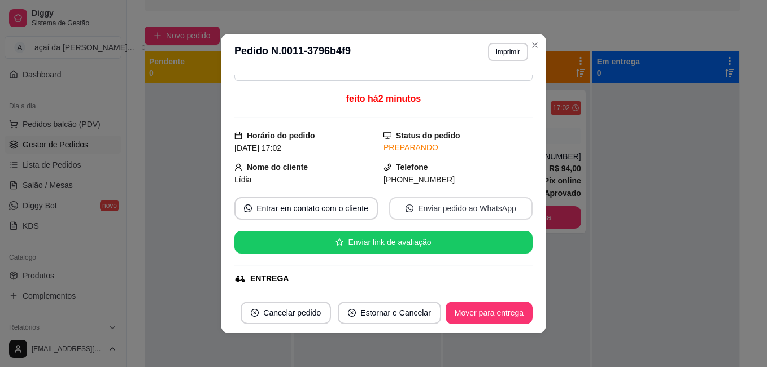
scroll to position [56, 0]
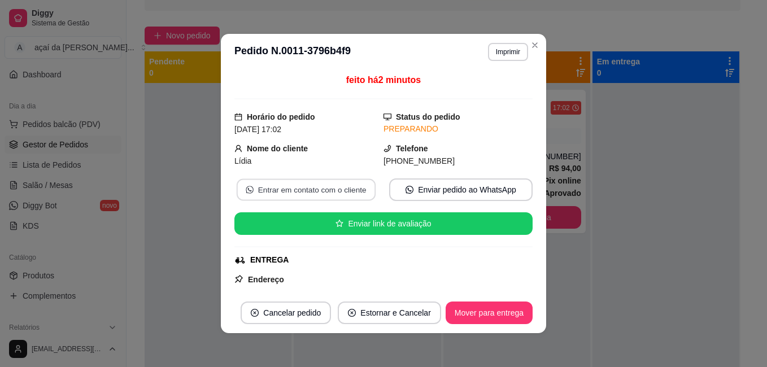
click at [339, 182] on button "Entrar em contato com o cliente" at bounding box center [306, 190] width 139 height 22
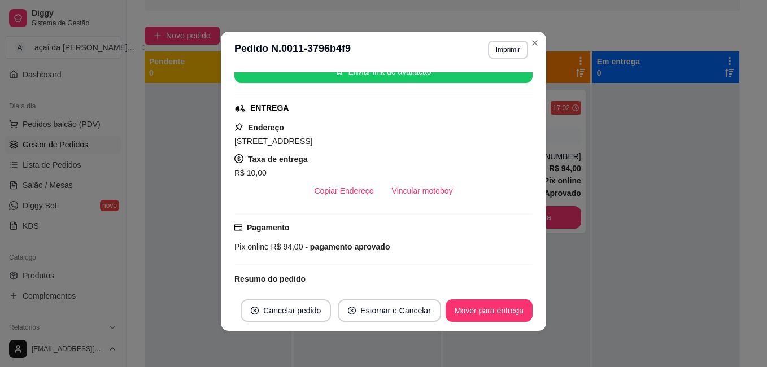
scroll to position [226, 0]
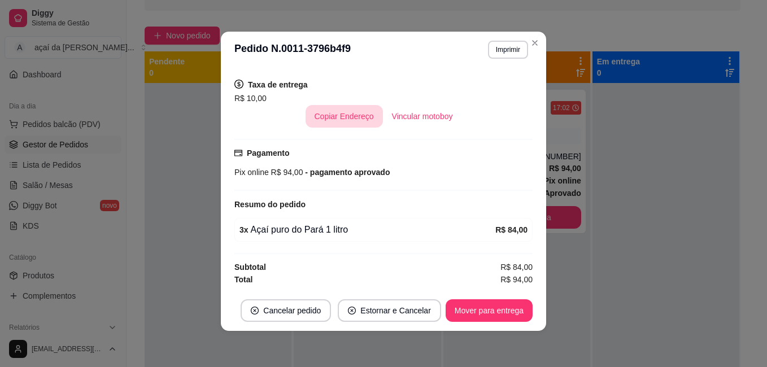
click at [306, 121] on button "Copiar Endereço" at bounding box center [343, 116] width 77 height 23
click at [483, 325] on footer "Cancelar pedido Estornar e Cancelar Mover para entrega" at bounding box center [383, 310] width 325 height 41
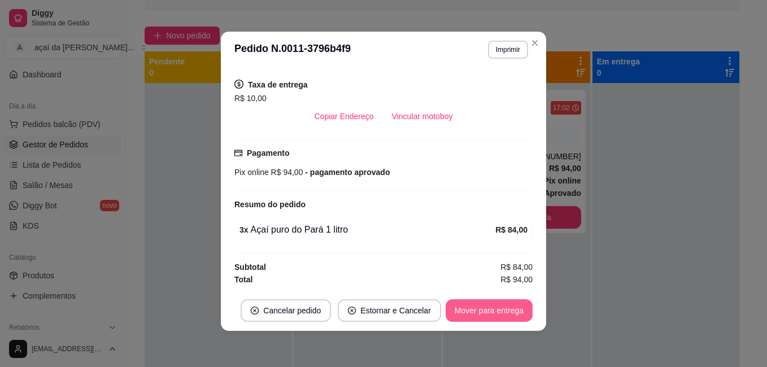
click at [483, 316] on button "Mover para entrega" at bounding box center [488, 310] width 87 height 23
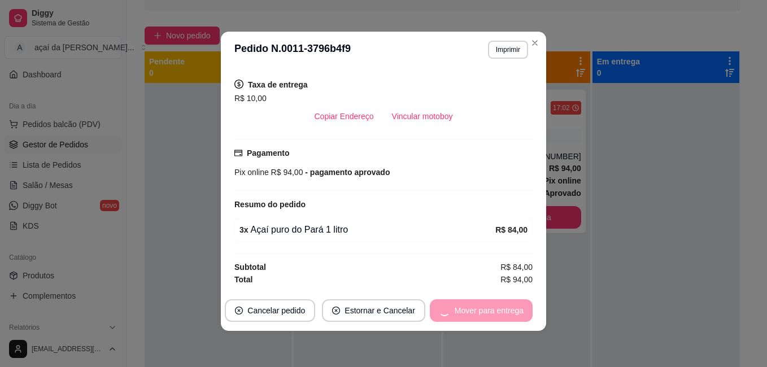
click at [487, 312] on div "Mover para entrega" at bounding box center [481, 310] width 103 height 23
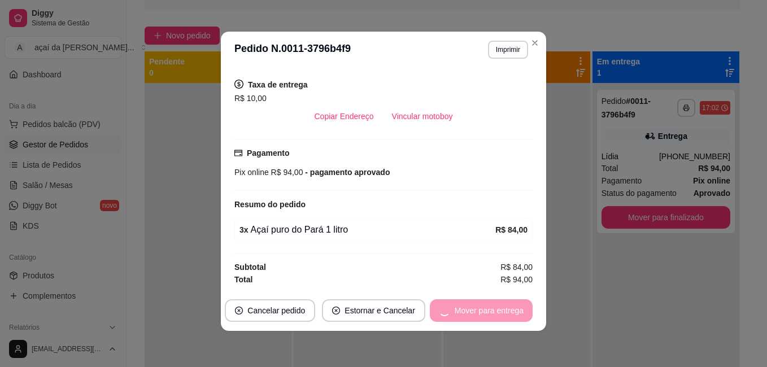
click at [487, 312] on div "Mover para entrega" at bounding box center [481, 310] width 103 height 23
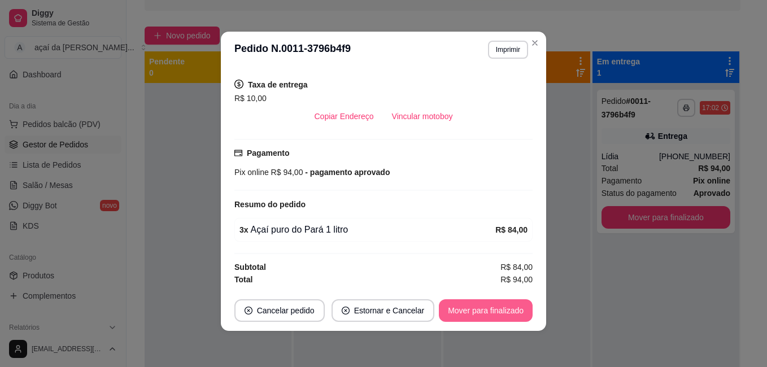
click at [487, 312] on button "Mover para finalizado" at bounding box center [486, 310] width 94 height 23
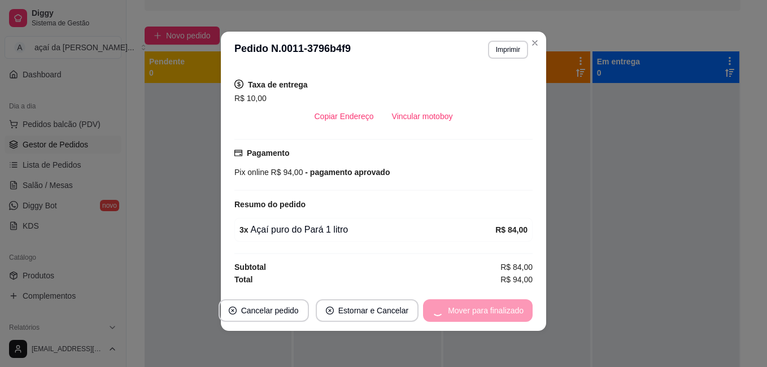
scroll to position [200, 0]
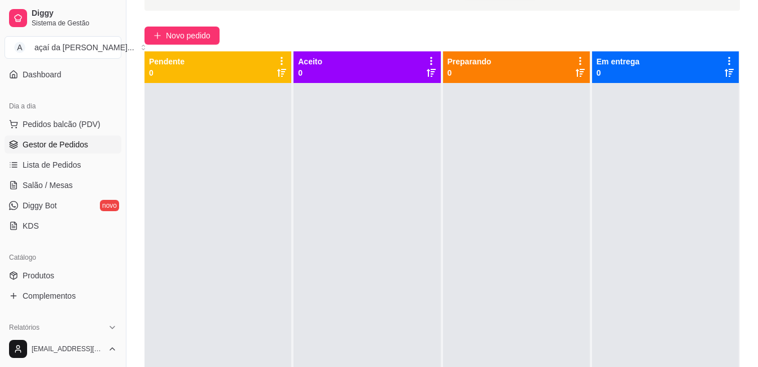
drag, startPoint x: 544, startPoint y: 372, endPoint x: 547, endPoint y: 391, distance: 19.4
click at [547, 292] on html "Diggy Sistema de Gestão A açaí da jack ... Loja aberta Plano Customizado até 11…" at bounding box center [379, 108] width 758 height 367
click at [51, 120] on span "Pedidos balcão (PDV)" at bounding box center [62, 124] width 78 height 11
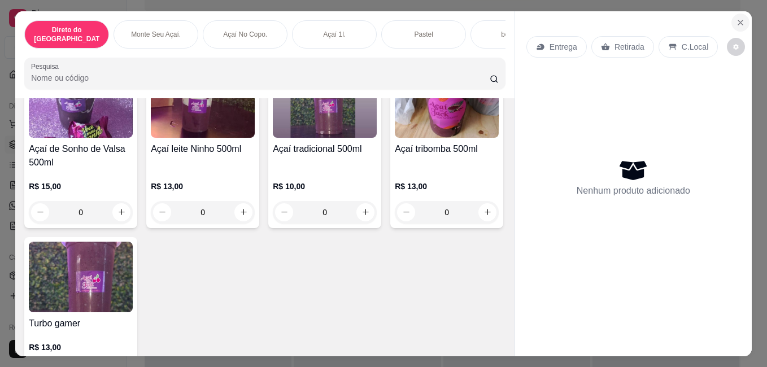
click at [740, 18] on icon "Close" at bounding box center [739, 22] width 9 height 9
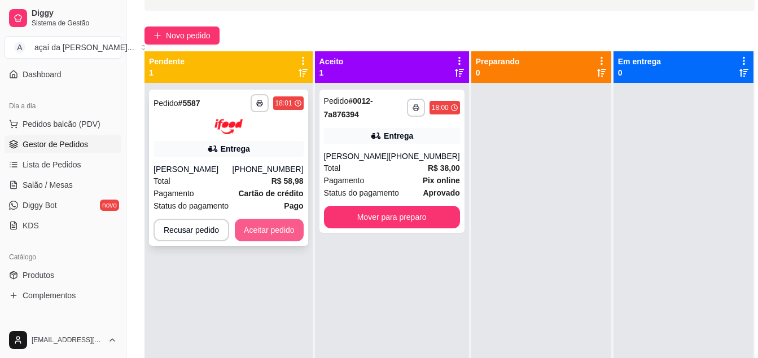
click at [296, 242] on button "Aceitar pedido" at bounding box center [269, 230] width 69 height 23
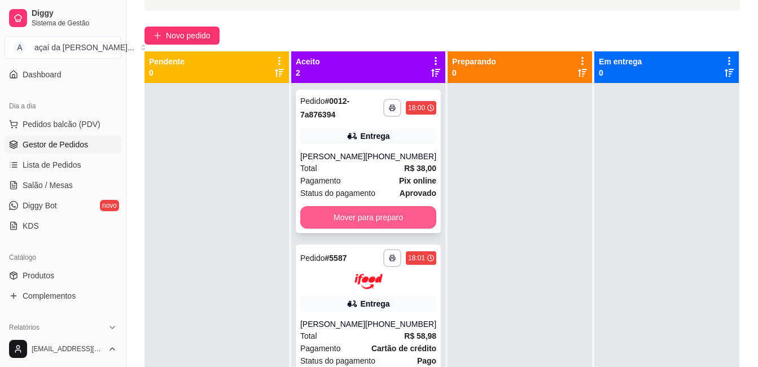
click at [371, 212] on button "Mover para preparo" at bounding box center [368, 217] width 136 height 23
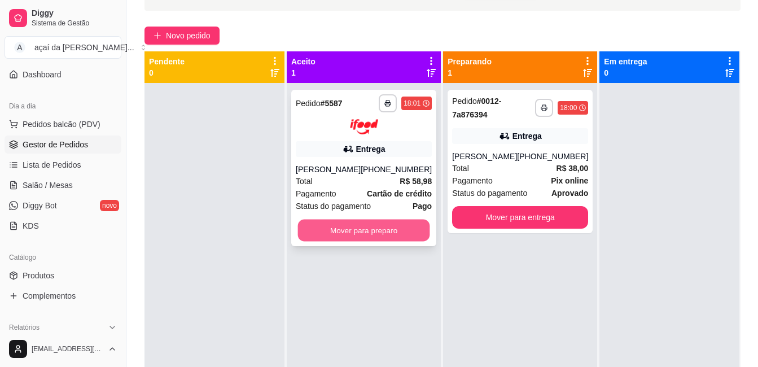
click at [365, 238] on button "Mover para preparo" at bounding box center [364, 230] width 132 height 22
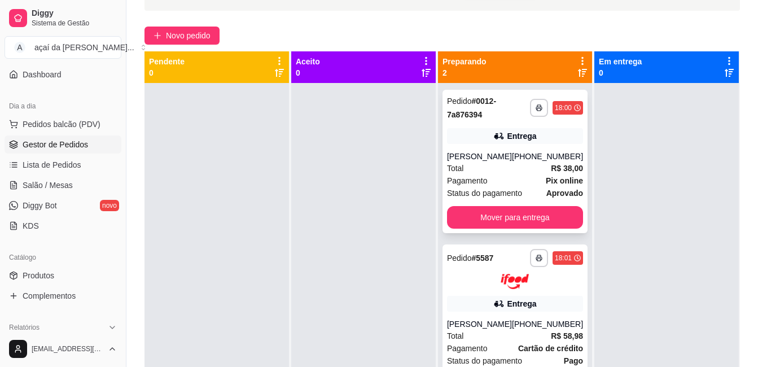
click at [490, 157] on div "[PERSON_NAME]" at bounding box center [479, 156] width 65 height 11
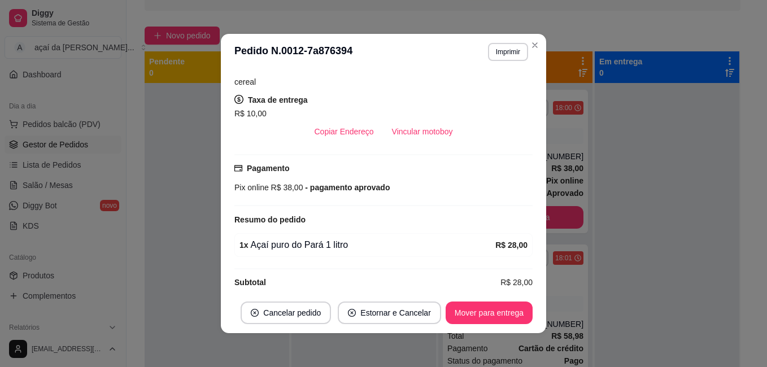
scroll to position [206, 0]
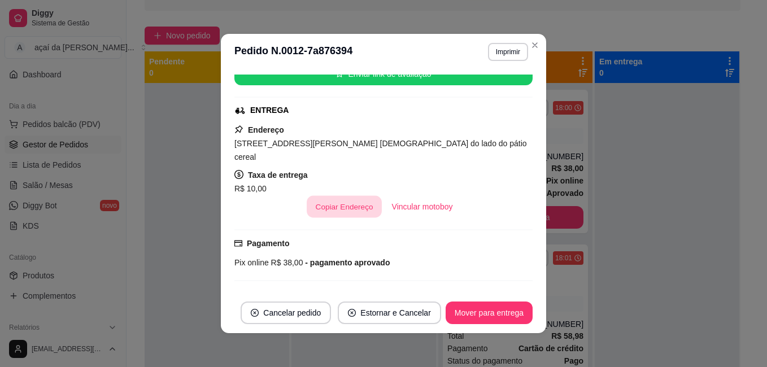
click at [328, 196] on button "Copiar Endereço" at bounding box center [343, 207] width 75 height 22
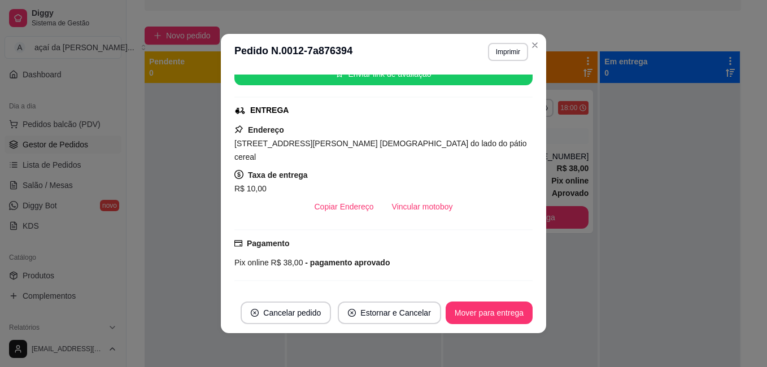
scroll to position [38, 0]
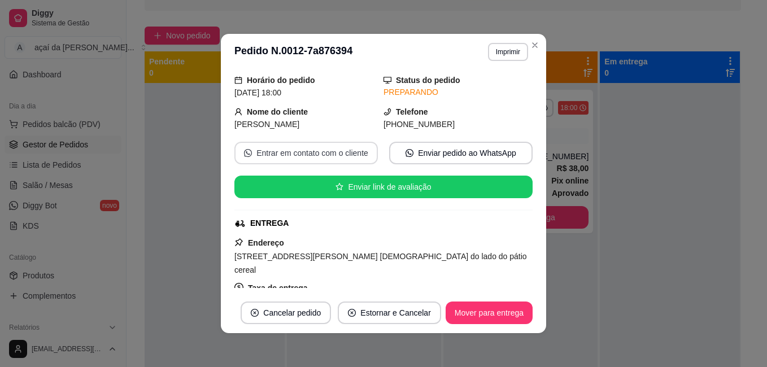
click at [318, 155] on button "Entrar em contato com o cliente" at bounding box center [305, 153] width 143 height 23
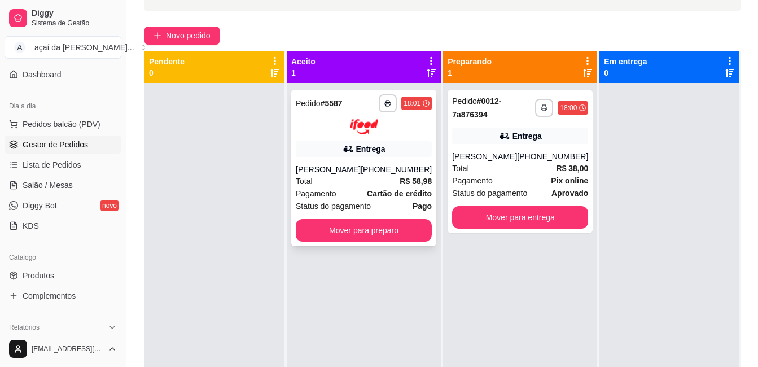
click at [338, 161] on div "**********" at bounding box center [363, 168] width 145 height 156
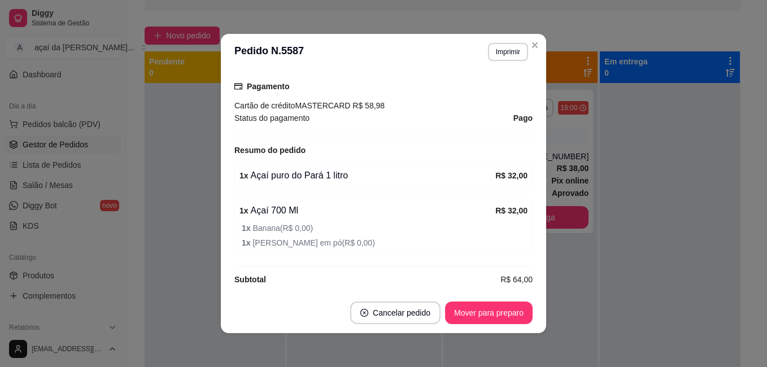
scroll to position [376, 0]
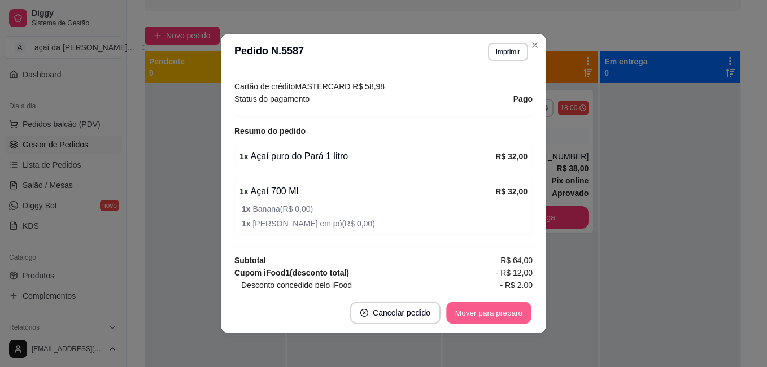
click at [488, 306] on button "Mover para preparo" at bounding box center [488, 313] width 85 height 22
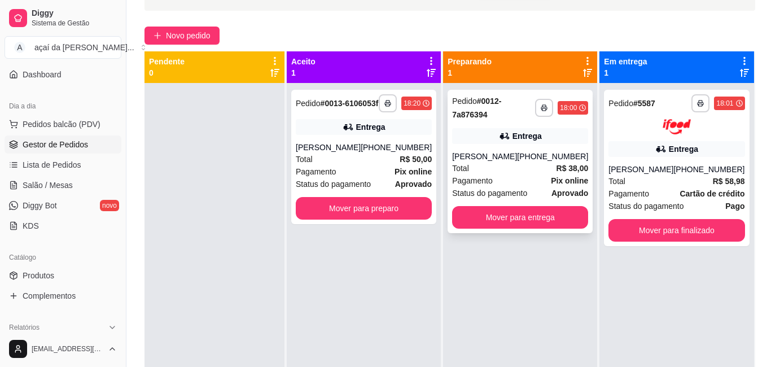
click at [500, 167] on div "Total R$ 38,00" at bounding box center [520, 168] width 136 height 12
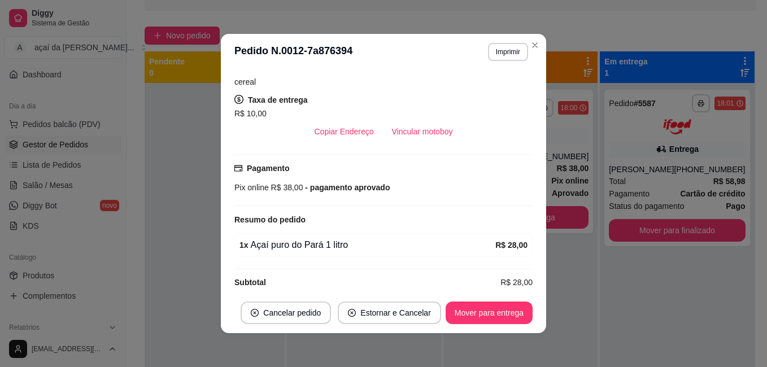
scroll to position [2, 0]
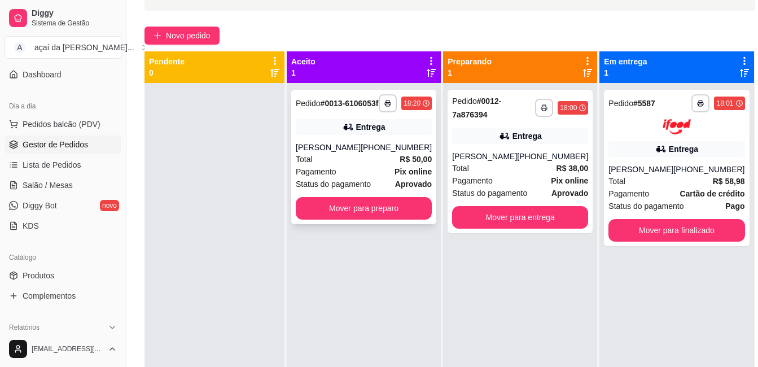
click at [361, 153] on div "[PERSON_NAME]" at bounding box center [328, 147] width 65 height 11
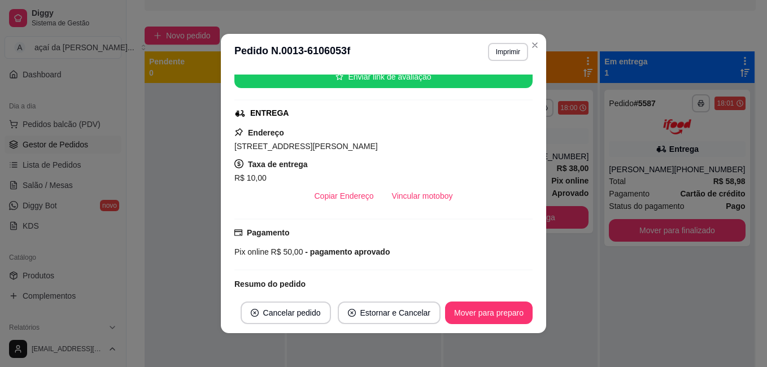
scroll to position [165, 0]
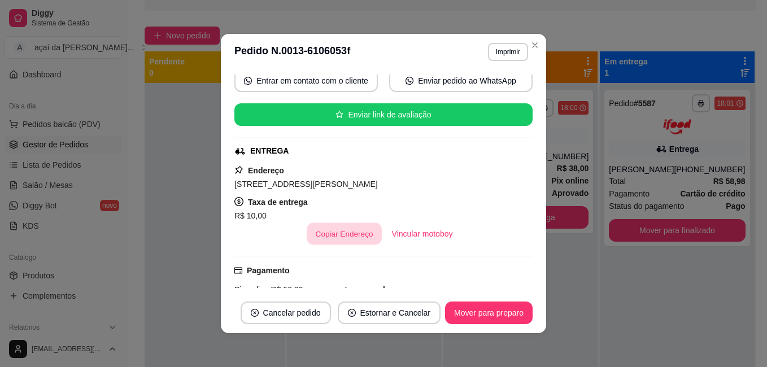
click at [329, 236] on button "Copiar Endereço" at bounding box center [343, 234] width 75 height 22
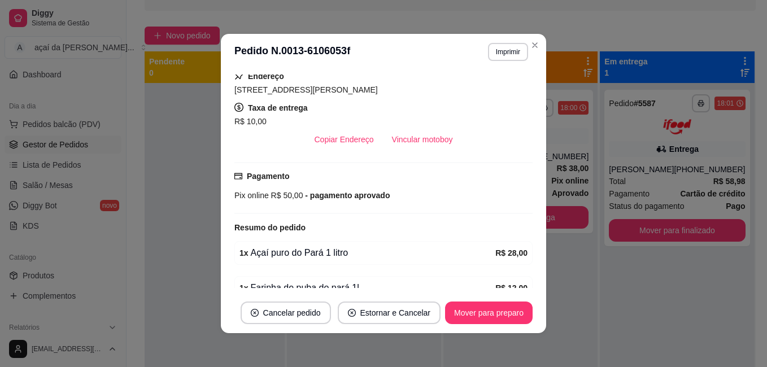
scroll to position [316, 0]
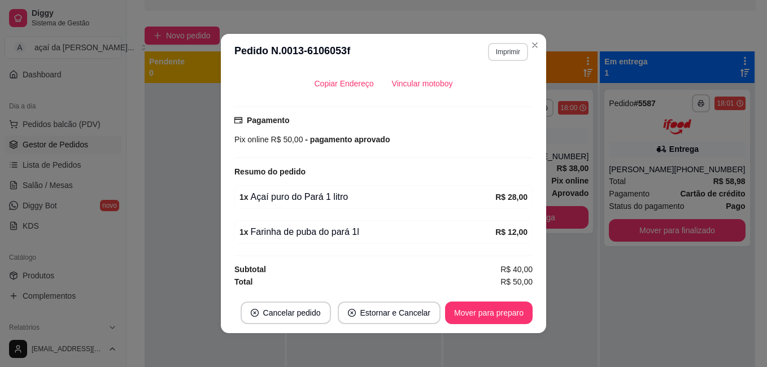
click at [511, 60] on button "Imprimir" at bounding box center [508, 52] width 40 height 18
click at [483, 102] on div "Escolha a impressora IMPRESSORA" at bounding box center [484, 84] width 93 height 38
click at [484, 93] on button "IMPRESSORA" at bounding box center [484, 91] width 79 height 17
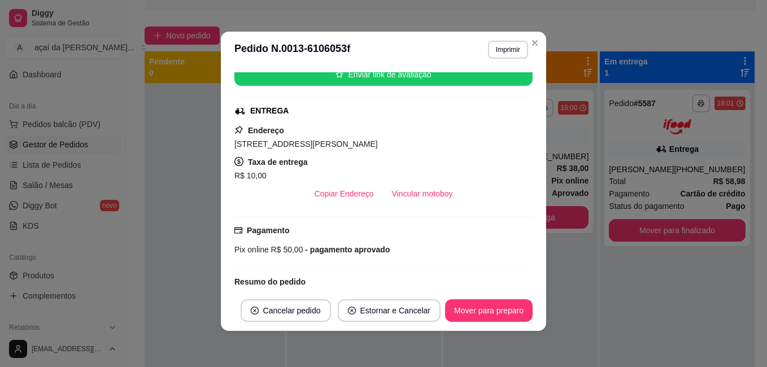
scroll to position [128, 0]
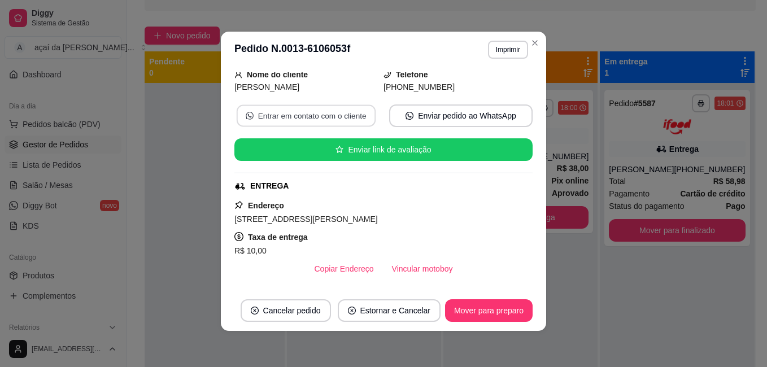
click at [353, 112] on button "Entrar em contato com o cliente" at bounding box center [306, 116] width 139 height 22
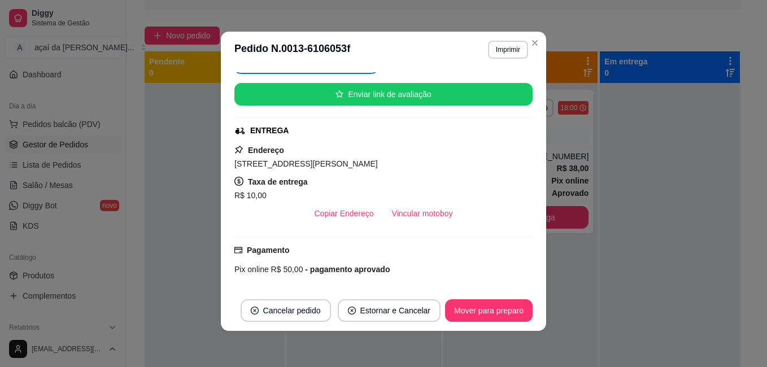
scroll to position [73, 0]
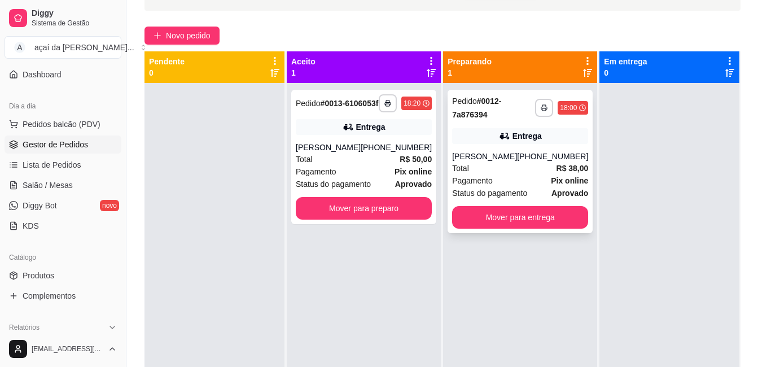
click at [502, 159] on div "[PERSON_NAME]" at bounding box center [484, 156] width 65 height 11
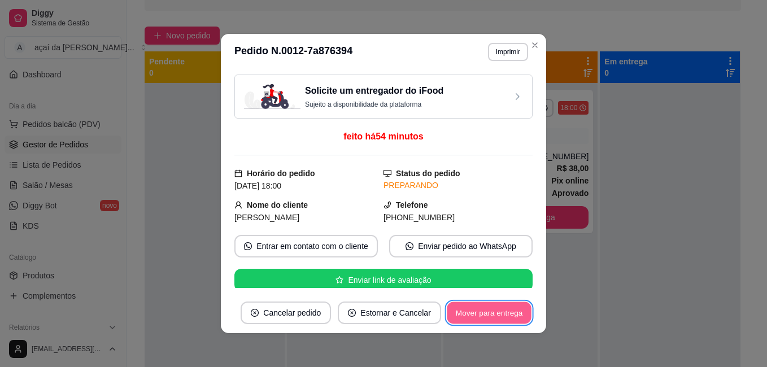
click at [502, 308] on button "Mover para entrega" at bounding box center [488, 313] width 85 height 22
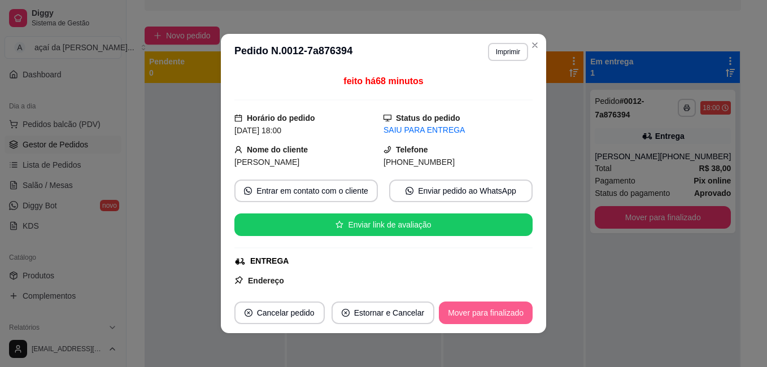
click at [485, 306] on button "Mover para finalizado" at bounding box center [486, 312] width 94 height 23
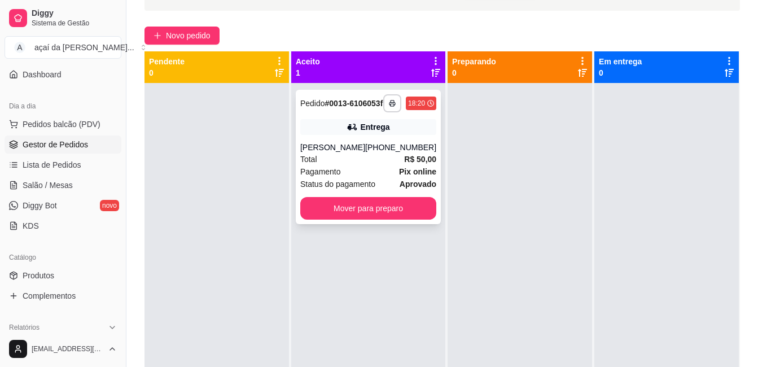
drag, startPoint x: 363, startPoint y: 154, endPoint x: 363, endPoint y: 166, distance: 11.9
click at [363, 166] on div "**********" at bounding box center [368, 157] width 145 height 134
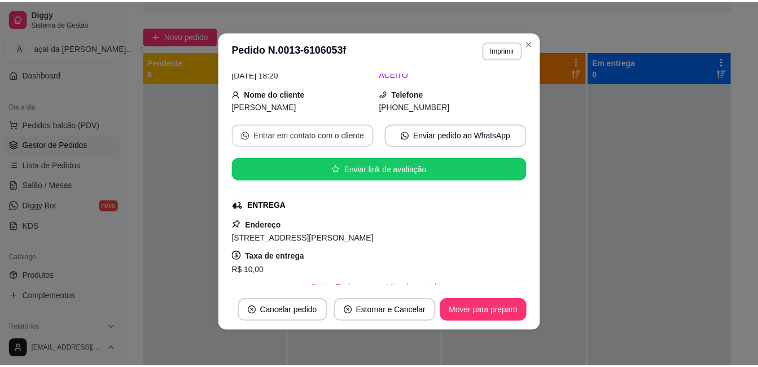
scroll to position [16, 0]
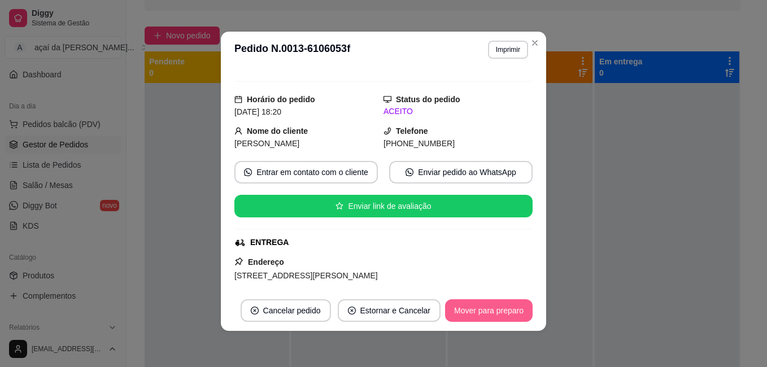
click at [479, 316] on button "Mover para preparo" at bounding box center [488, 310] width 87 height 23
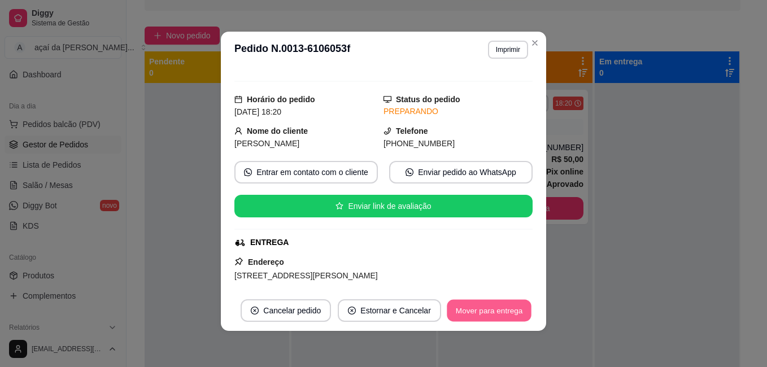
click at [476, 312] on button "Mover para entrega" at bounding box center [488, 311] width 85 height 22
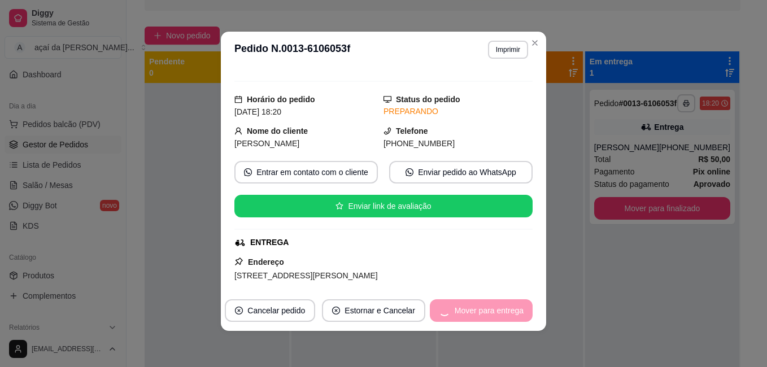
click at [476, 312] on div "Mover para entrega" at bounding box center [481, 310] width 103 height 23
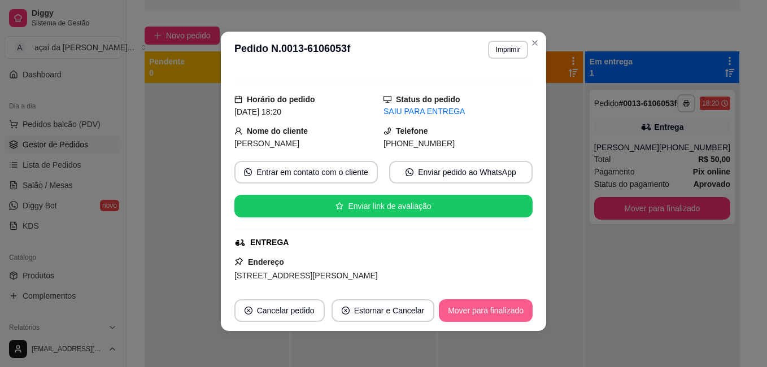
click at [465, 308] on button "Mover para finalizado" at bounding box center [486, 310] width 94 height 23
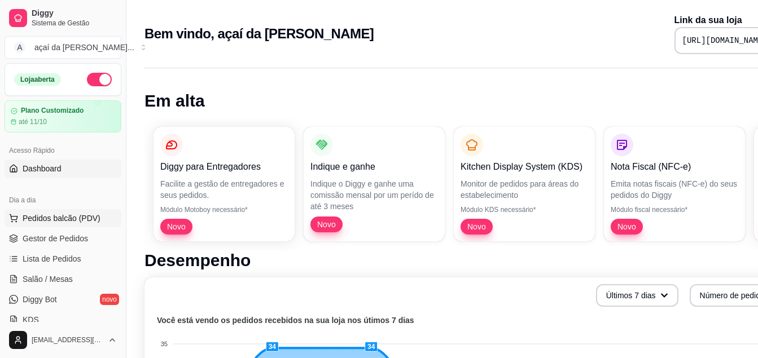
click at [80, 224] on span "Pedidos balcão (PDV)" at bounding box center [62, 218] width 78 height 11
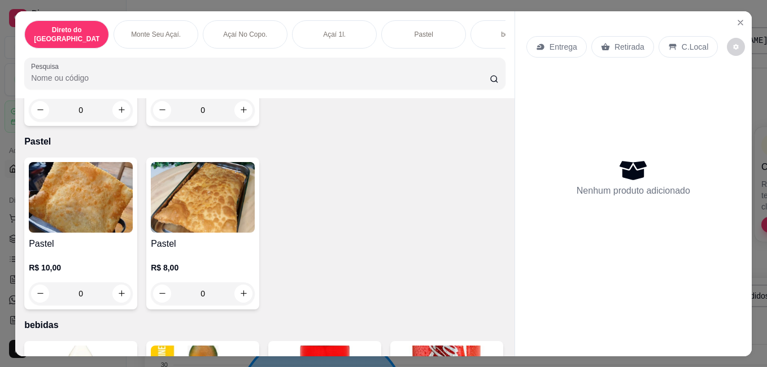
scroll to position [1355, 0]
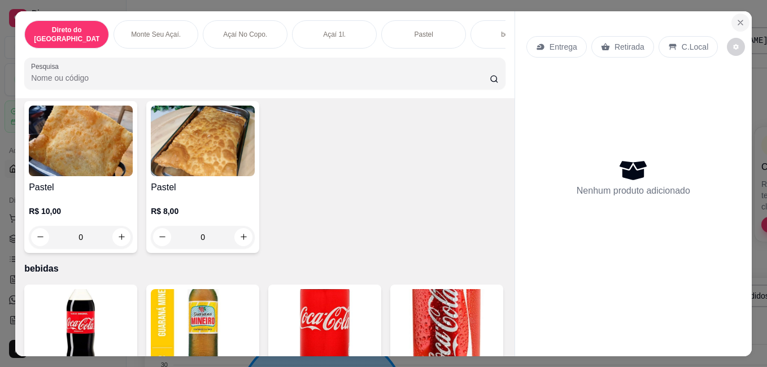
click at [735, 18] on icon "Close" at bounding box center [739, 22] width 9 height 9
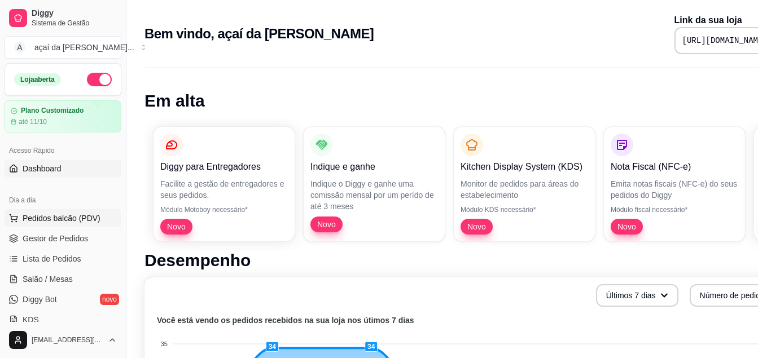
click at [57, 217] on span "Pedidos balcão (PDV)" at bounding box center [62, 218] width 78 height 11
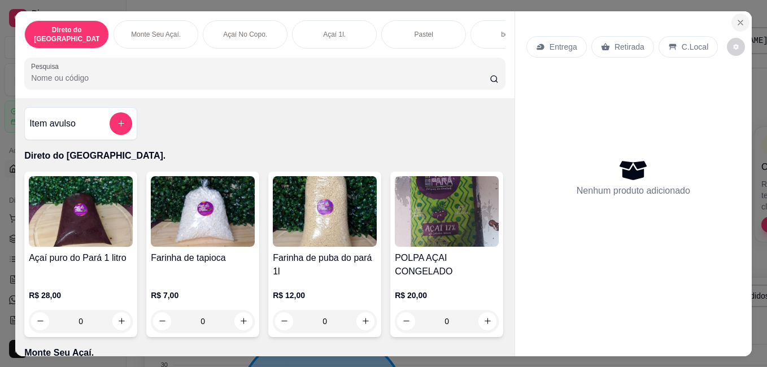
click at [738, 20] on icon "Close" at bounding box center [740, 22] width 5 height 5
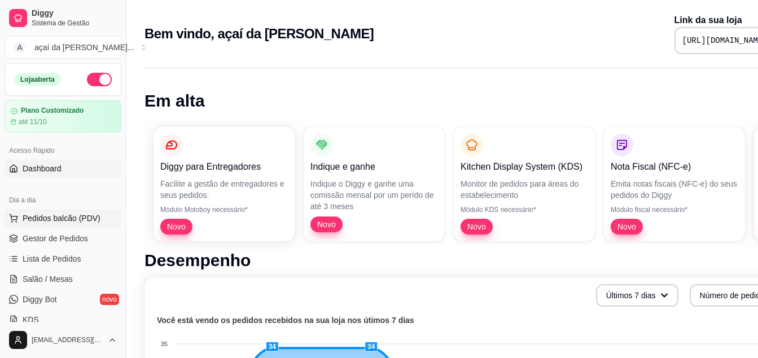
click at [75, 216] on span "Pedidos balcão (PDV)" at bounding box center [62, 218] width 78 height 11
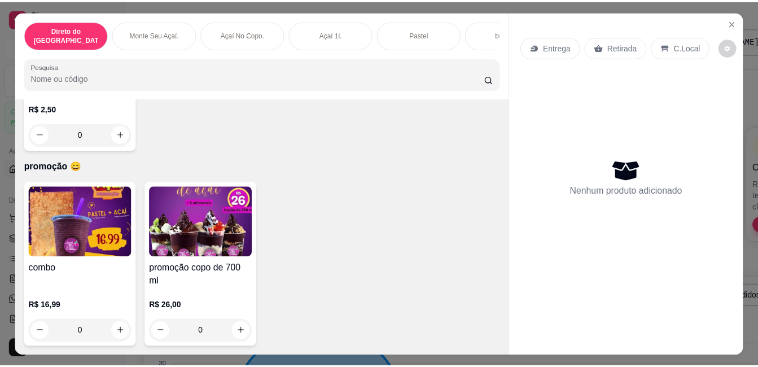
scroll to position [29, 0]
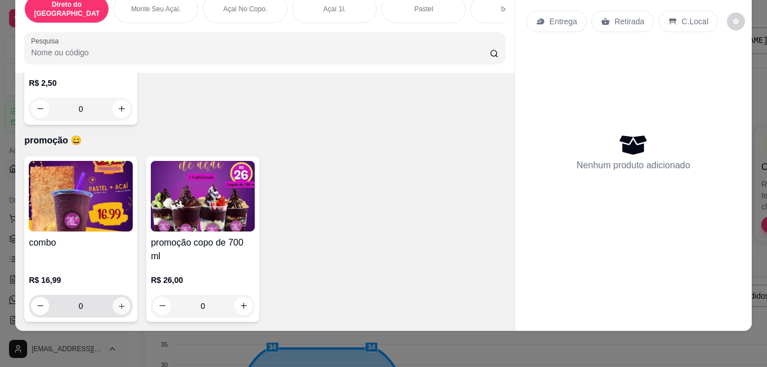
click at [117, 301] on icon "increase-product-quantity" at bounding box center [121, 305] width 8 height 8
type input "1"
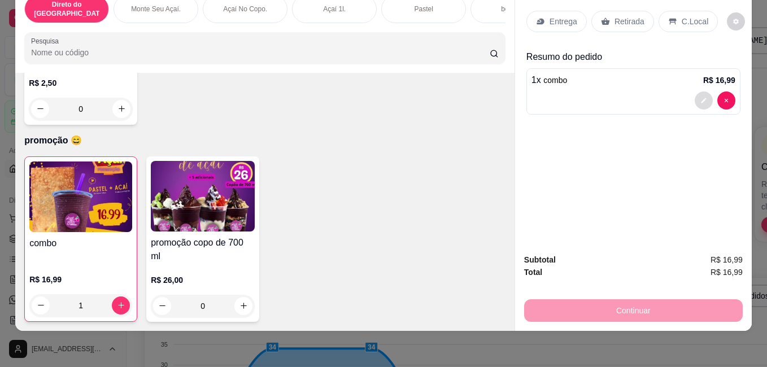
click at [700, 97] on icon "decrease-product-quantity" at bounding box center [703, 100] width 7 height 7
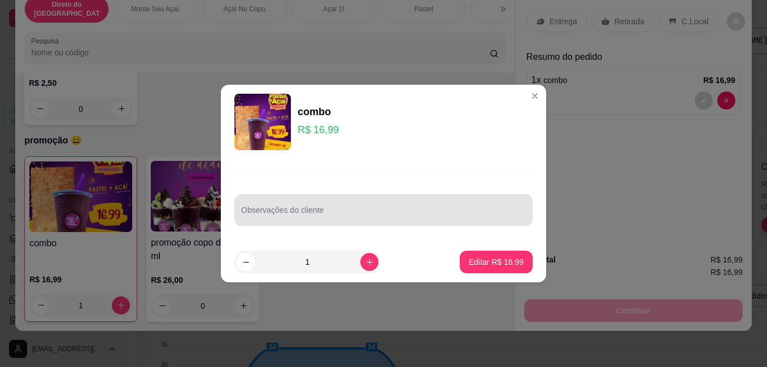
click at [257, 209] on input "Observações do cliente" at bounding box center [383, 214] width 284 height 11
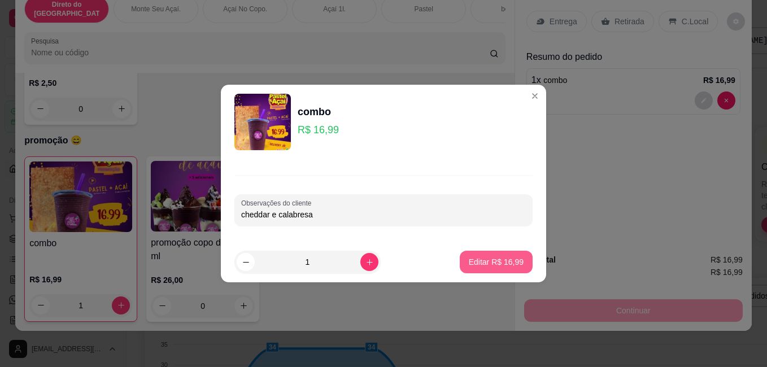
type input "cheddar e calabresa"
click at [472, 260] on p "Editar R$ 16,99" at bounding box center [495, 261] width 53 height 11
type input "0"
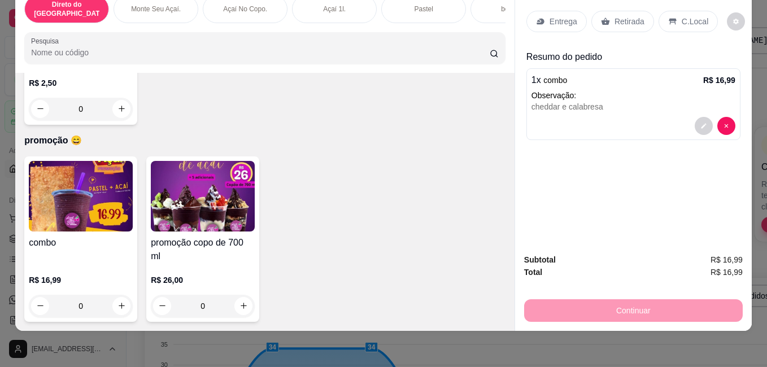
click at [681, 16] on p "C.Local" at bounding box center [694, 21] width 27 height 11
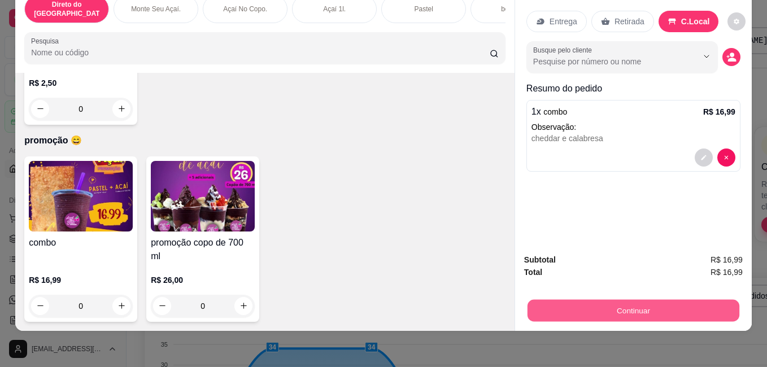
click at [620, 299] on button "Continuar" at bounding box center [633, 310] width 212 height 22
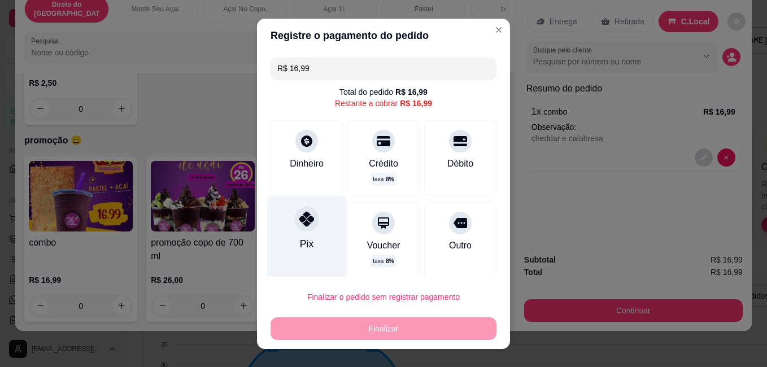
click at [299, 221] on icon at bounding box center [306, 218] width 15 height 15
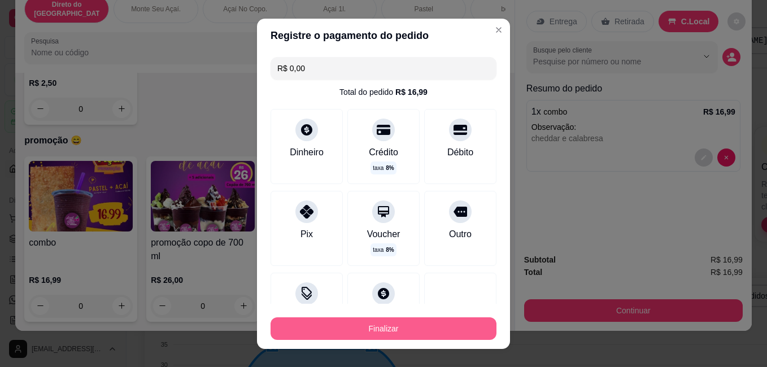
click at [364, 335] on button "Finalizar" at bounding box center [383, 328] width 226 height 23
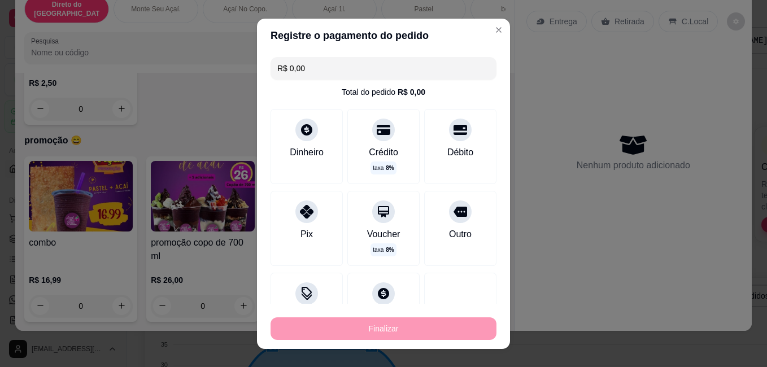
type input "-R$ 16,99"
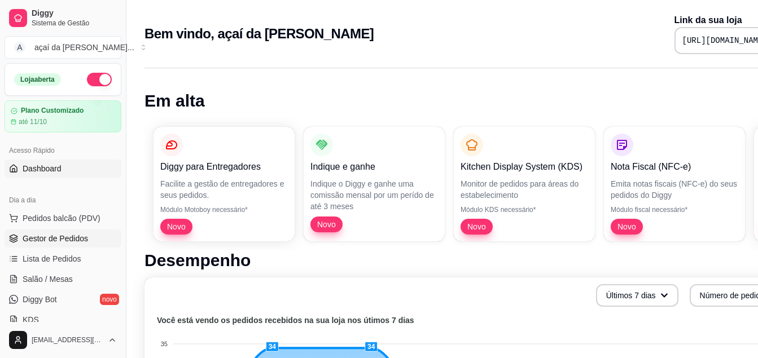
click at [58, 247] on link "Gestor de Pedidos" at bounding box center [63, 239] width 117 height 18
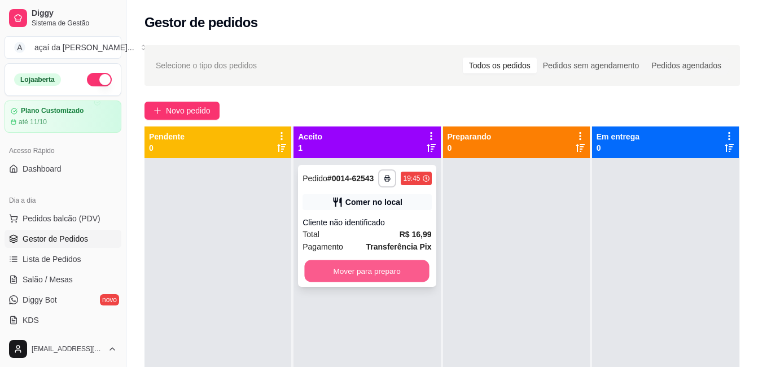
click at [402, 265] on button "Mover para preparo" at bounding box center [367, 271] width 125 height 22
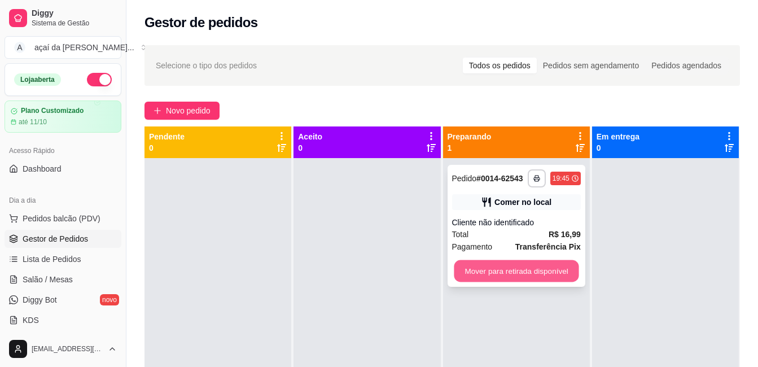
click at [534, 272] on button "Mover para retirada disponível" at bounding box center [516, 271] width 125 height 22
